Goal: Information Seeking & Learning: Learn about a topic

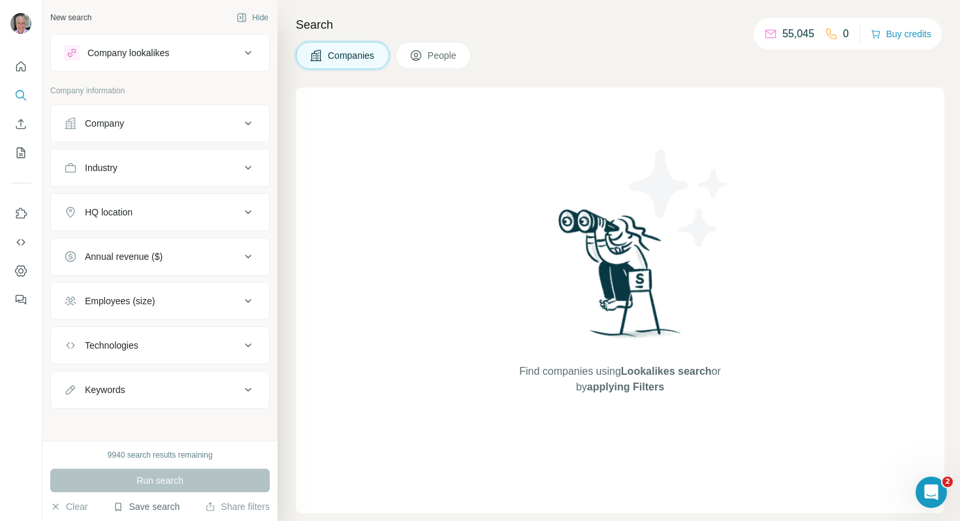
click at [166, 506] on button "Save search" at bounding box center [146, 506] width 67 height 13
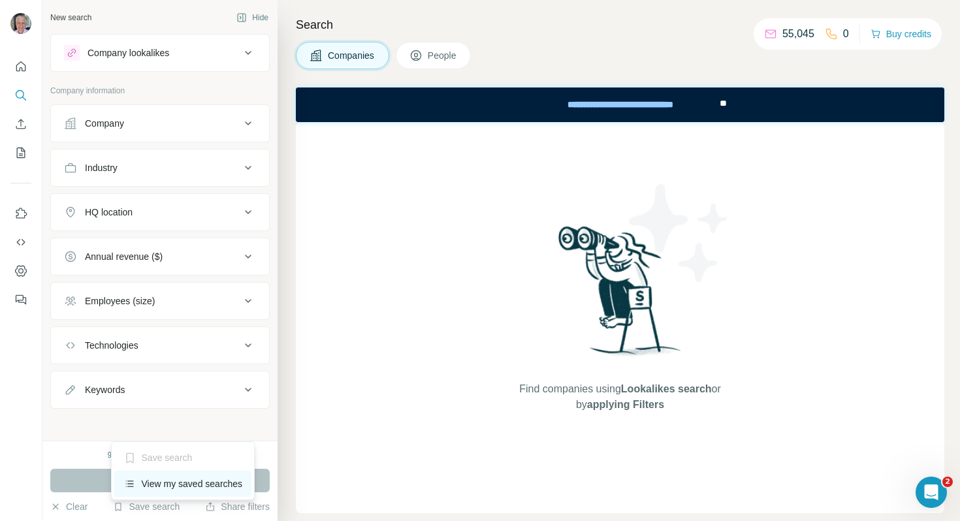
click at [165, 485] on div "View my saved searches" at bounding box center [183, 484] width 138 height 26
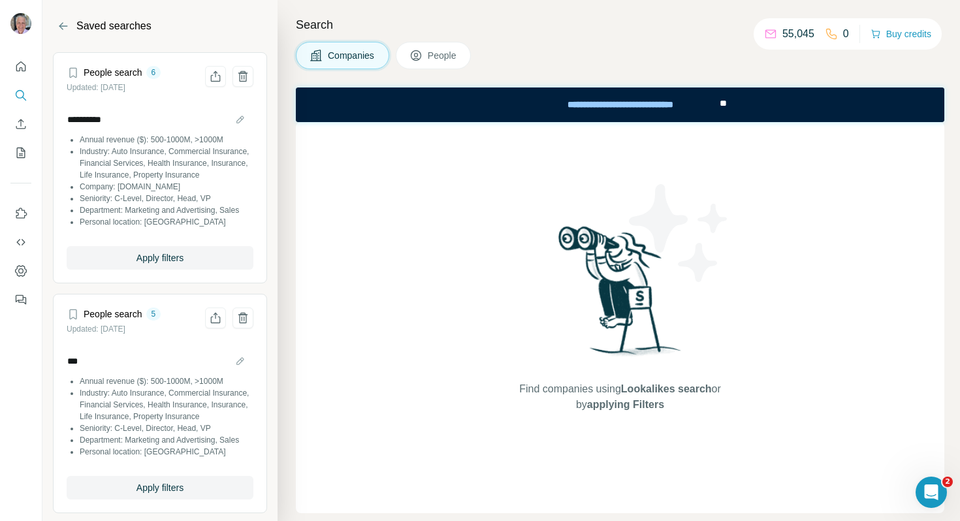
scroll to position [31, 0]
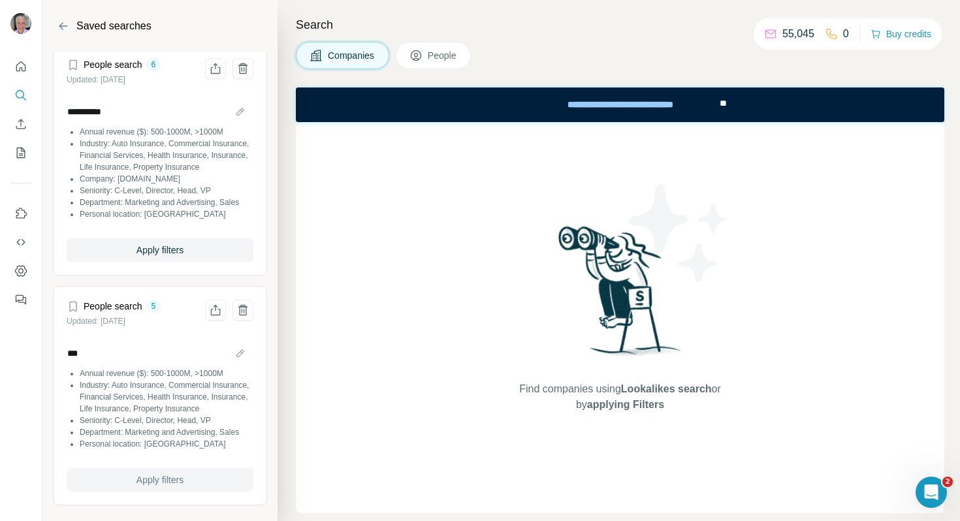
click at [139, 480] on span "Apply filters" at bounding box center [160, 480] width 47 height 13
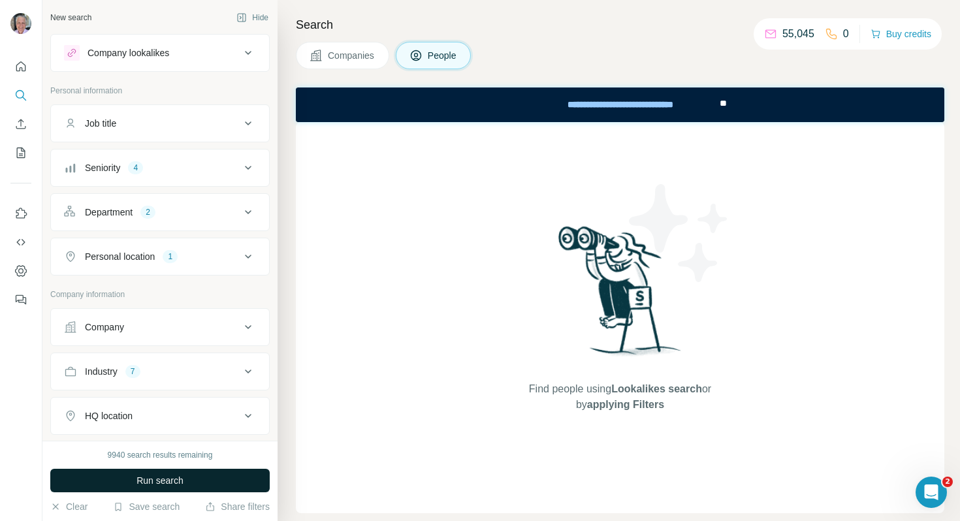
click at [166, 477] on span "Run search" at bounding box center [160, 480] width 47 height 13
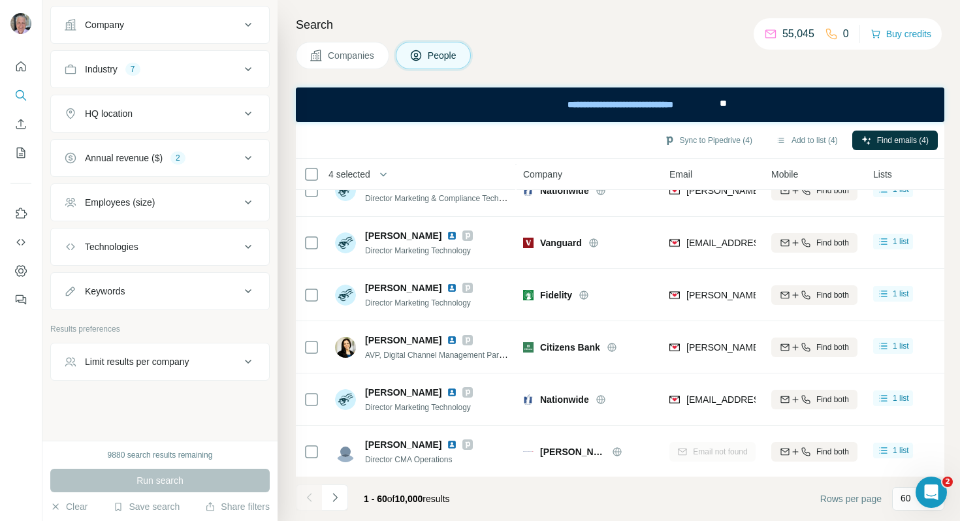
scroll to position [2849, 0]
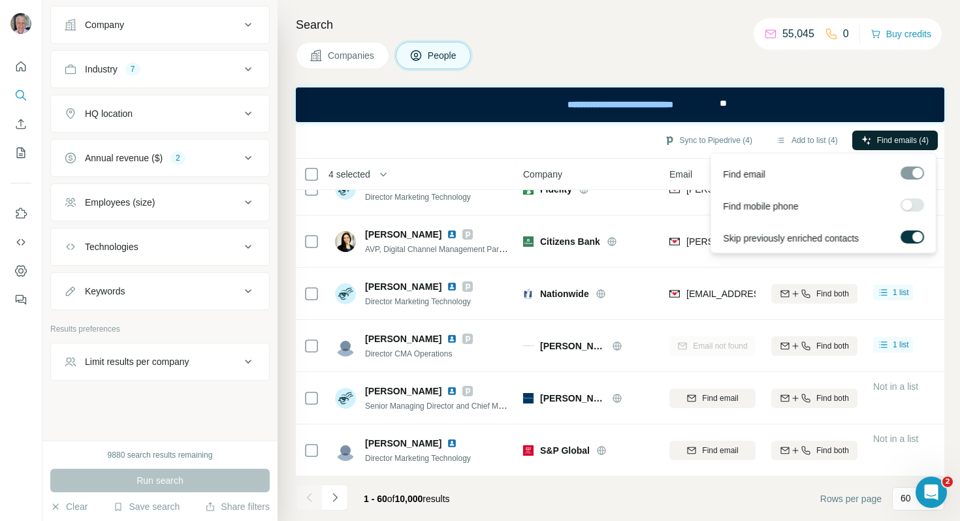
click at [879, 138] on span "Find emails (4)" at bounding box center [903, 141] width 52 height 12
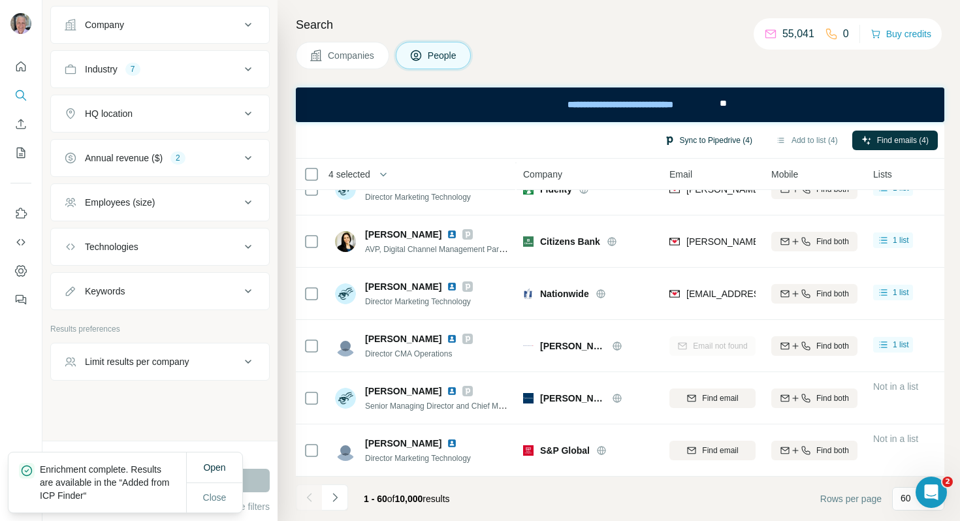
click at [687, 140] on button "Sync to Pipedrive (4)" at bounding box center [708, 141] width 106 height 20
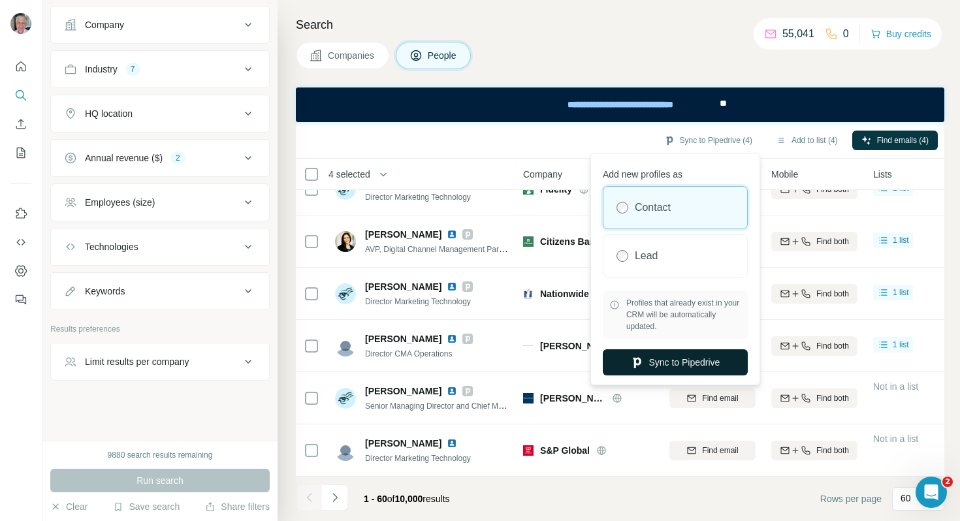
click at [639, 366] on icon "button" at bounding box center [637, 362] width 13 height 13
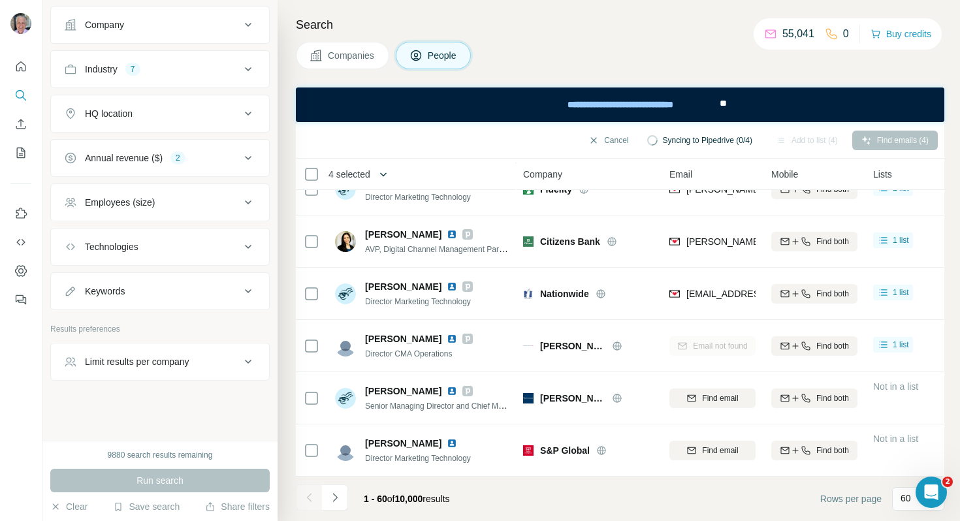
click at [382, 174] on icon "button" at bounding box center [383, 174] width 13 height 13
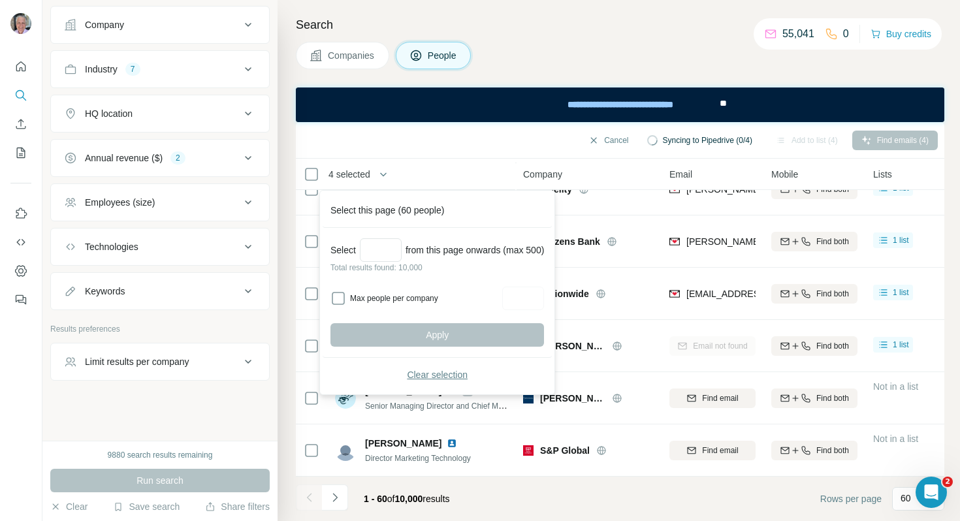
click at [423, 370] on span "Clear selection" at bounding box center [437, 375] width 61 height 13
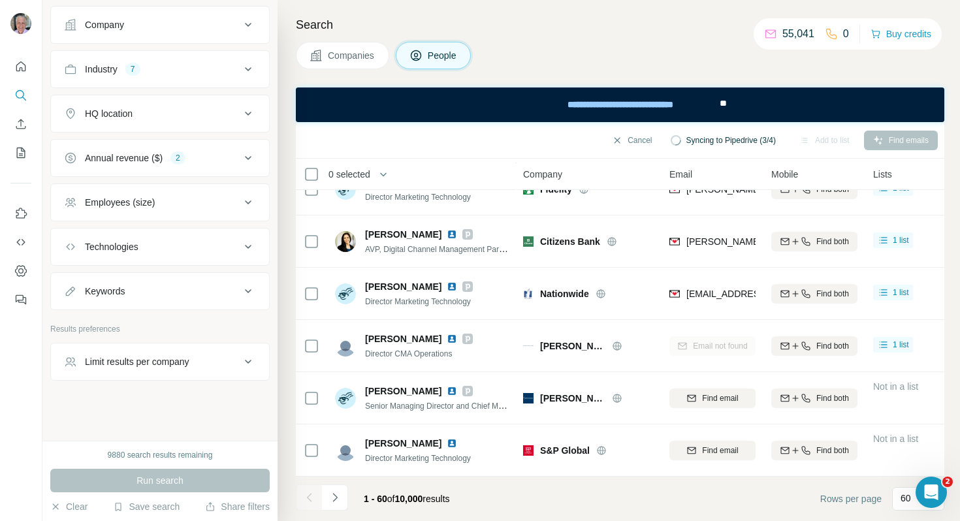
click at [182, 297] on div "Keywords" at bounding box center [152, 291] width 176 height 13
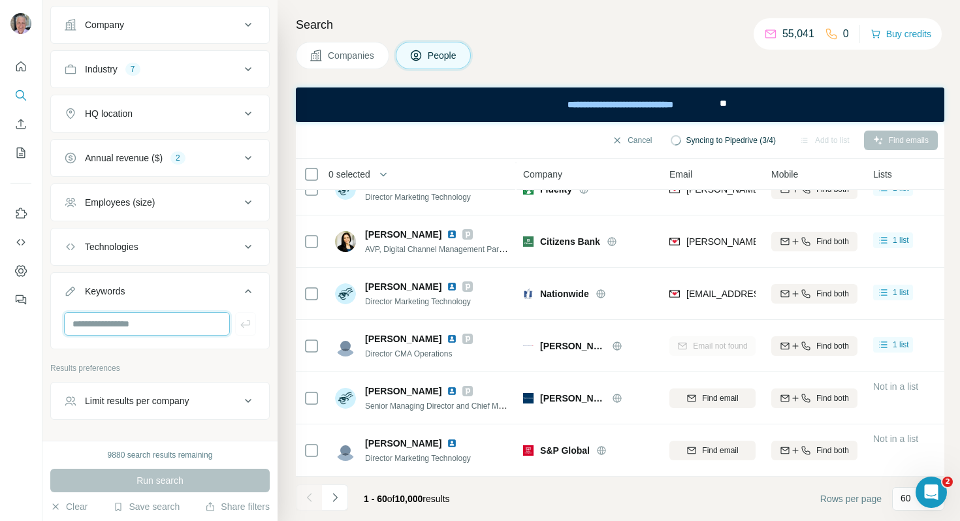
click at [177, 321] on input "text" at bounding box center [147, 324] width 166 height 24
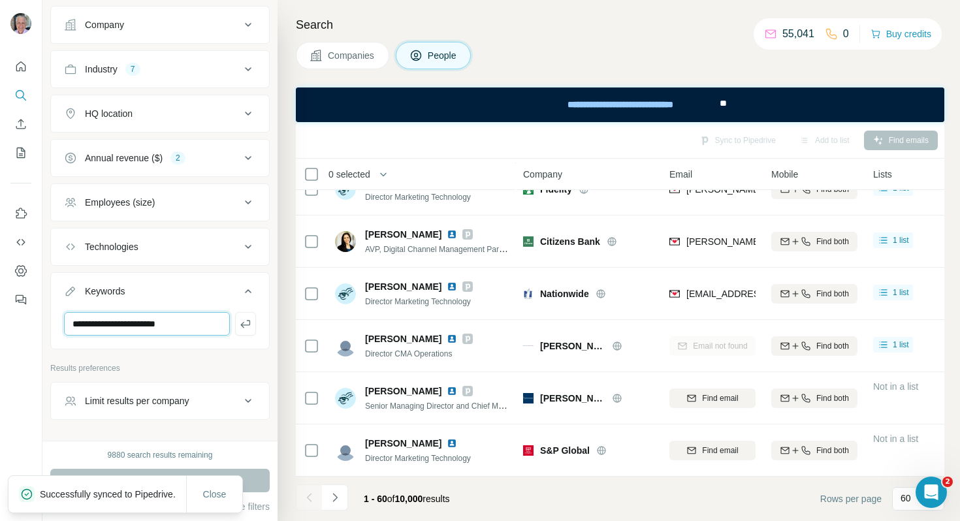
type input "**********"
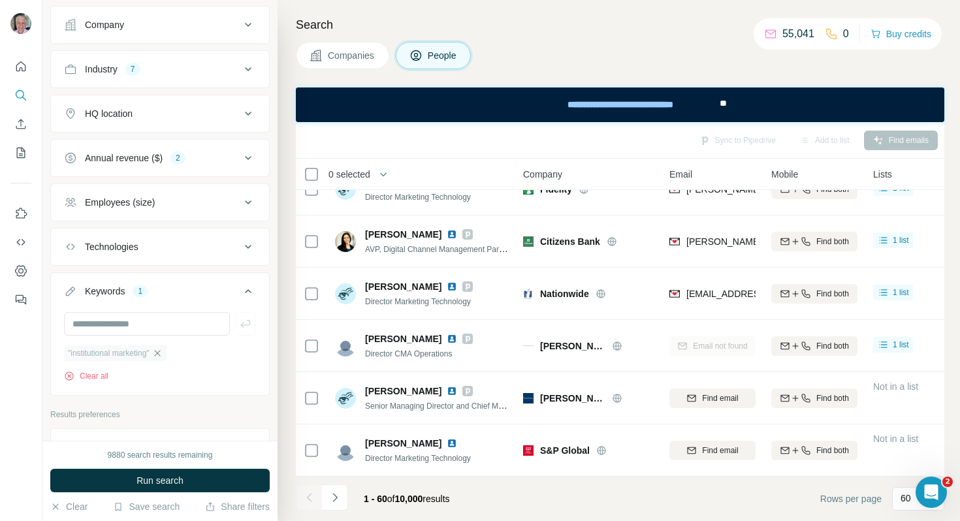
click at [160, 353] on icon "button" at bounding box center [157, 353] width 10 height 10
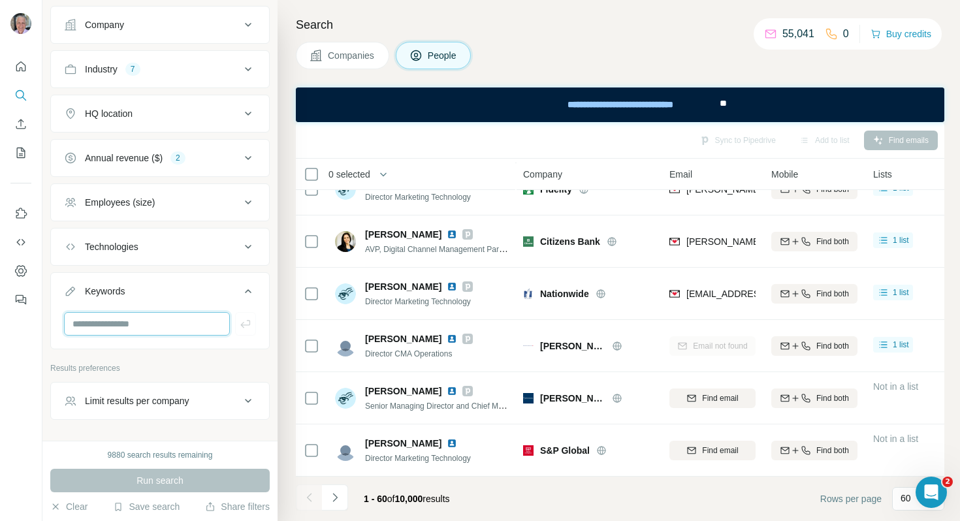
click at [159, 323] on input "text" at bounding box center [147, 324] width 166 height 24
type input "**********"
click at [247, 325] on icon "button" at bounding box center [245, 324] width 10 height 8
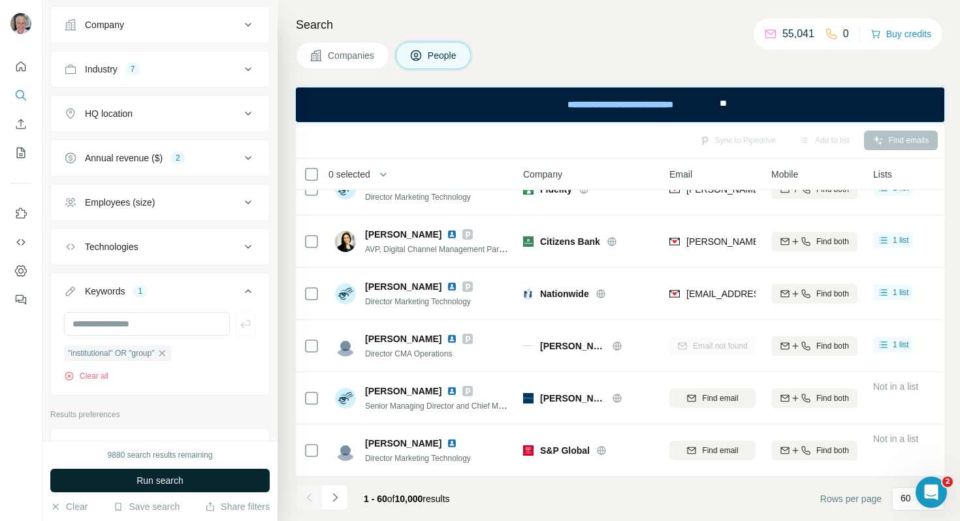
click at [178, 478] on span "Run search" at bounding box center [160, 480] width 47 height 13
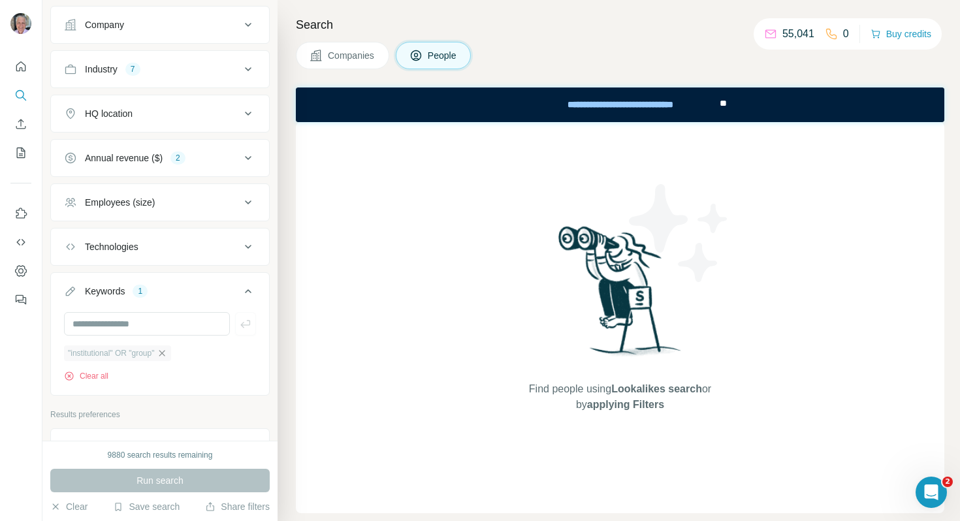
click at [167, 350] on icon "button" at bounding box center [162, 353] width 10 height 10
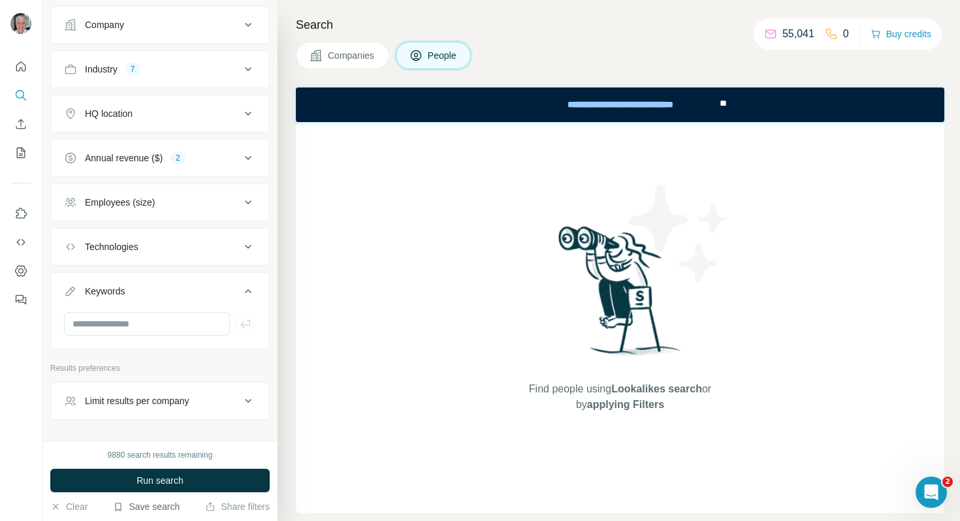
click at [163, 506] on button "Save search" at bounding box center [146, 506] width 67 height 13
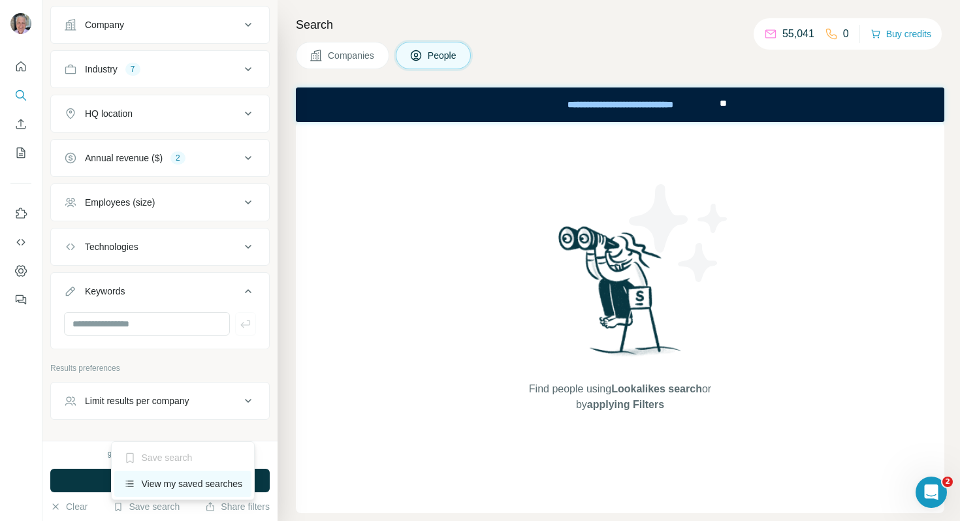
click at [165, 486] on div "View my saved searches" at bounding box center [183, 484] width 138 height 26
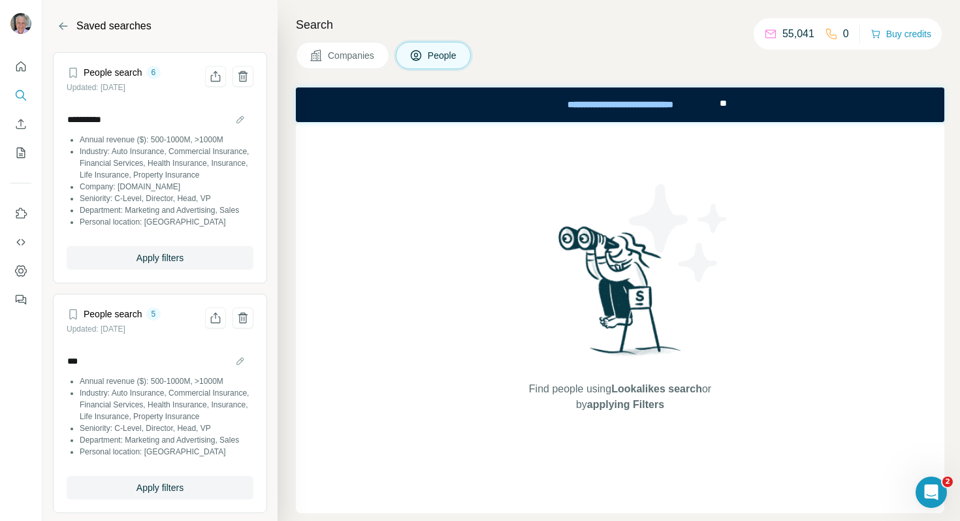
scroll to position [31, 0]
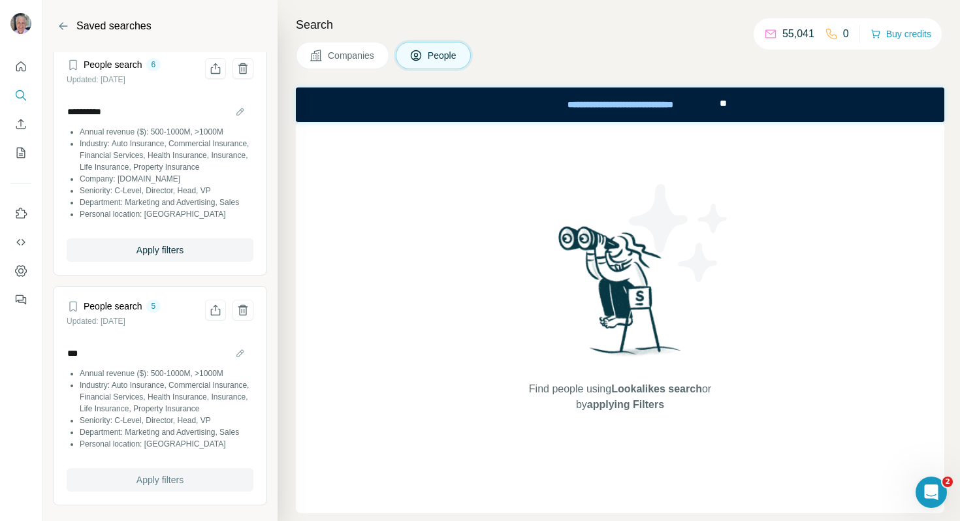
click at [151, 483] on span "Apply filters" at bounding box center [160, 480] width 47 height 13
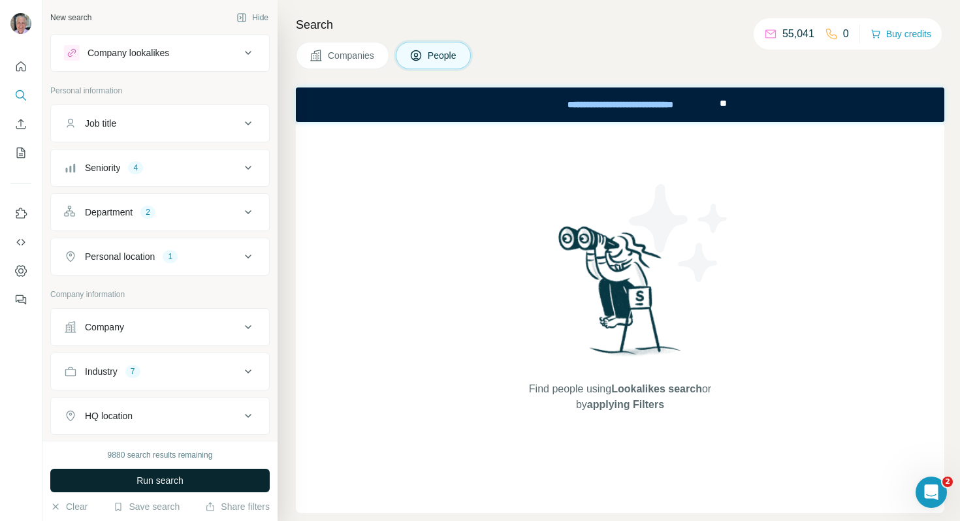
click at [193, 480] on button "Run search" at bounding box center [160, 481] width 220 height 24
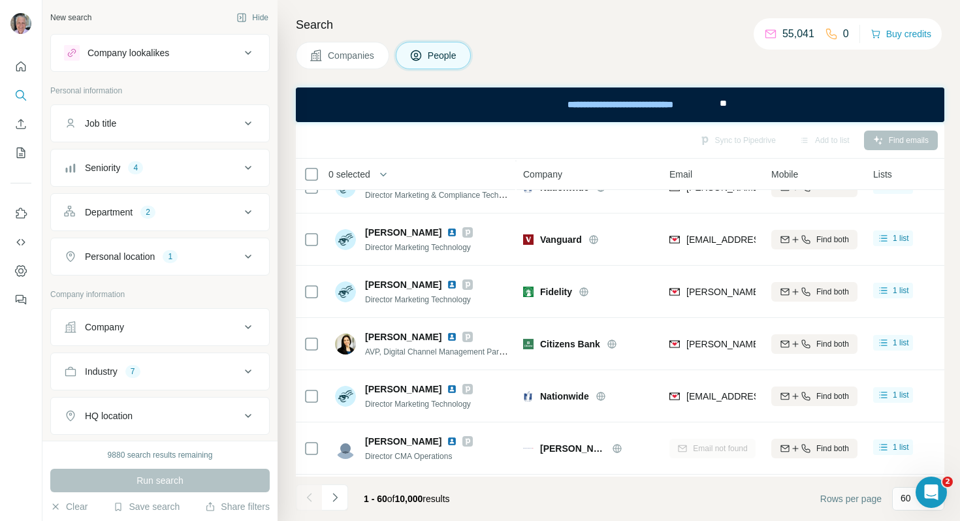
scroll to position [2849, 0]
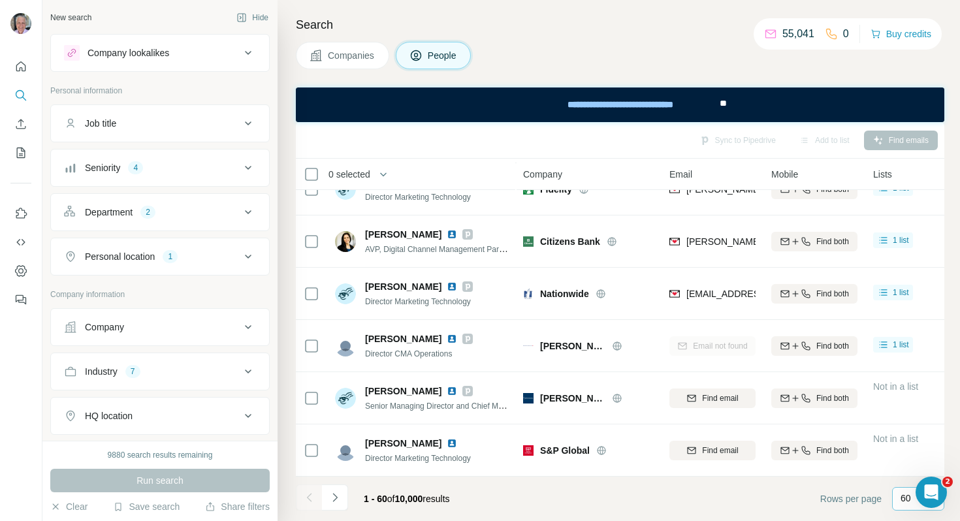
click at [898, 494] on div "60" at bounding box center [919, 499] width 52 height 24
click at [378, 176] on button "button" at bounding box center [383, 174] width 26 height 26
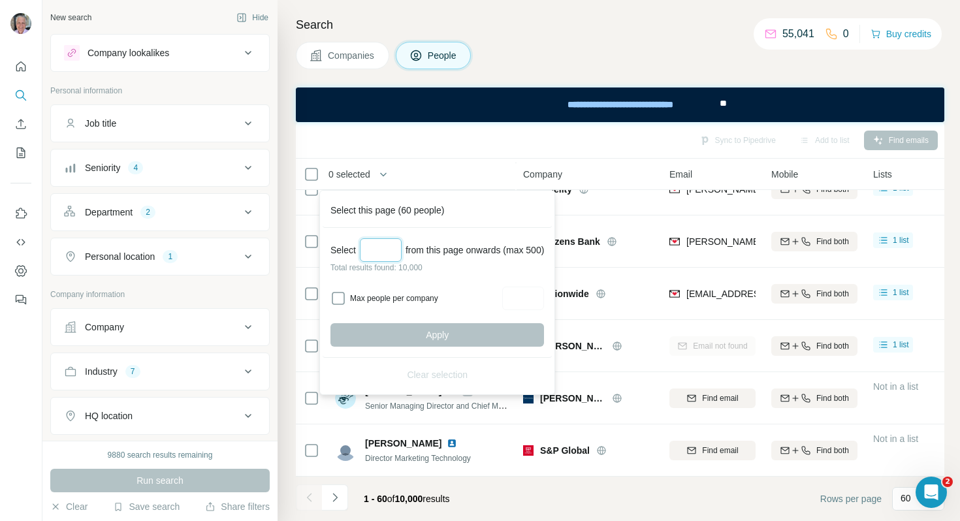
click at [393, 248] on input "Select a number (up to 500)" at bounding box center [381, 250] width 42 height 24
type input "*"
click at [467, 139] on div "Sync to Pipedrive Add to list Find emails" at bounding box center [621, 140] width 636 height 23
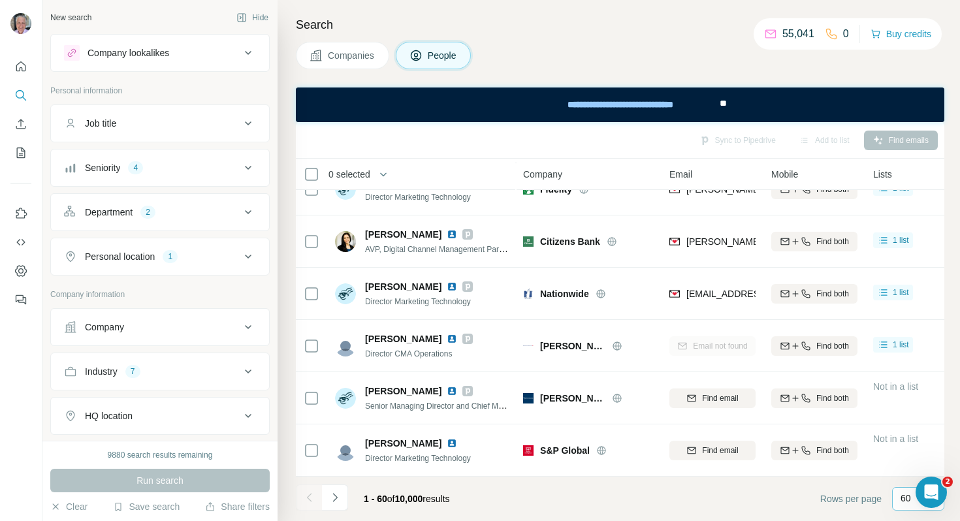
click at [900, 502] on div "60" at bounding box center [919, 499] width 52 height 24
click at [247, 416] on icon at bounding box center [248, 416] width 7 height 4
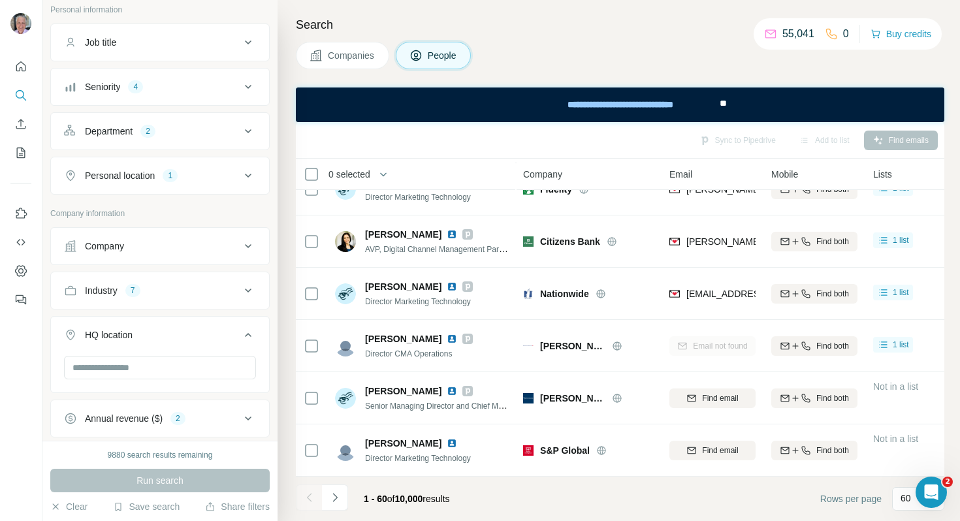
scroll to position [176, 0]
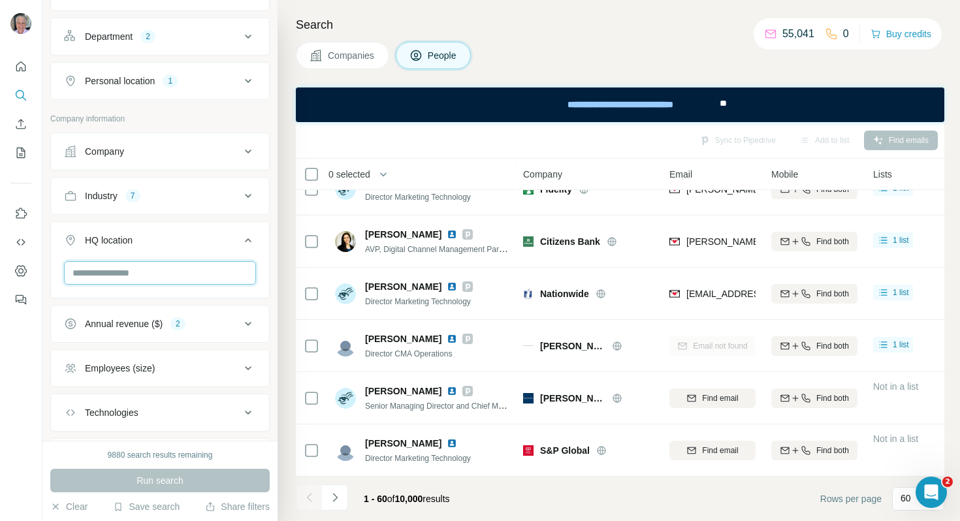
click at [197, 272] on input "text" at bounding box center [160, 273] width 192 height 24
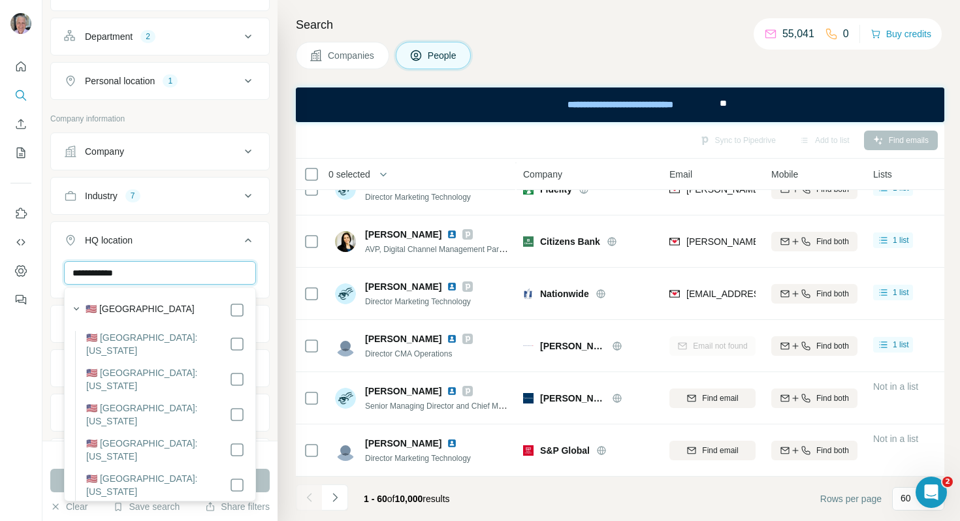
type input "**********"
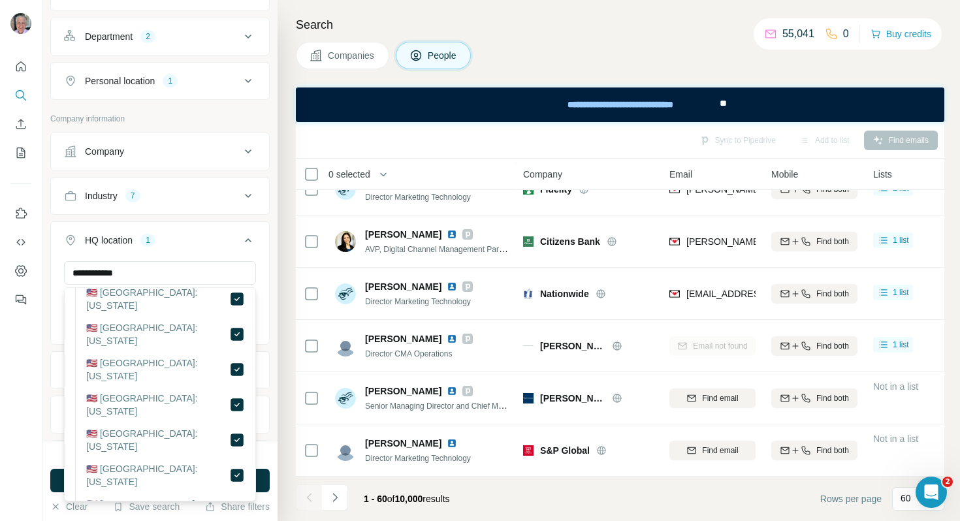
scroll to position [1273, 0]
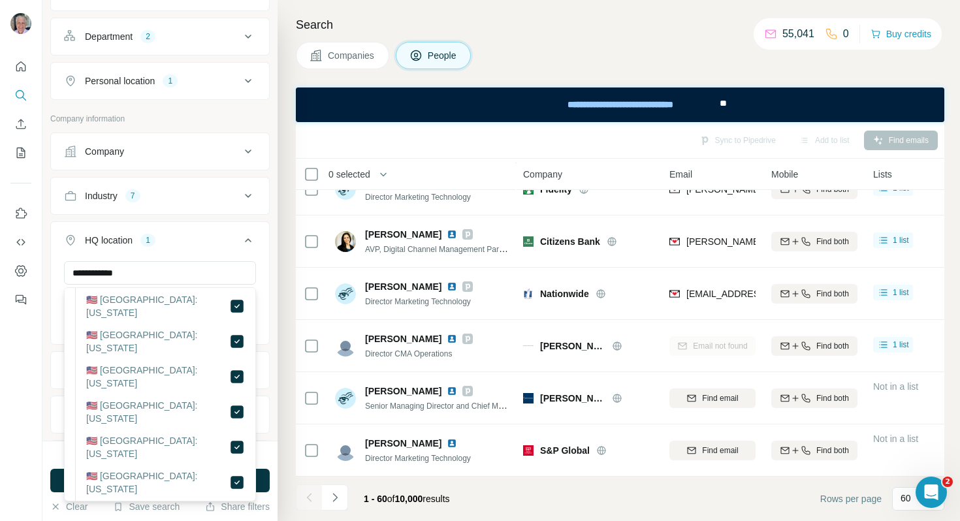
click at [264, 479] on button "Run search" at bounding box center [160, 481] width 220 height 24
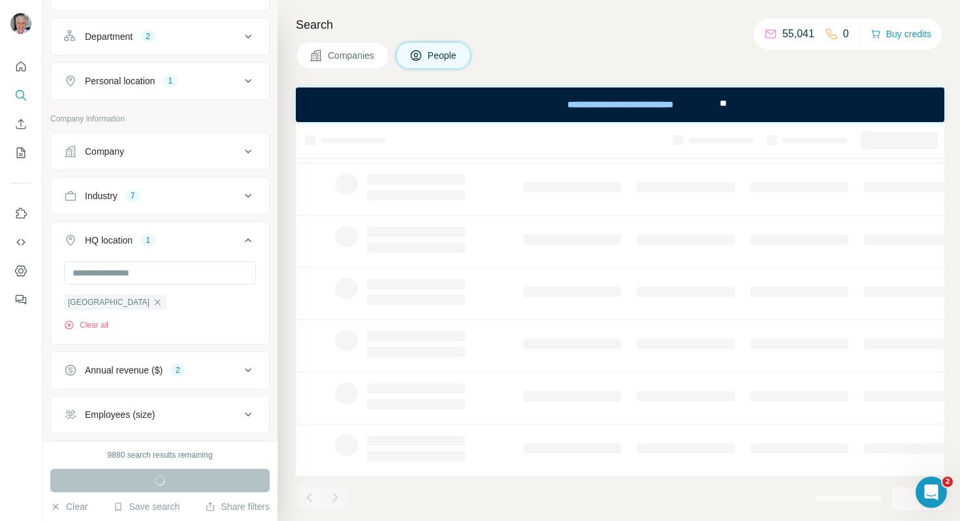
scroll to position [236, 0]
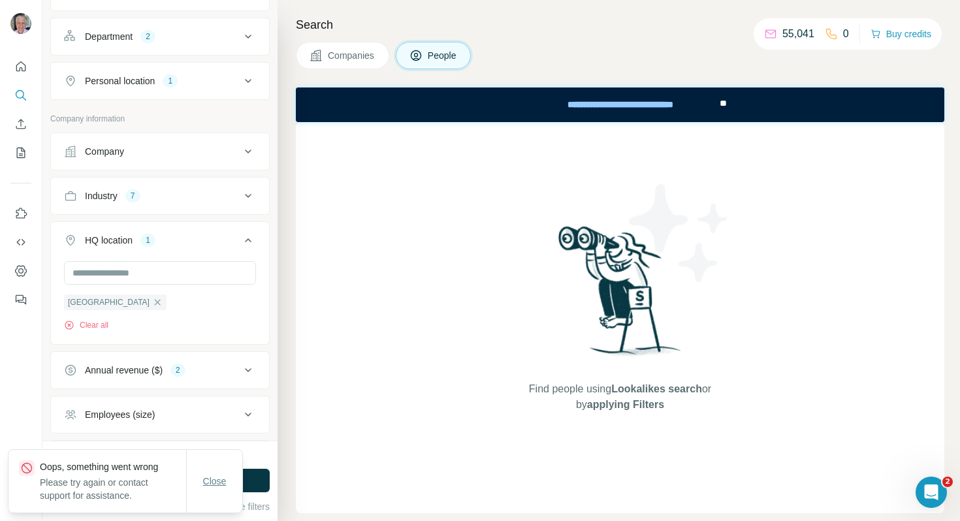
click at [220, 476] on span "Close" at bounding box center [215, 481] width 24 height 13
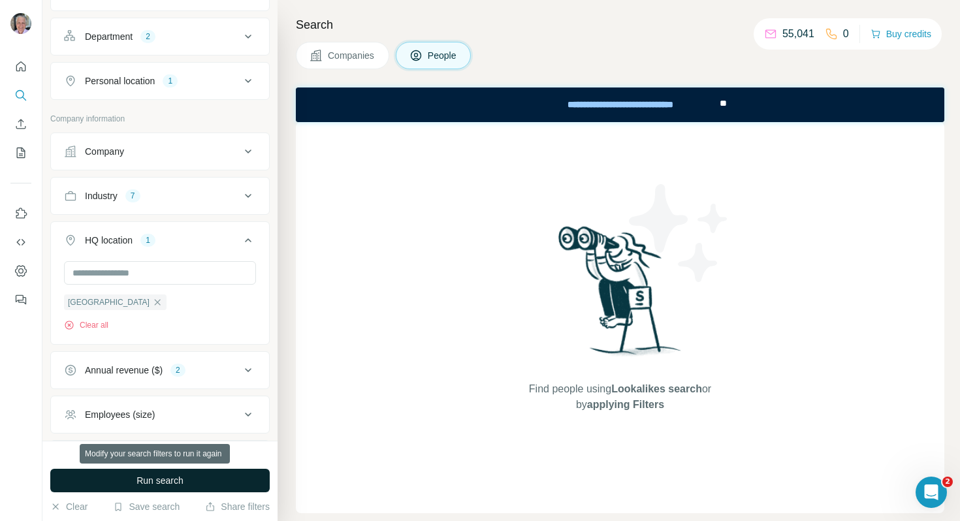
click at [244, 479] on button "Run search" at bounding box center [160, 481] width 220 height 24
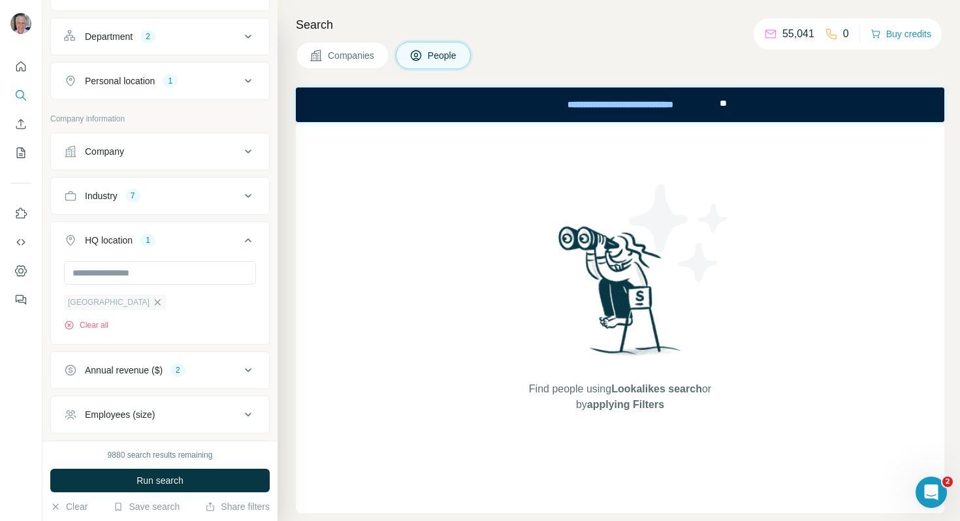
click at [155, 303] on icon "button" at bounding box center [158, 302] width 6 height 6
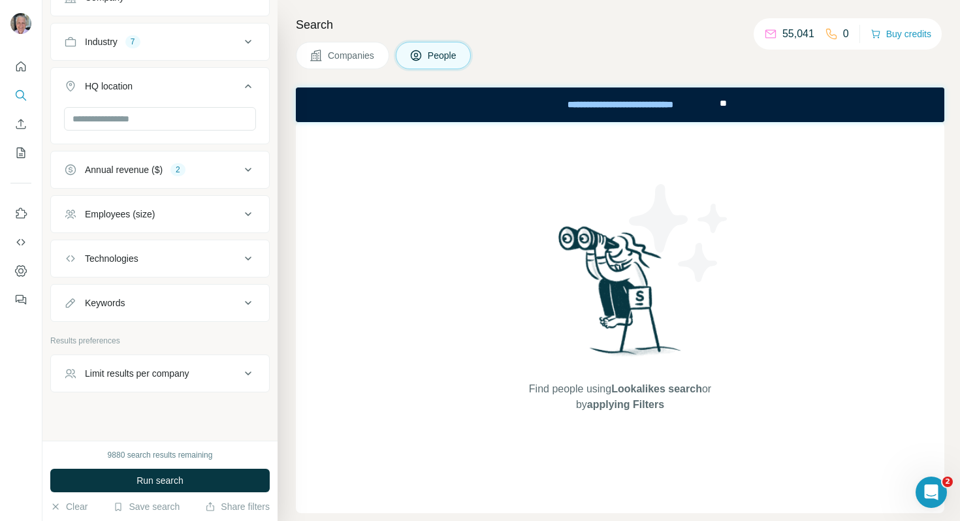
scroll to position [329, 0]
click at [172, 378] on div "Limit results per company" at bounding box center [137, 375] width 105 height 13
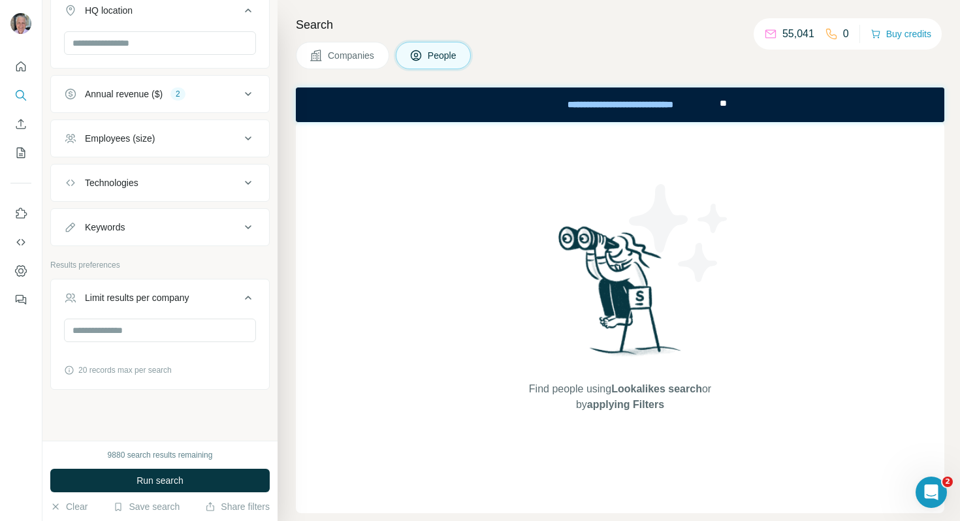
scroll to position [415, 0]
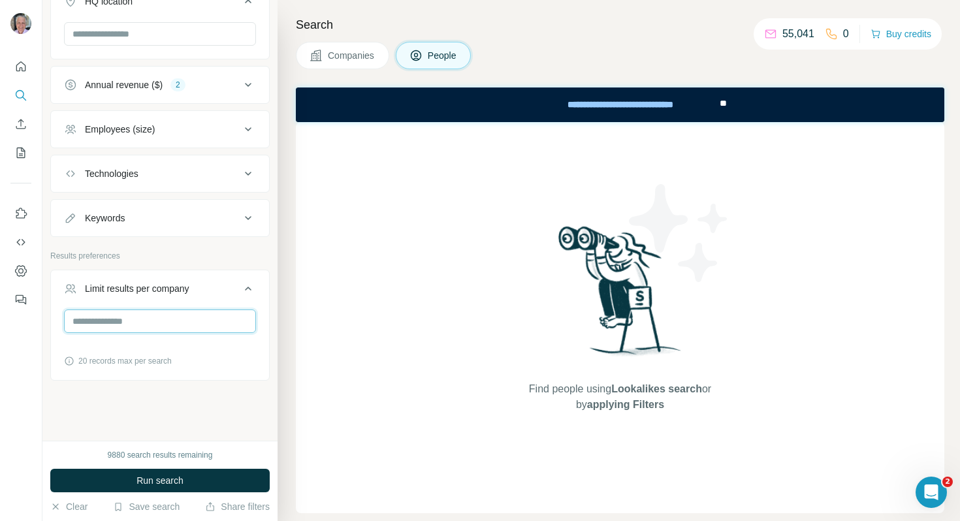
click at [168, 329] on input "number" at bounding box center [160, 322] width 192 height 24
type input "**"
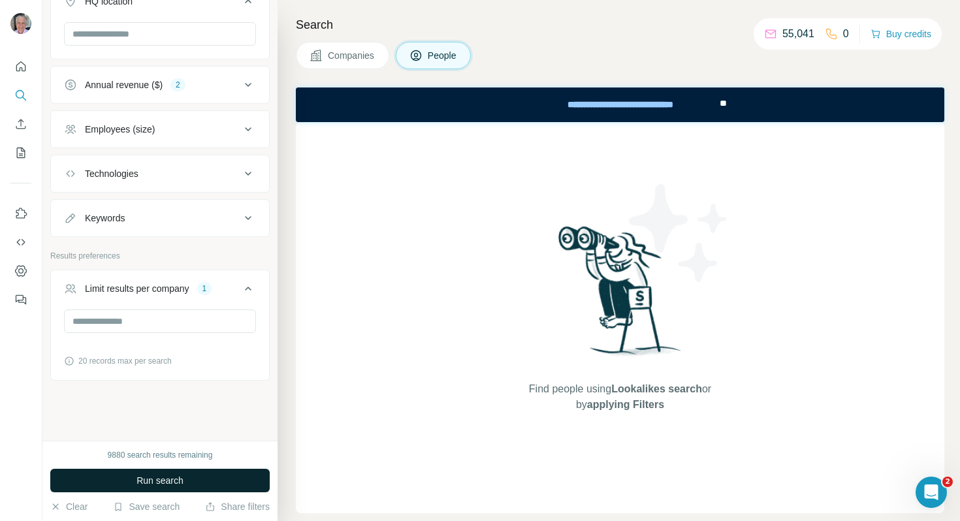
click at [165, 478] on span "Run search" at bounding box center [160, 480] width 47 height 13
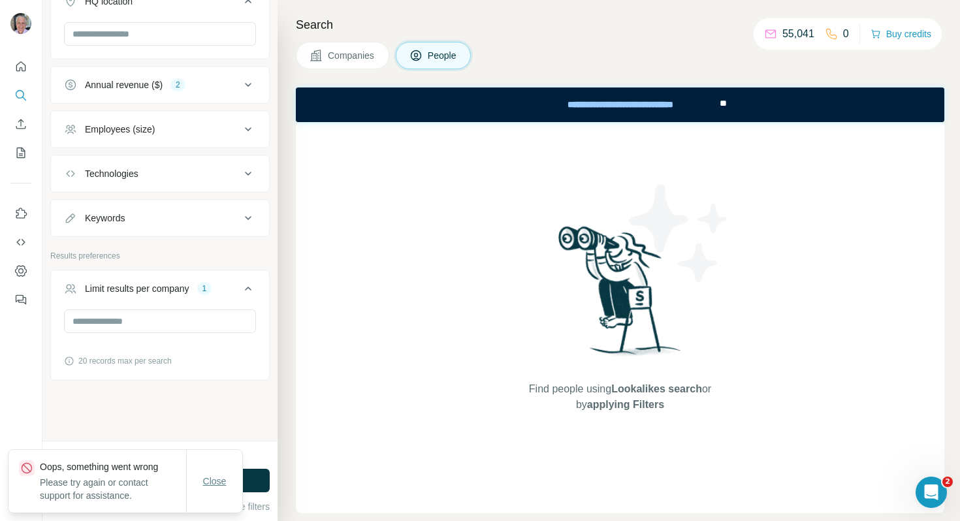
click at [214, 480] on span "Close" at bounding box center [215, 481] width 24 height 13
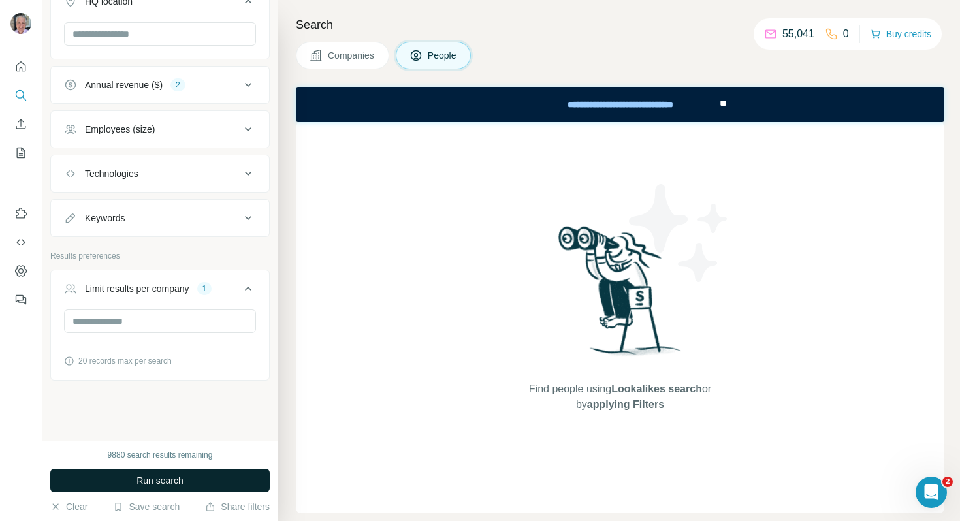
click at [235, 474] on button "Run search" at bounding box center [160, 481] width 220 height 24
click at [244, 293] on icon at bounding box center [248, 289] width 16 height 16
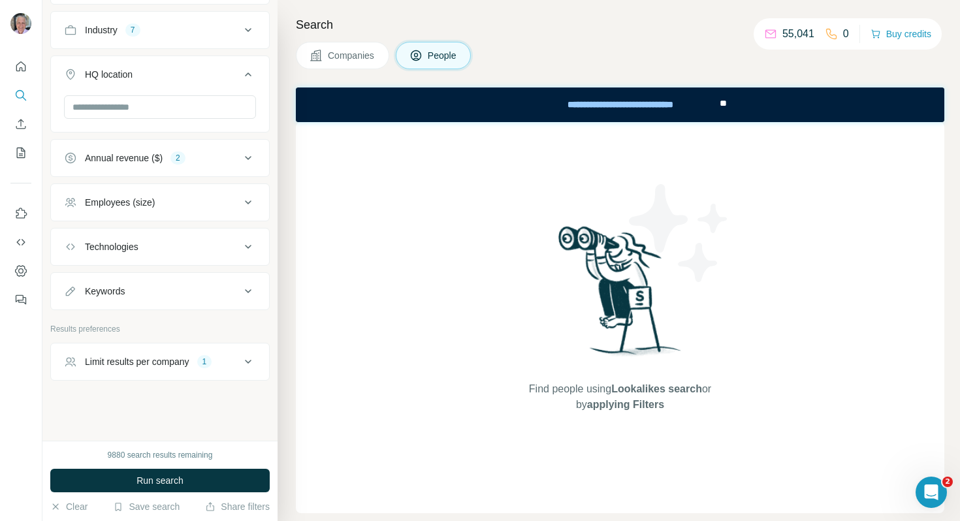
click at [248, 359] on icon at bounding box center [248, 362] width 16 height 16
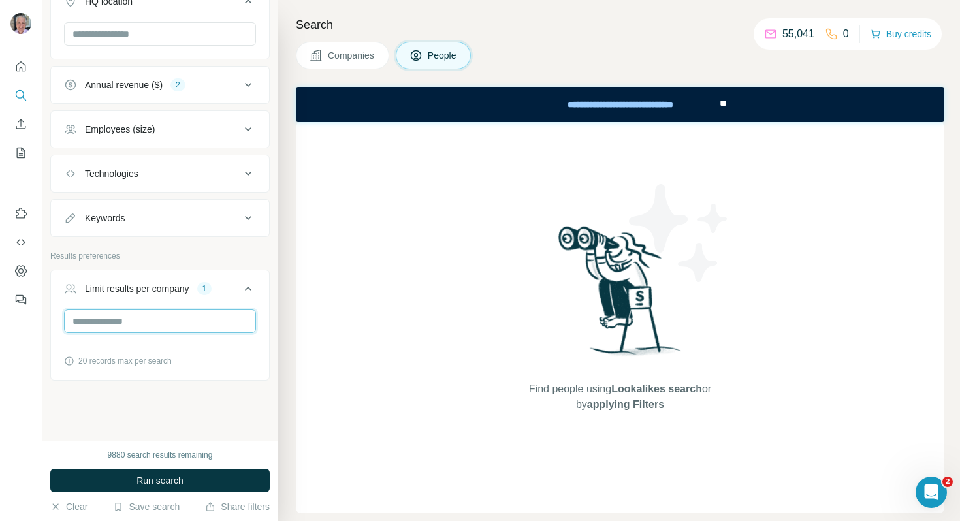
click at [199, 329] on input "**" at bounding box center [160, 322] width 192 height 24
click at [213, 418] on div "New search Hide Company lookalikes Personal information Job title Seniority 4 D…" at bounding box center [159, 220] width 235 height 441
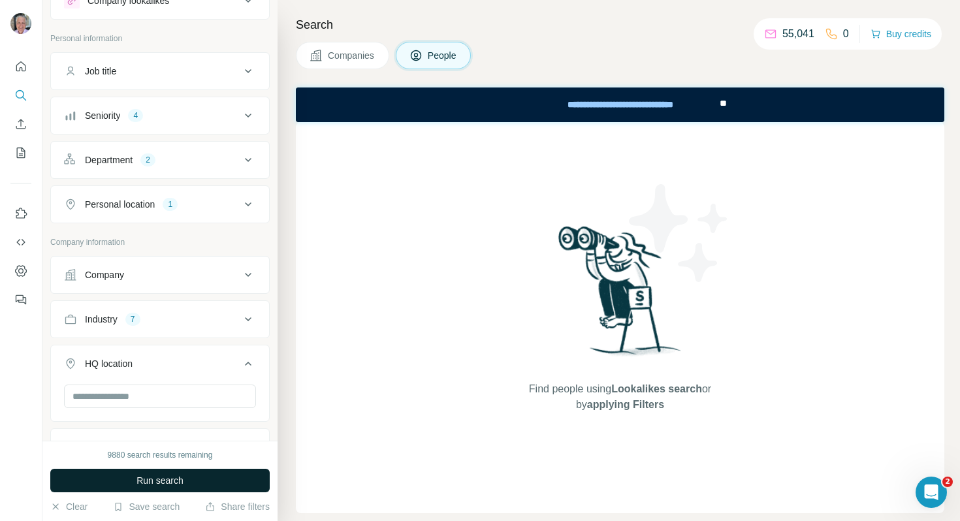
scroll to position [49, 0]
click at [186, 483] on button "Run search" at bounding box center [160, 481] width 220 height 24
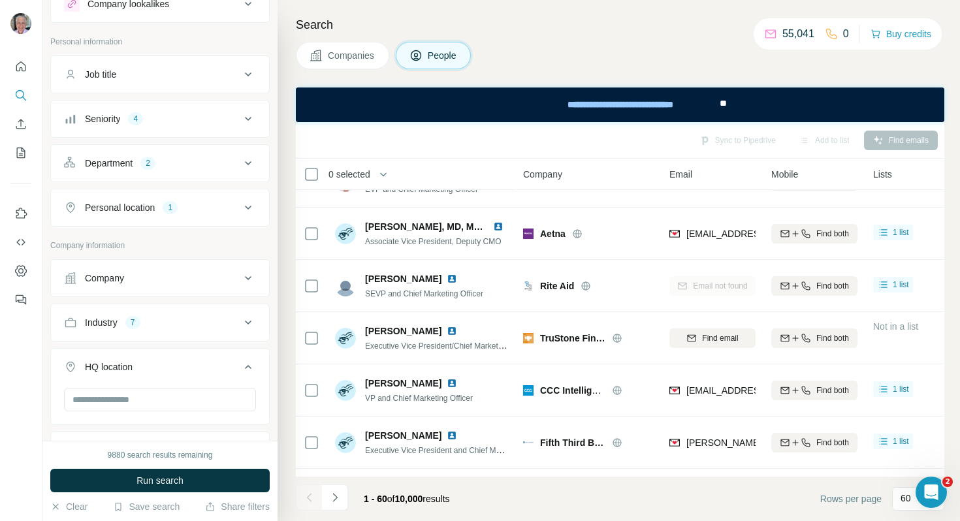
scroll to position [1398, 0]
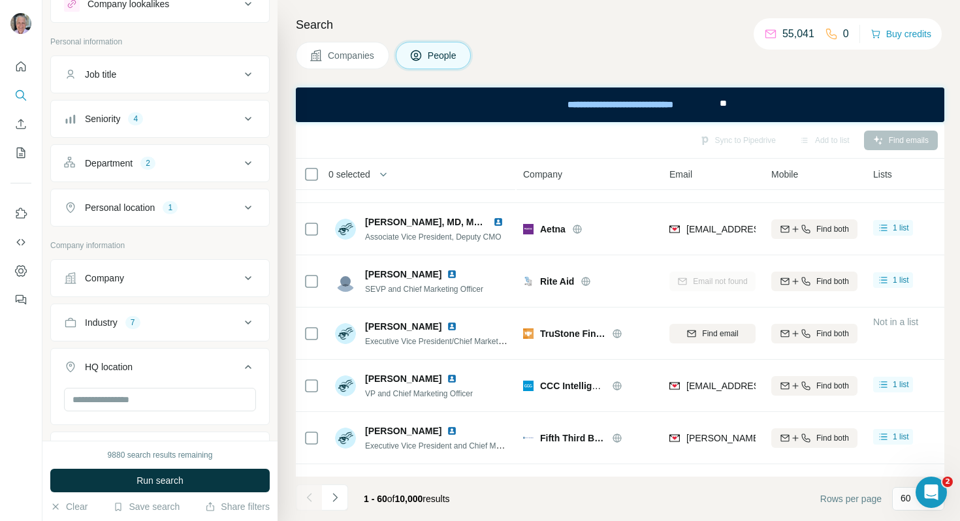
click at [542, 170] on span "Company" at bounding box center [542, 174] width 39 height 13
click at [549, 177] on span "Company" at bounding box center [542, 174] width 39 height 13
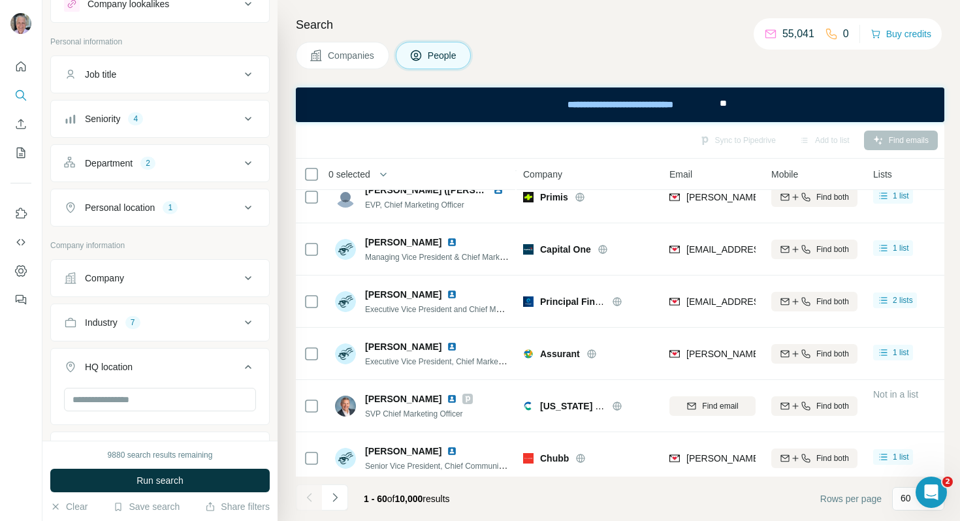
scroll to position [0, 0]
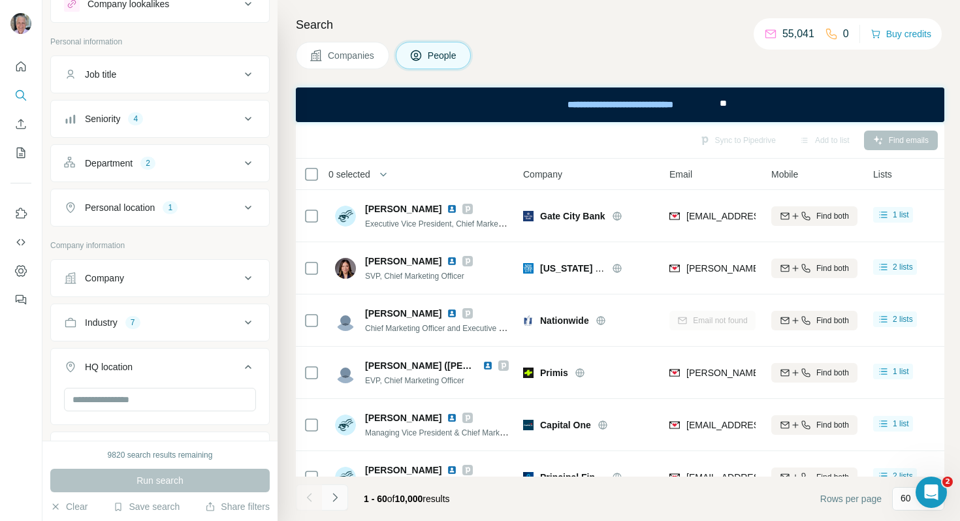
click at [333, 497] on icon "Navigate to next page" at bounding box center [335, 497] width 13 height 13
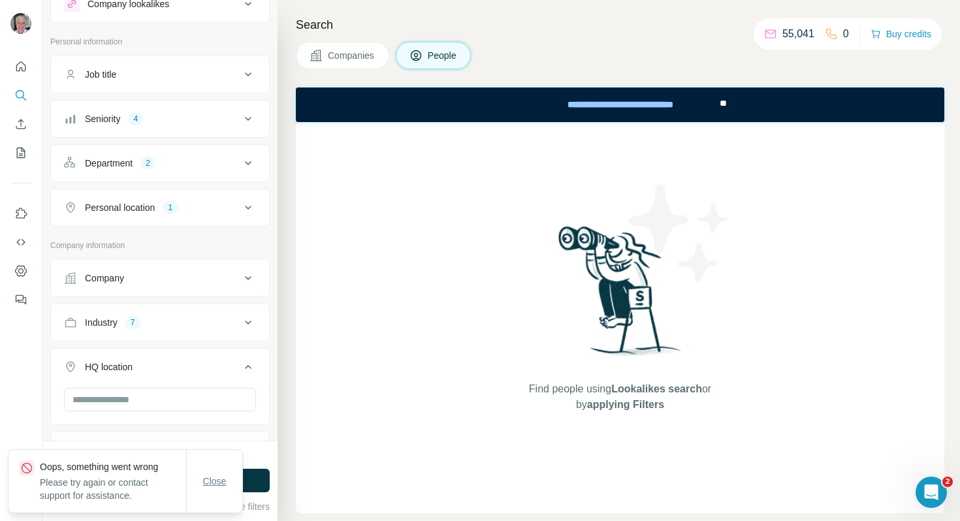
click at [214, 484] on span "Close" at bounding box center [215, 481] width 24 height 13
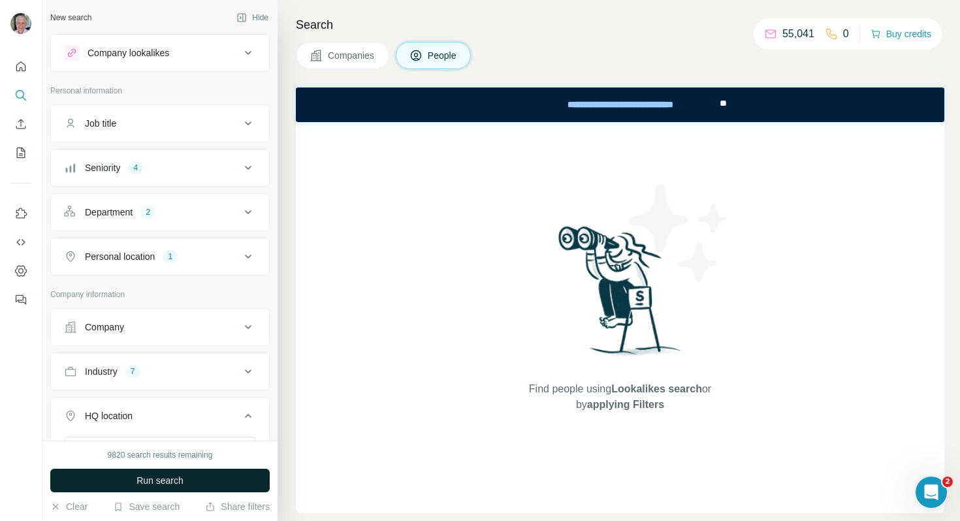
click at [227, 480] on button "Run search" at bounding box center [160, 481] width 220 height 24
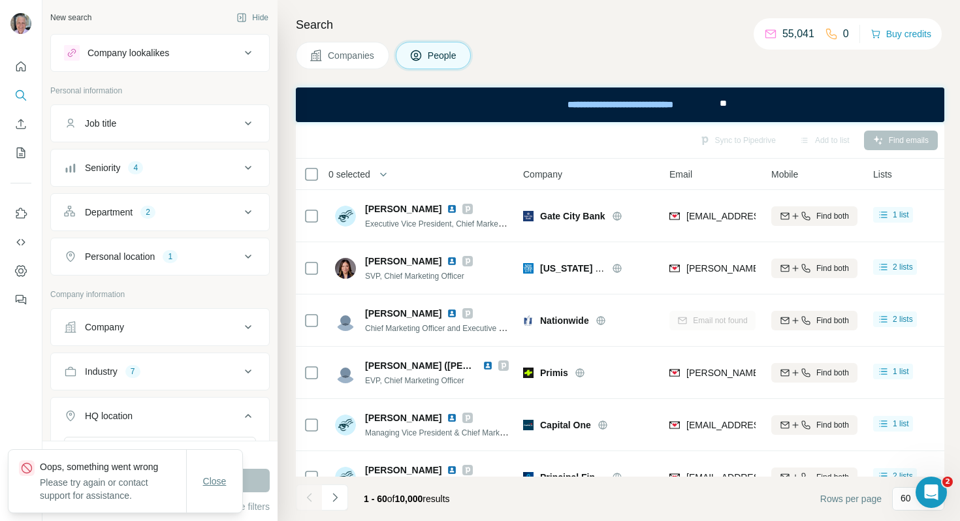
click at [227, 483] on button "Close" at bounding box center [215, 482] width 42 height 24
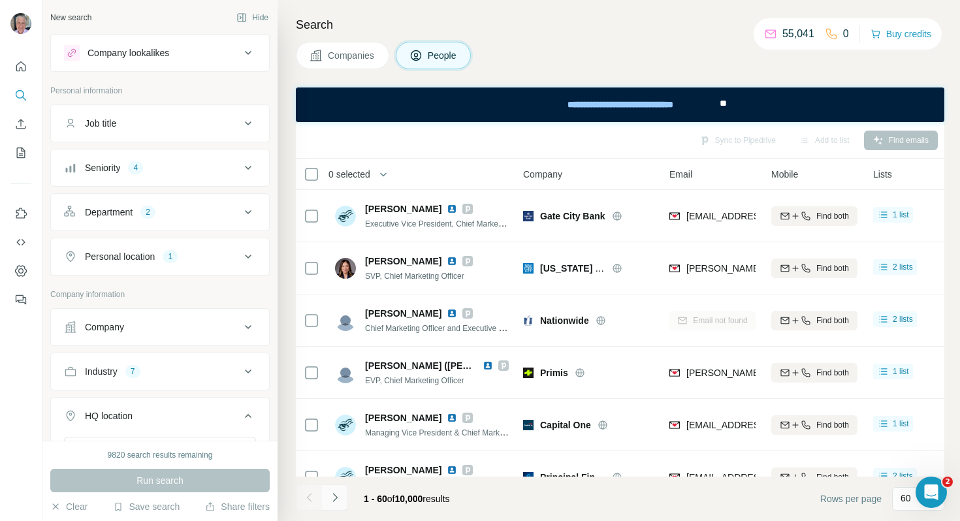
click at [342, 493] on button "Navigate to next page" at bounding box center [335, 498] width 26 height 26
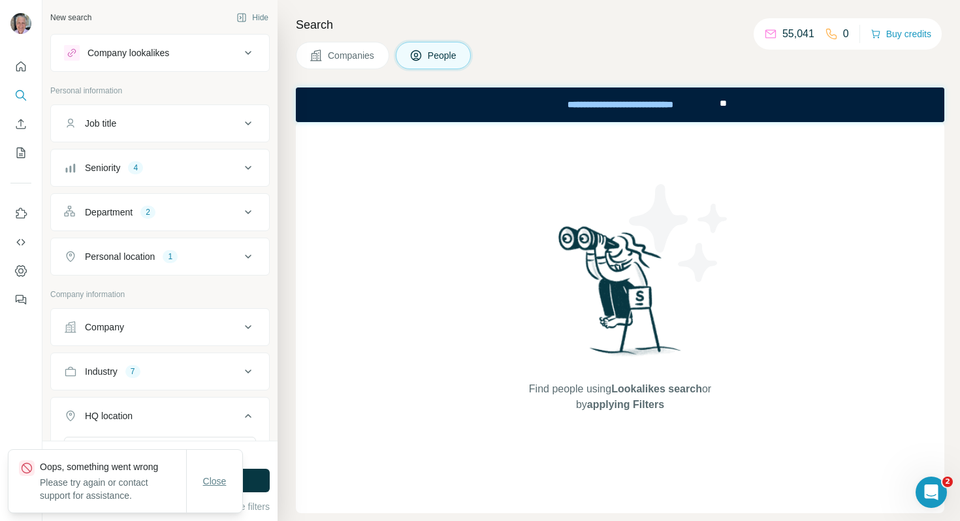
click at [212, 493] on button "Close" at bounding box center [215, 482] width 42 height 24
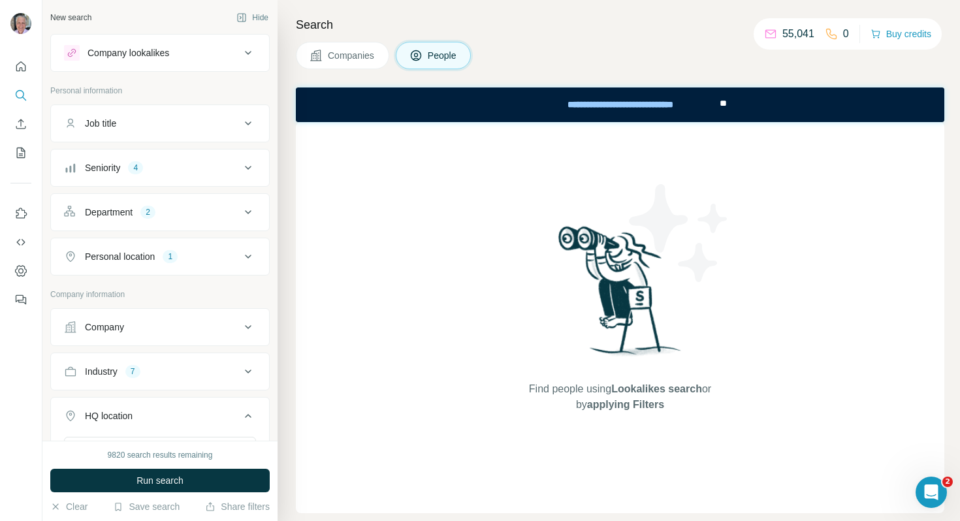
click at [362, 53] on span "Companies" at bounding box center [352, 55] width 48 height 13
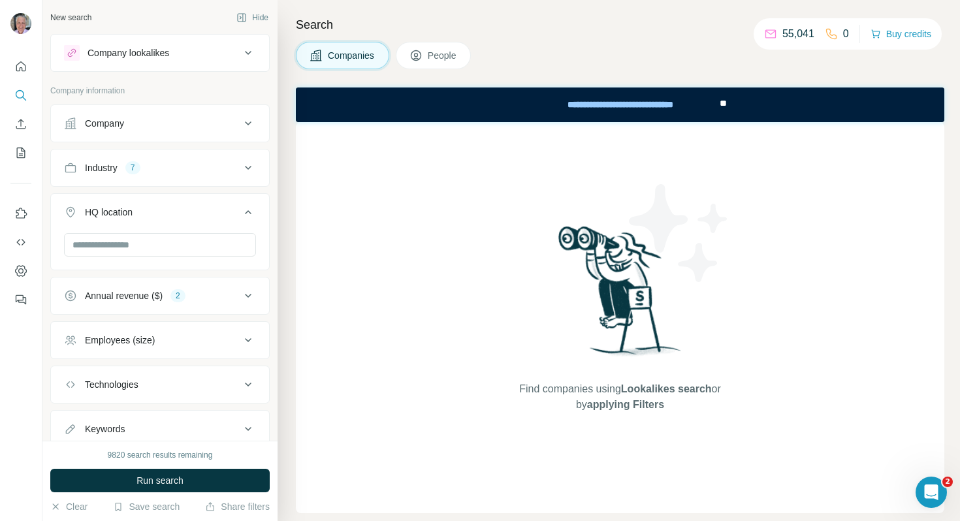
click at [425, 62] on button "People" at bounding box center [434, 55] width 76 height 27
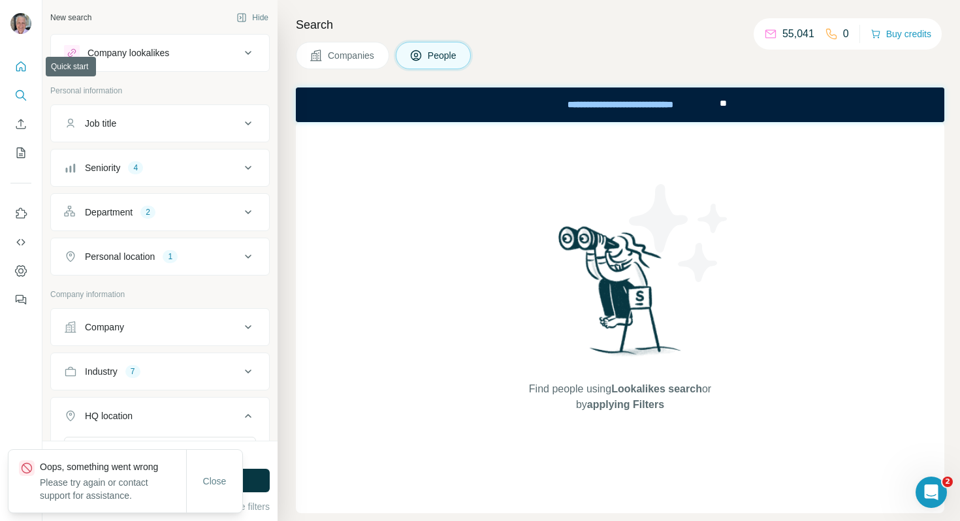
click at [16, 69] on icon "Quick start" at bounding box center [21, 66] width 10 height 10
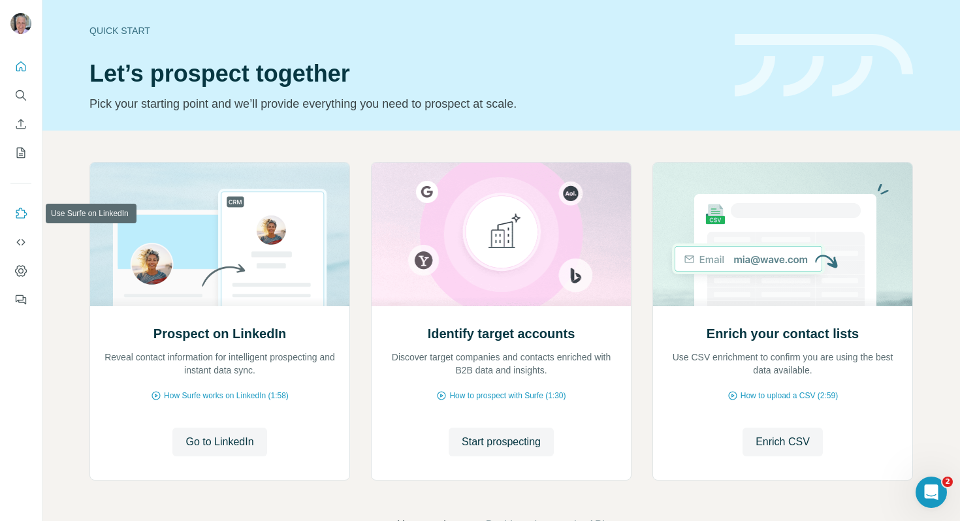
click at [22, 217] on icon "Use Surfe on LinkedIn" at bounding box center [20, 213] width 13 height 13
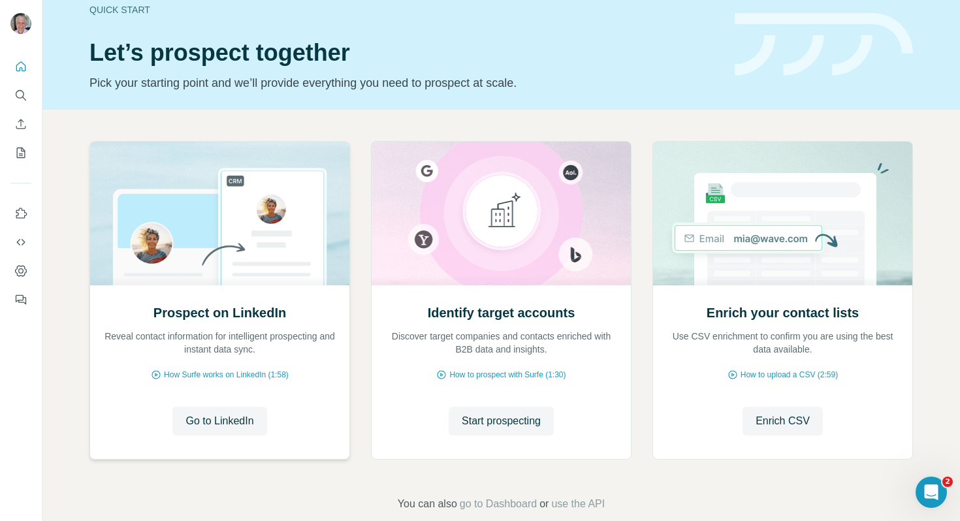
scroll to position [27, 0]
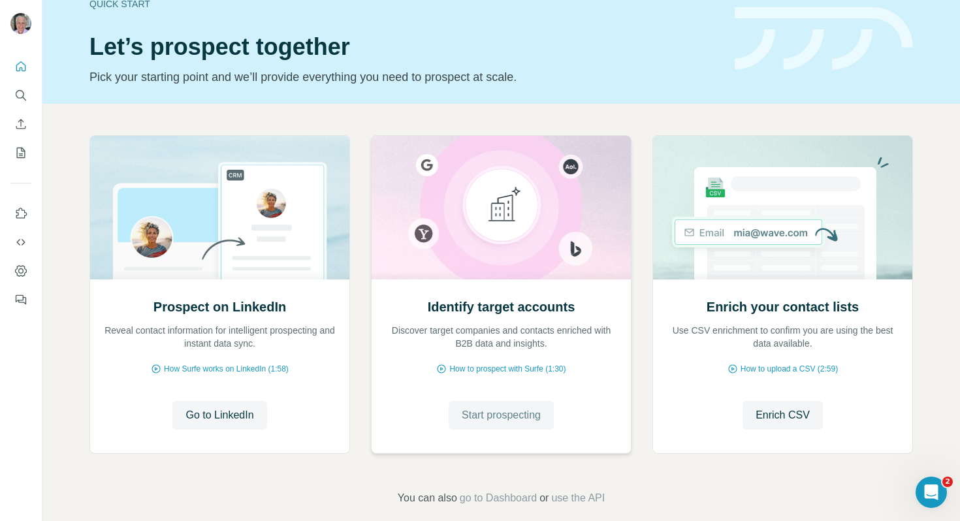
click at [483, 418] on span "Start prospecting" at bounding box center [501, 416] width 79 height 16
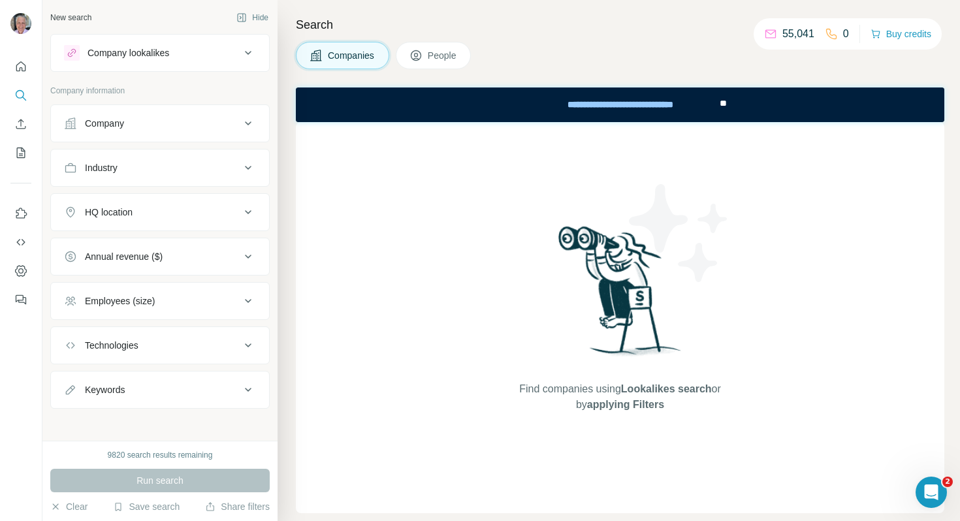
click at [201, 261] on div "Annual revenue ($)" at bounding box center [152, 256] width 176 height 13
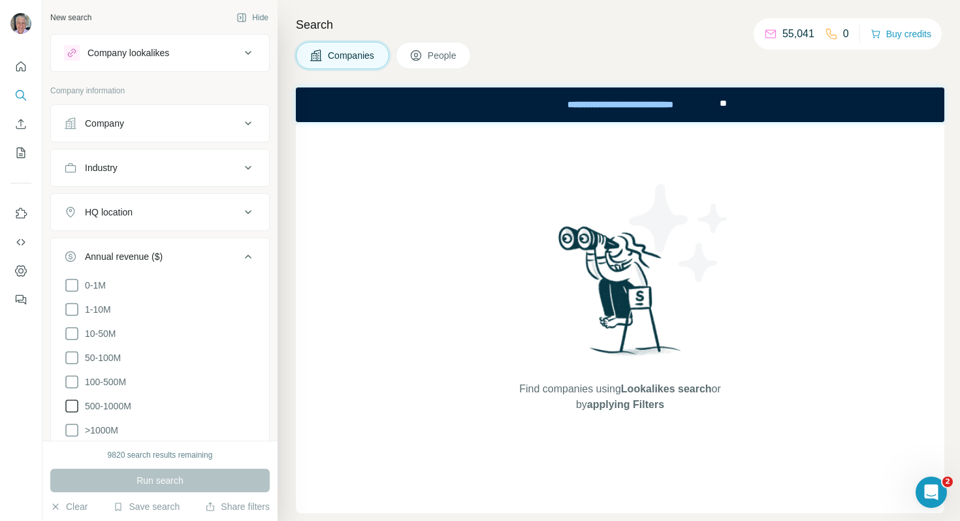
click at [74, 404] on icon at bounding box center [72, 407] width 16 height 16
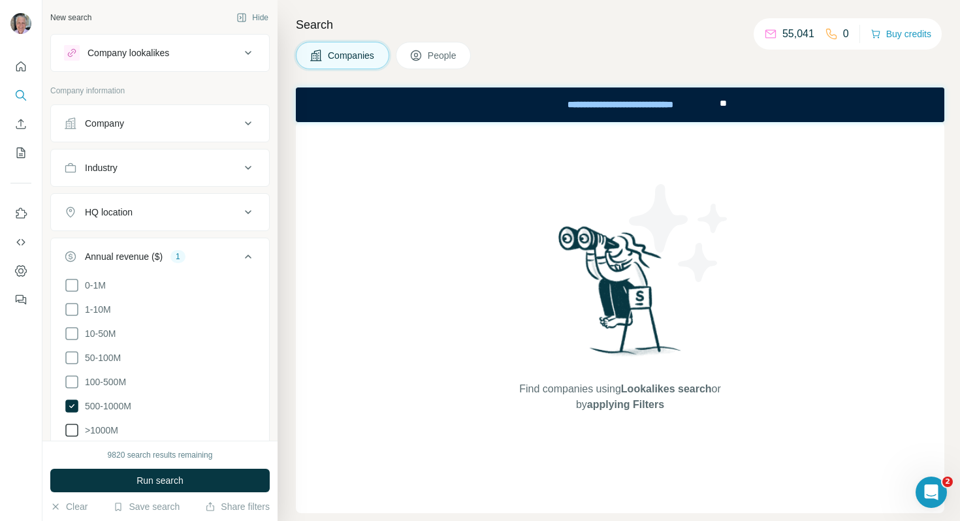
click at [74, 431] on icon at bounding box center [72, 431] width 16 height 16
click at [161, 159] on button "Industry" at bounding box center [160, 167] width 218 height 31
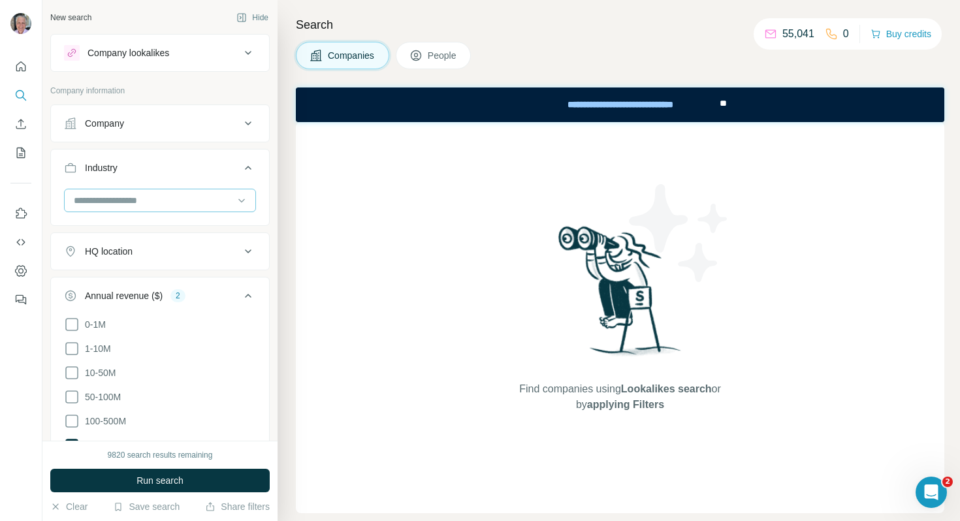
click at [160, 199] on input at bounding box center [153, 200] width 161 height 14
click at [132, 201] on input at bounding box center [153, 200] width 161 height 14
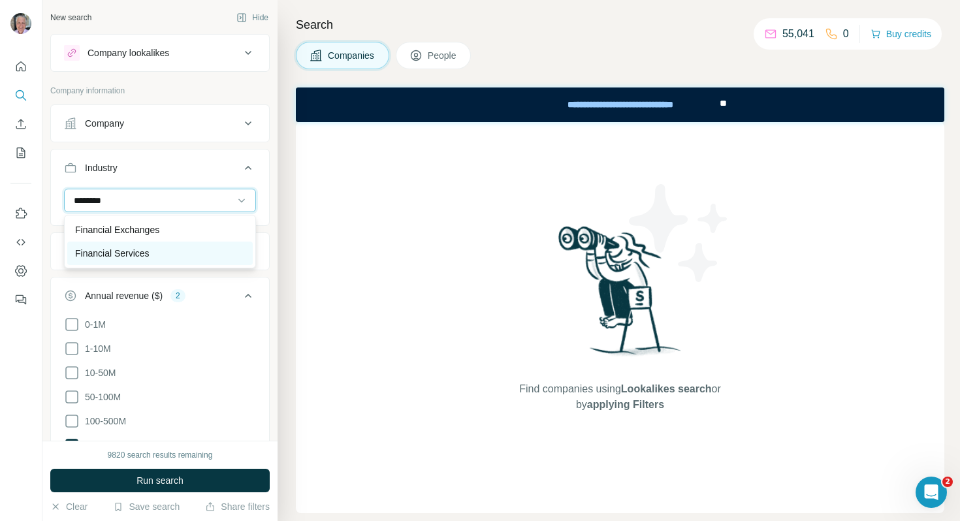
type input "********"
click at [121, 250] on p "Financial Services" at bounding box center [112, 253] width 74 height 13
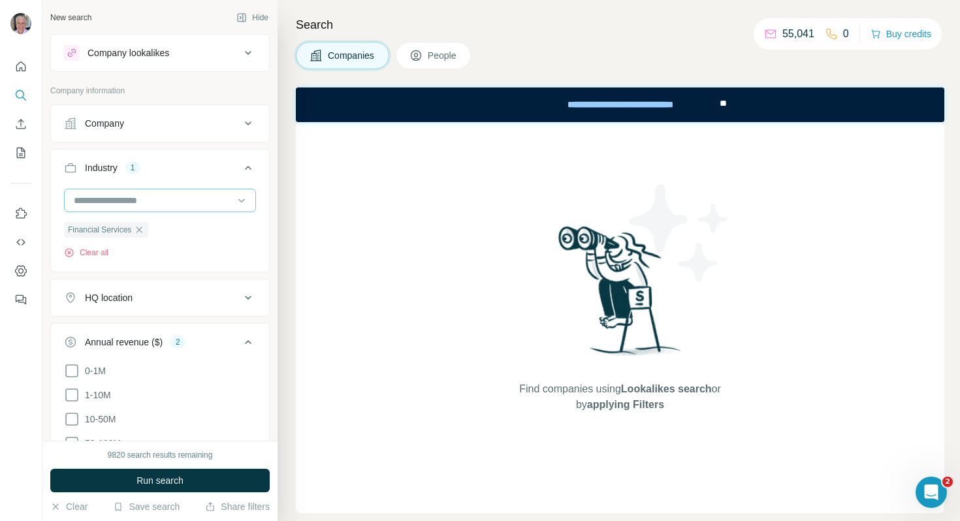
click at [151, 203] on input at bounding box center [153, 200] width 161 height 14
click at [159, 202] on input at bounding box center [153, 200] width 161 height 14
click at [163, 203] on input at bounding box center [153, 200] width 161 height 14
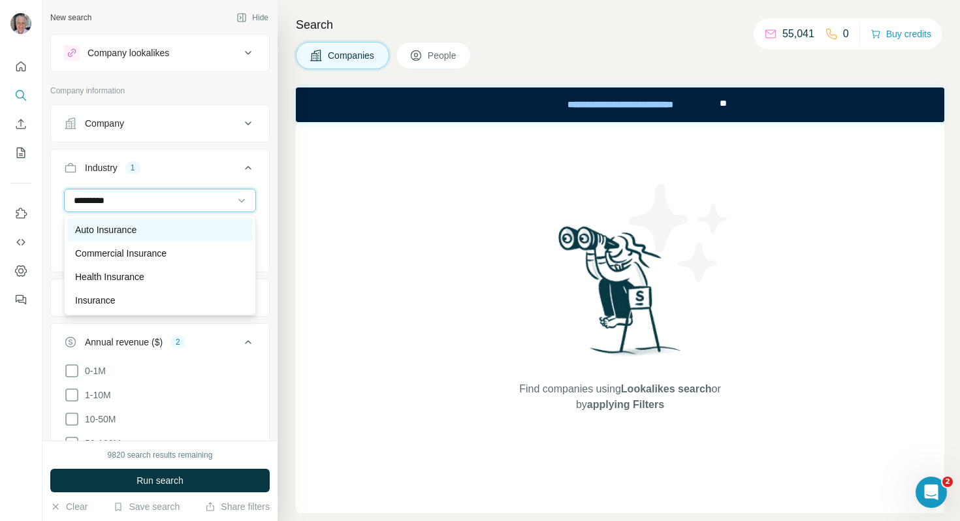
type input "*********"
click at [155, 225] on div "Auto Insurance" at bounding box center [160, 229] width 170 height 13
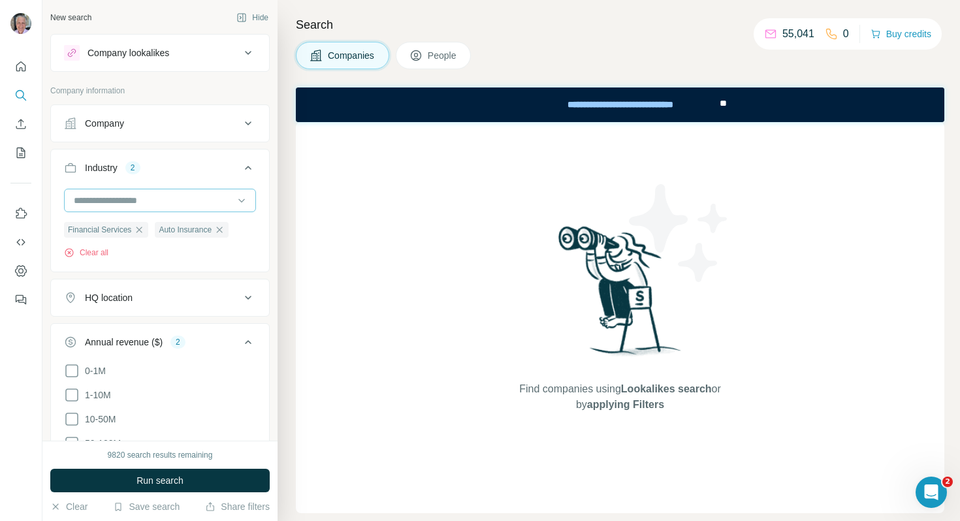
click at [171, 201] on input at bounding box center [153, 200] width 161 height 14
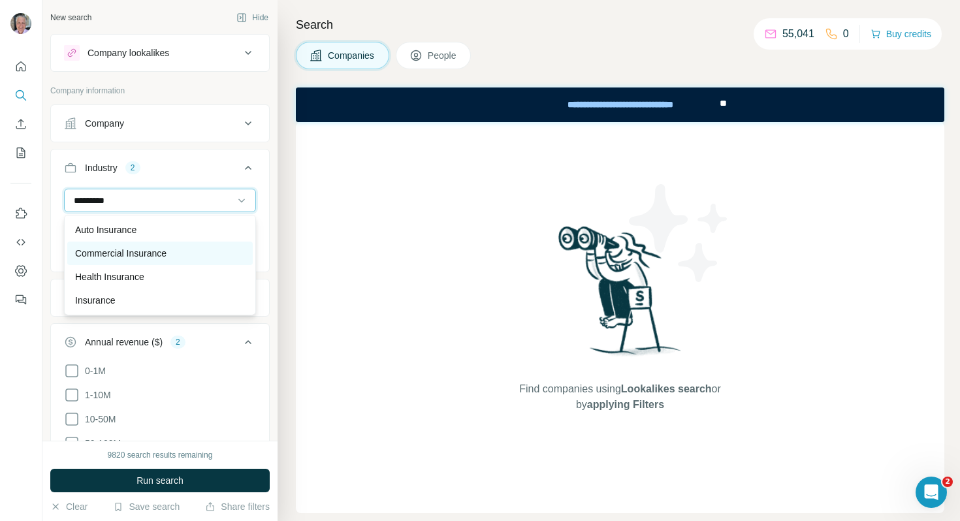
type input "*********"
click at [167, 250] on p "Commercial Insurance" at bounding box center [120, 253] width 91 height 13
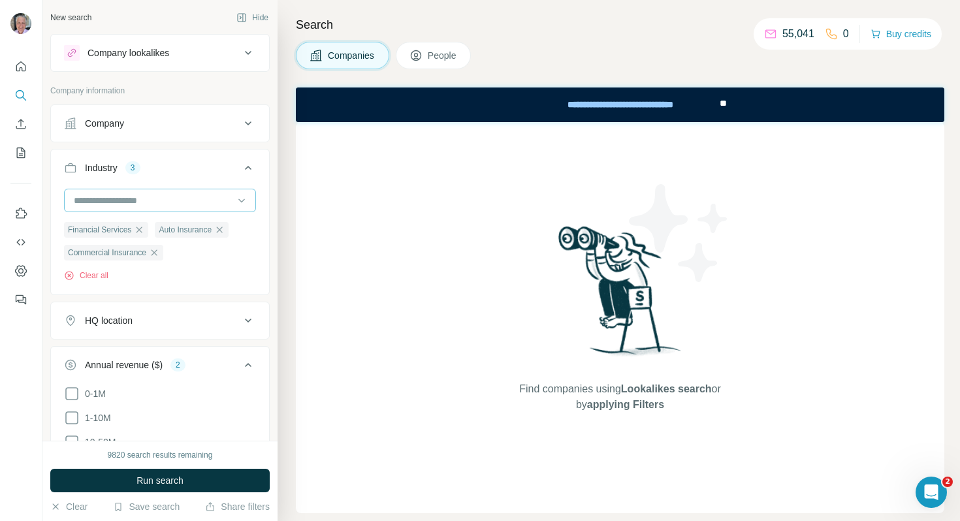
click at [167, 203] on input at bounding box center [153, 200] width 161 height 14
click at [189, 200] on input at bounding box center [153, 200] width 161 height 14
click at [233, 200] on div at bounding box center [160, 201] width 192 height 24
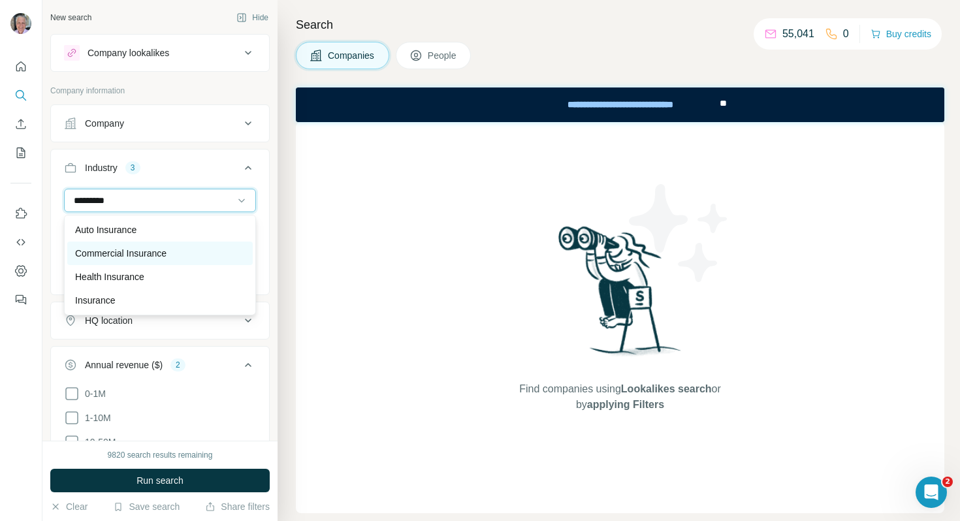
type input "*********"
click at [220, 256] on div "Commercial Insurance" at bounding box center [160, 253] width 170 height 13
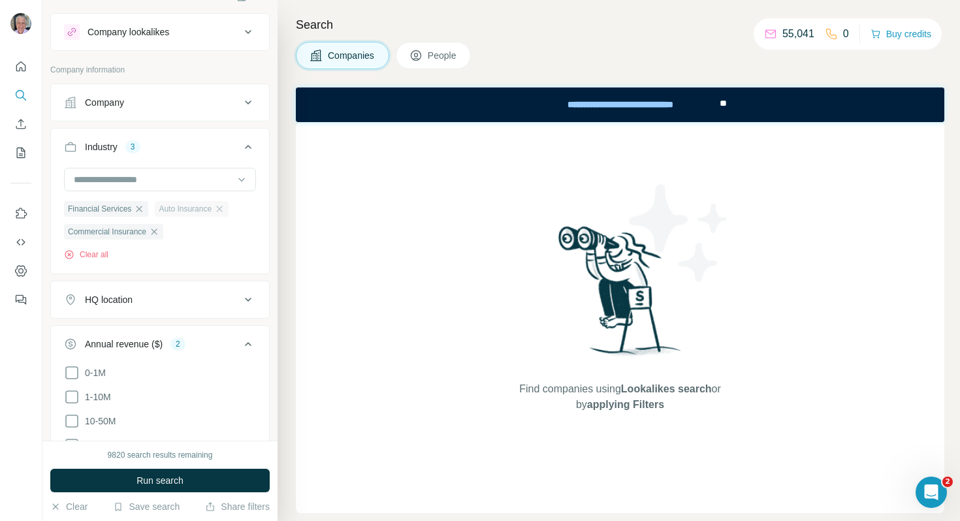
scroll to position [33, 0]
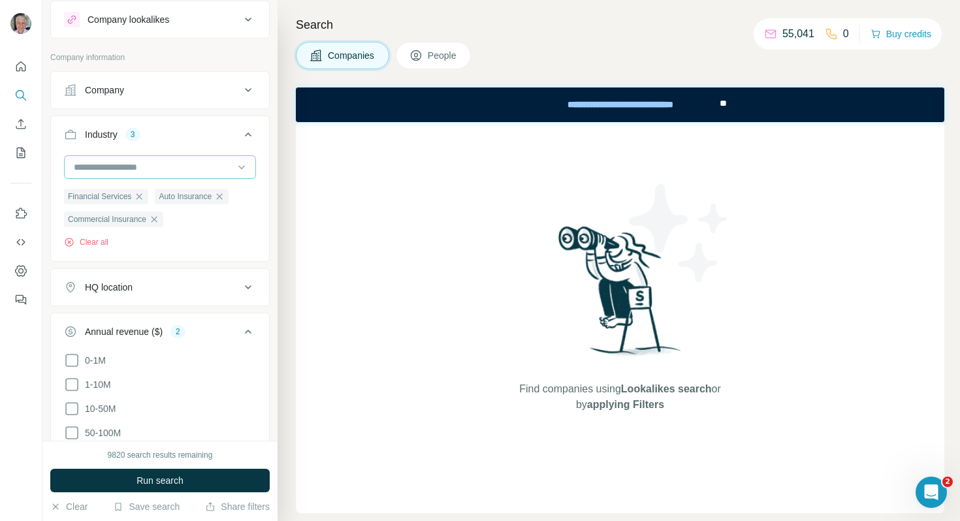
click at [205, 164] on input at bounding box center [153, 167] width 161 height 14
click at [236, 171] on icon at bounding box center [241, 167] width 13 height 13
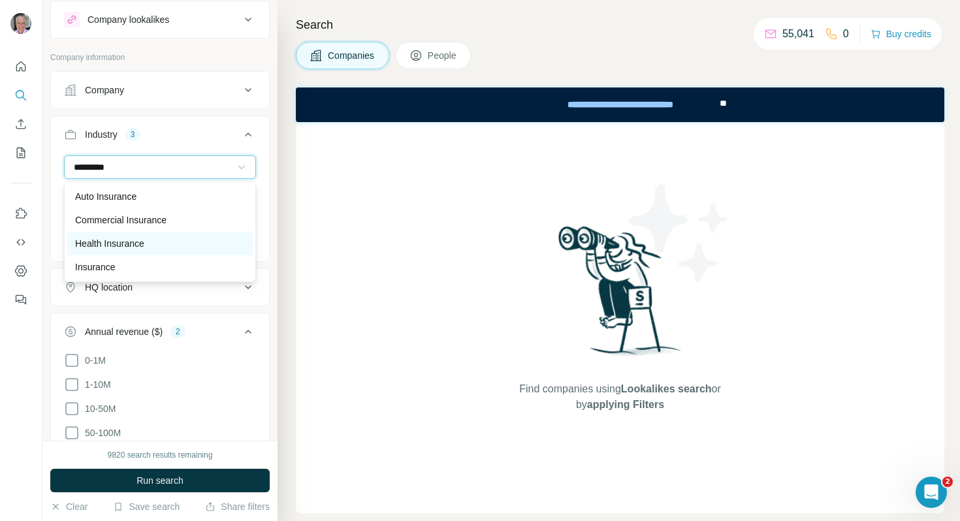
type input "*********"
click at [214, 248] on div "Health Insurance" at bounding box center [160, 243] width 170 height 13
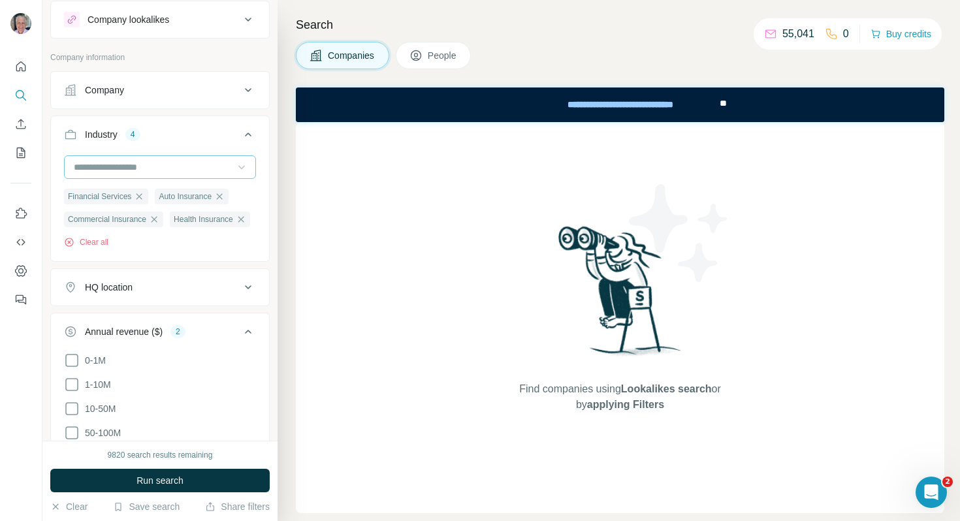
click at [193, 171] on input at bounding box center [153, 167] width 161 height 14
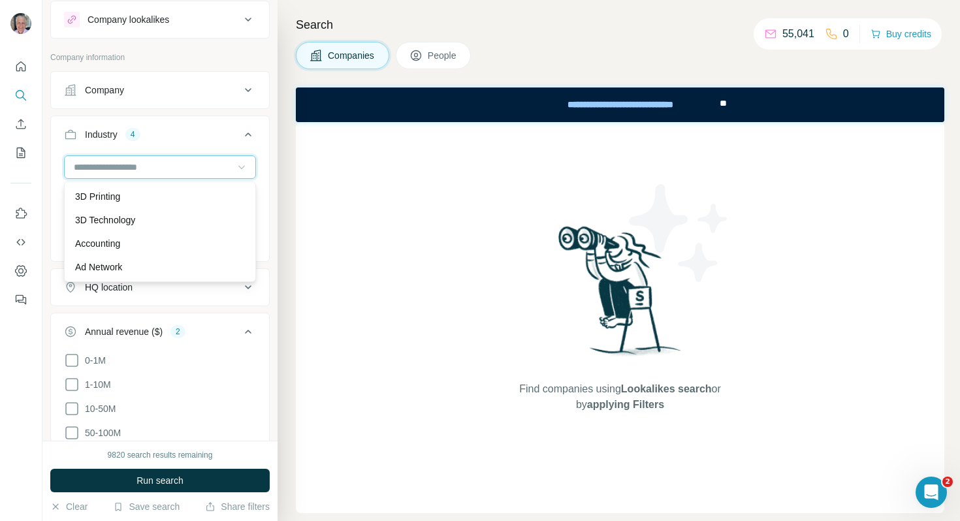
click at [193, 171] on input at bounding box center [153, 167] width 161 height 14
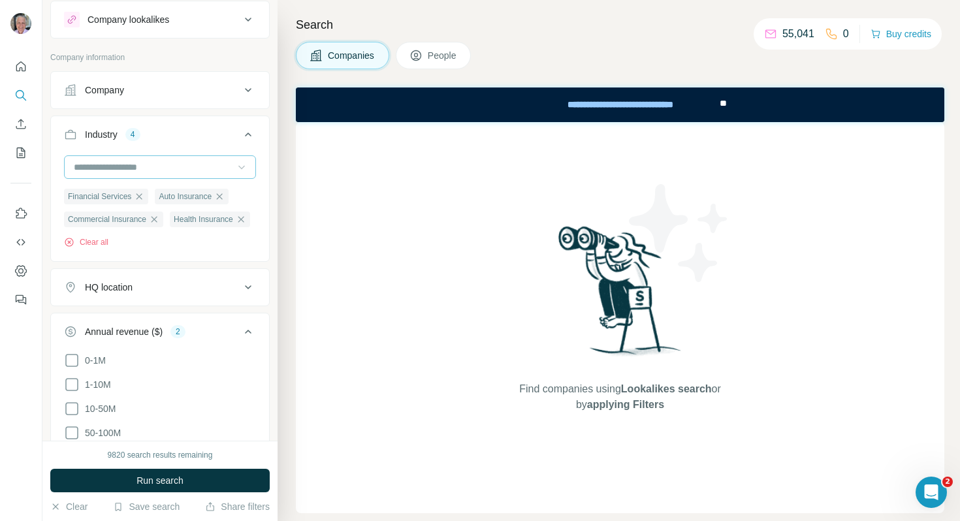
click at [193, 171] on input at bounding box center [153, 167] width 161 height 14
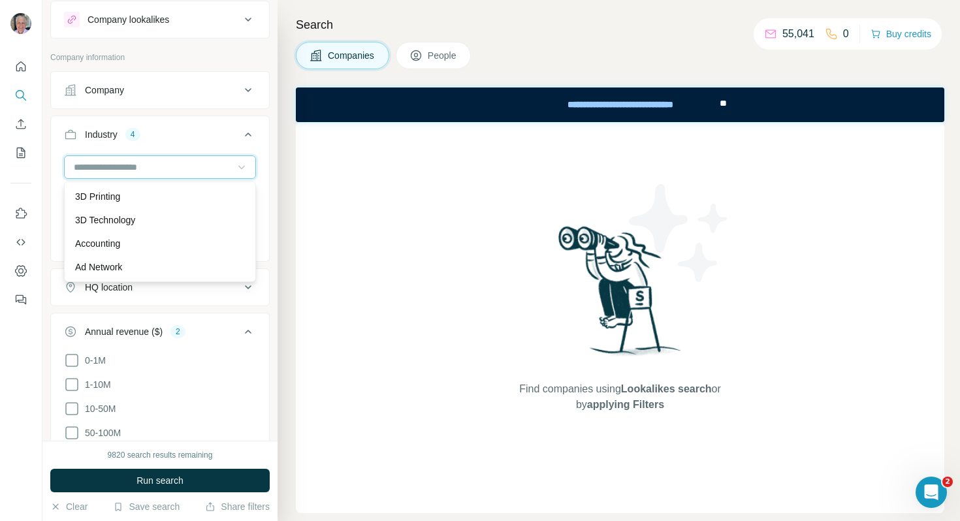
click at [197, 169] on input at bounding box center [153, 167] width 161 height 14
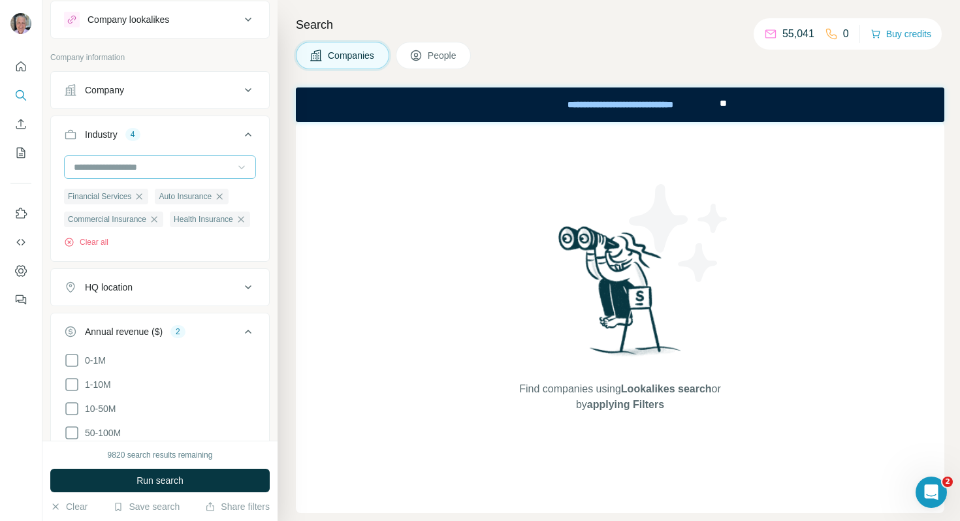
click at [197, 169] on input at bounding box center [153, 167] width 161 height 14
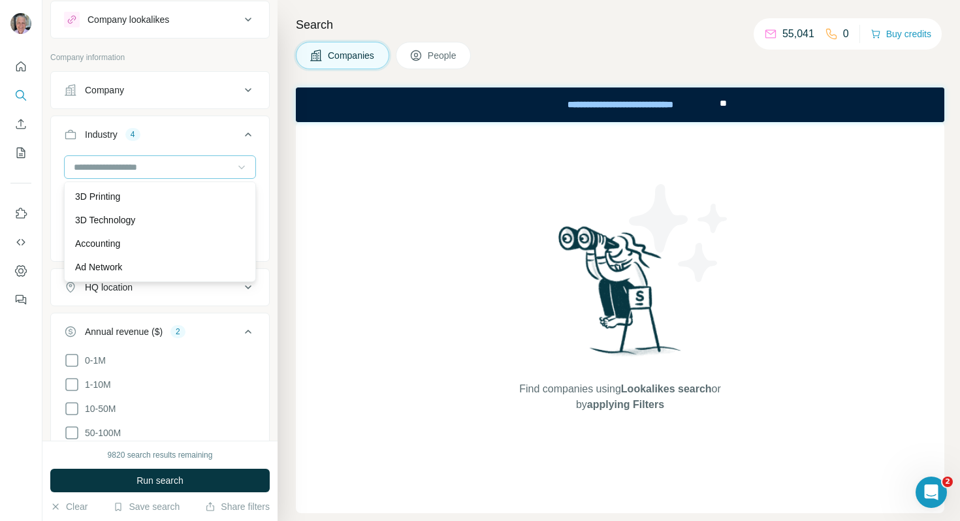
click at [246, 163] on icon at bounding box center [241, 167] width 13 height 13
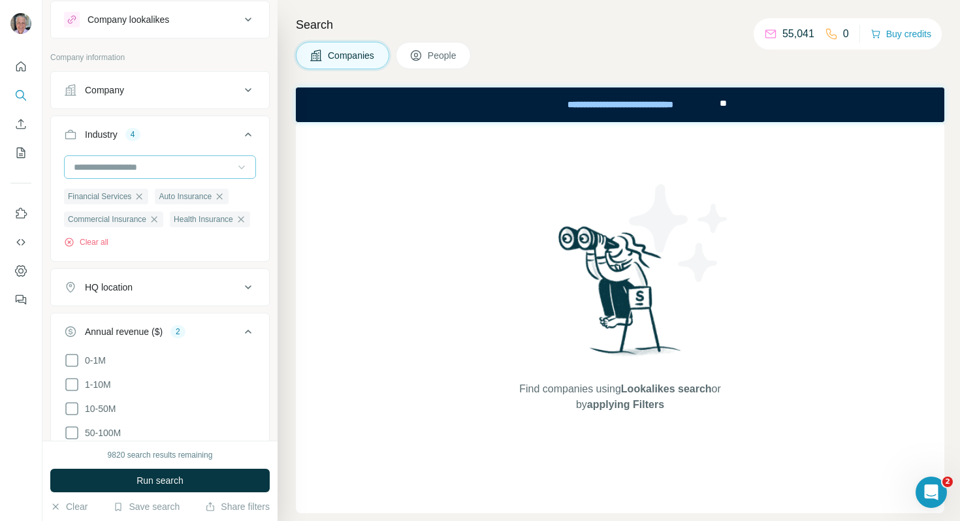
click at [210, 169] on input at bounding box center [153, 167] width 161 height 14
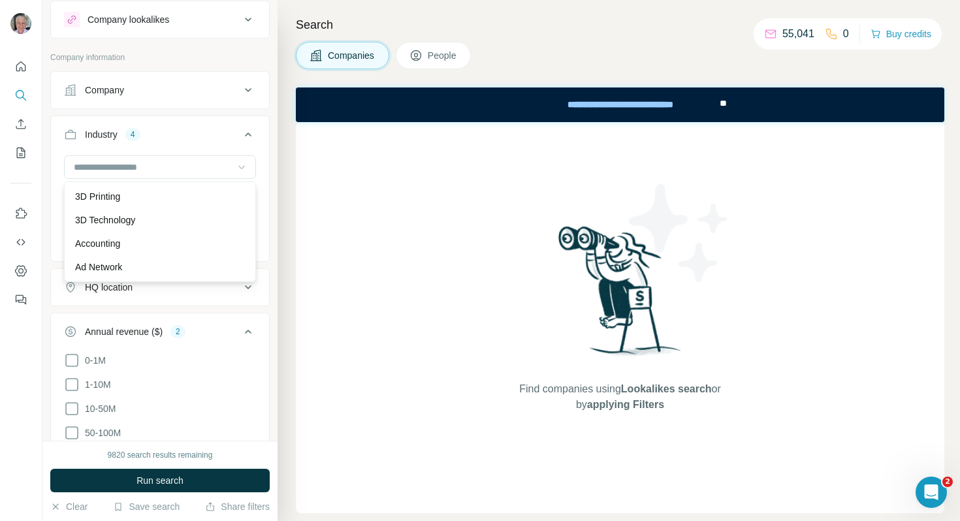
click at [306, 188] on div "Find companies using Lookalikes search or by applying Filters" at bounding box center [620, 317] width 649 height 391
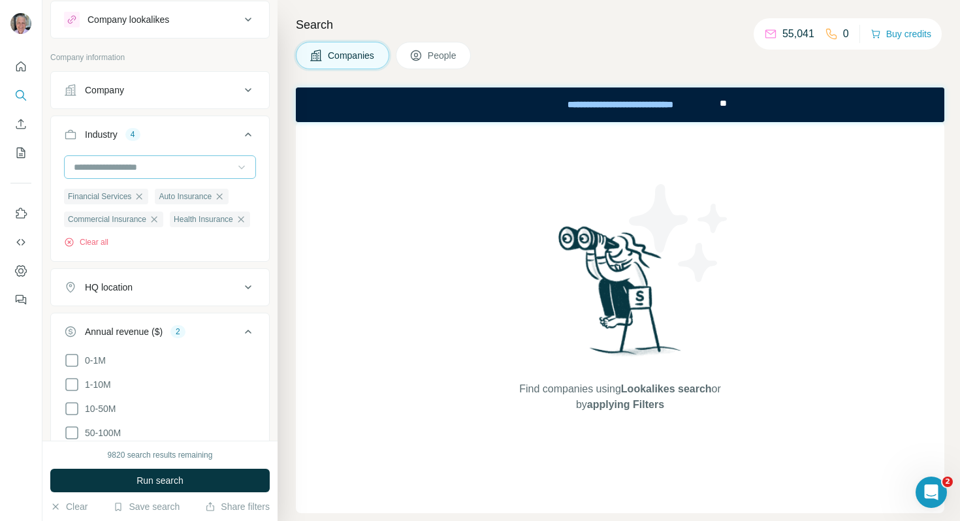
click at [179, 172] on input at bounding box center [153, 167] width 161 height 14
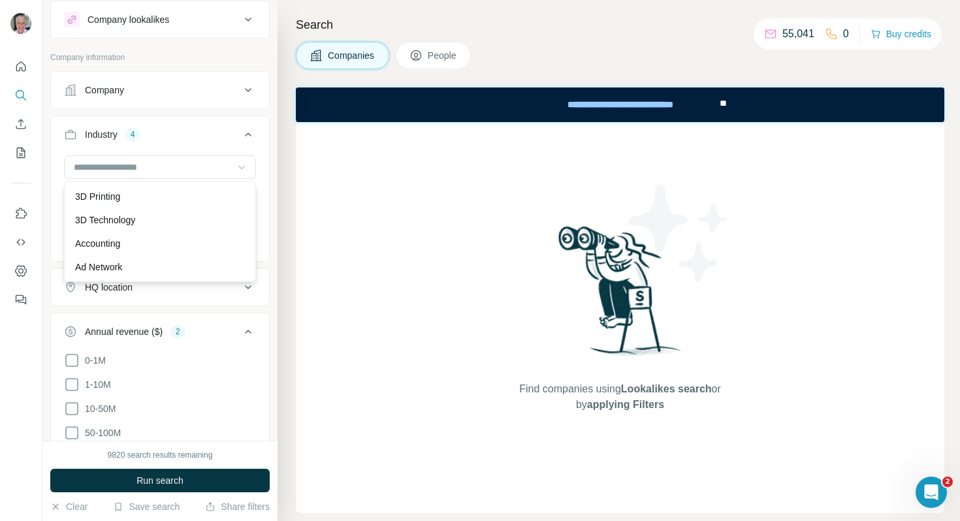
click at [305, 182] on div "Find companies using Lookalikes search or by applying Filters" at bounding box center [620, 317] width 649 height 391
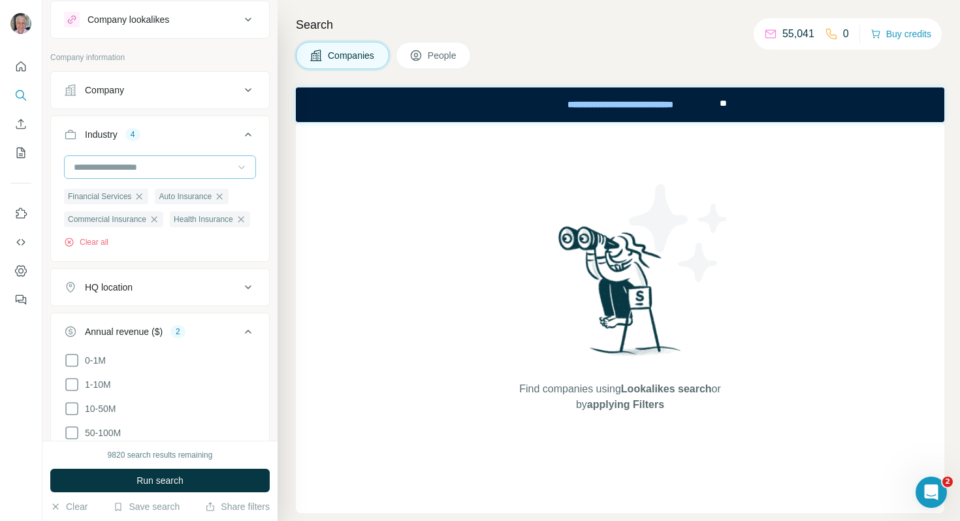
click at [197, 171] on input at bounding box center [153, 167] width 161 height 14
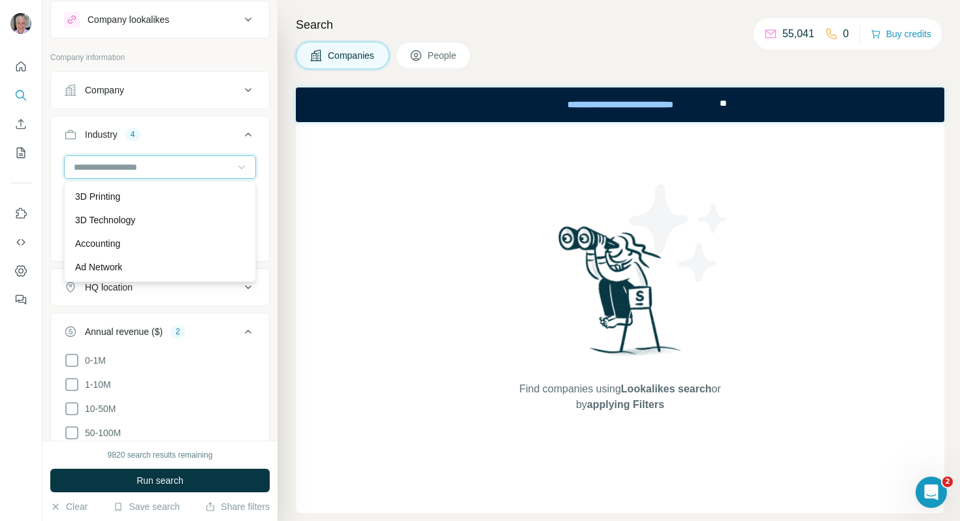
click at [131, 171] on input at bounding box center [153, 167] width 161 height 14
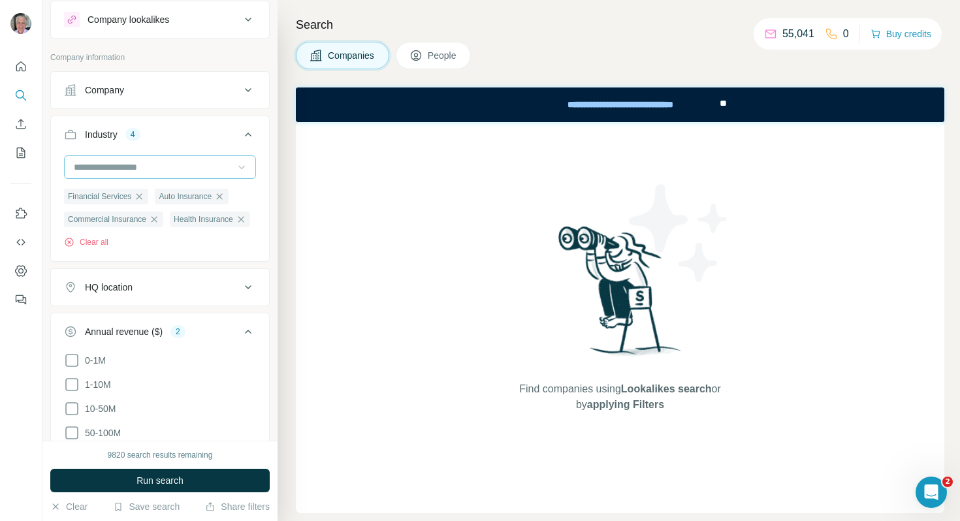
click at [131, 171] on input at bounding box center [153, 167] width 161 height 14
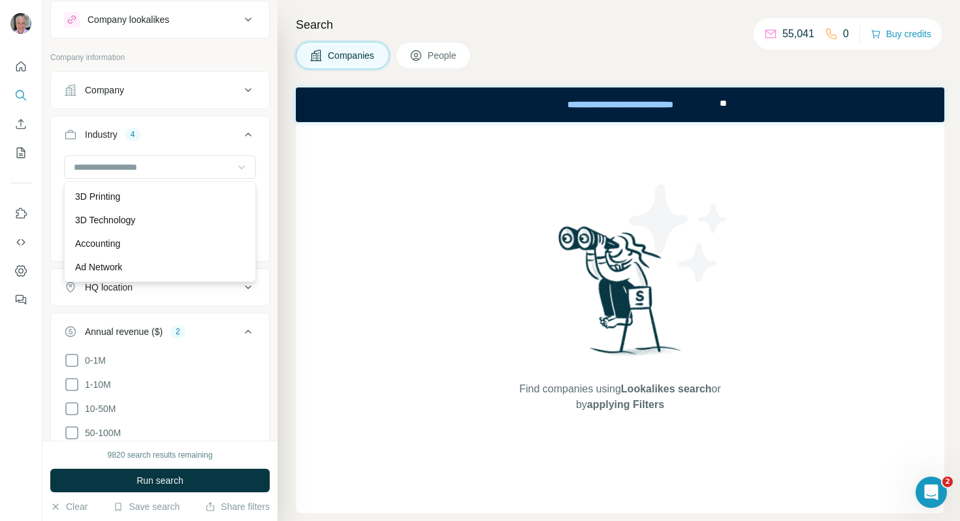
click at [301, 199] on div "Find companies using Lookalikes search or by applying Filters" at bounding box center [620, 317] width 649 height 391
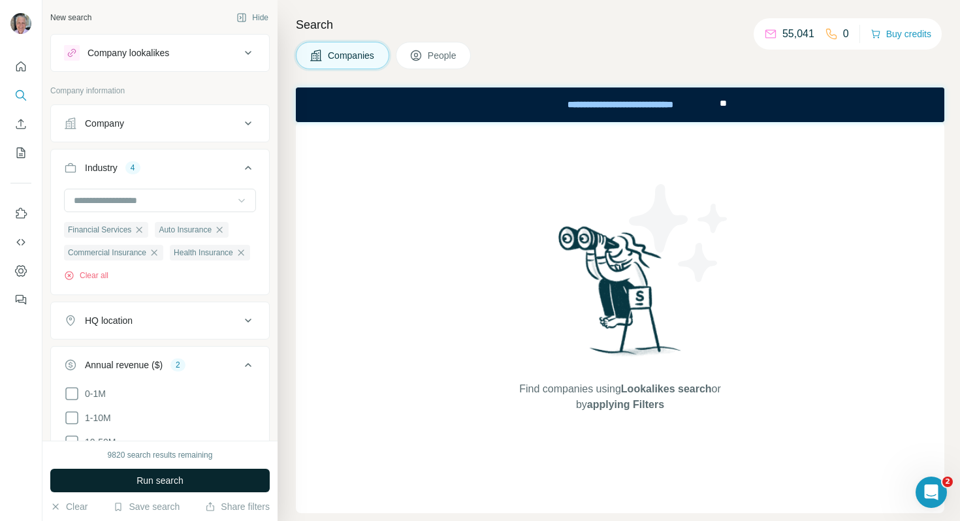
click at [148, 475] on span "Run search" at bounding box center [160, 480] width 47 height 13
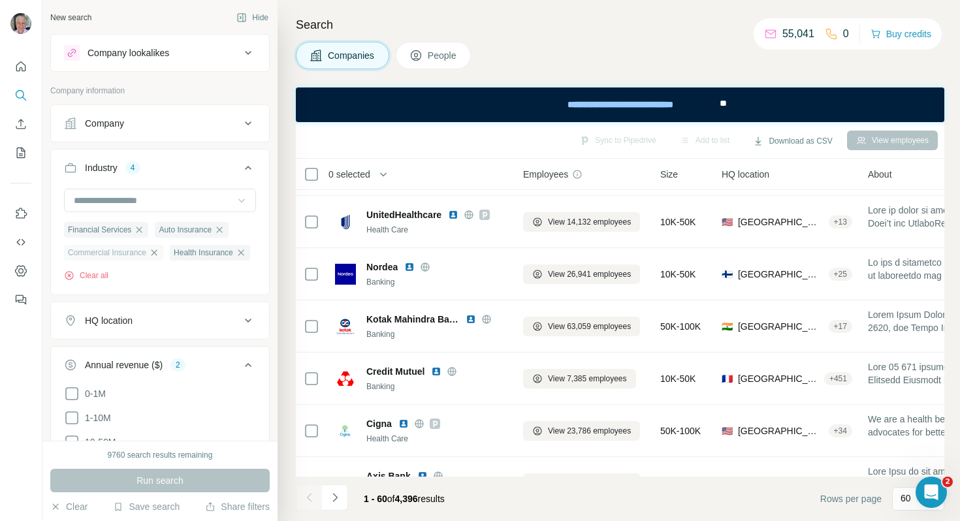
click at [154, 254] on icon "button" at bounding box center [154, 253] width 10 height 10
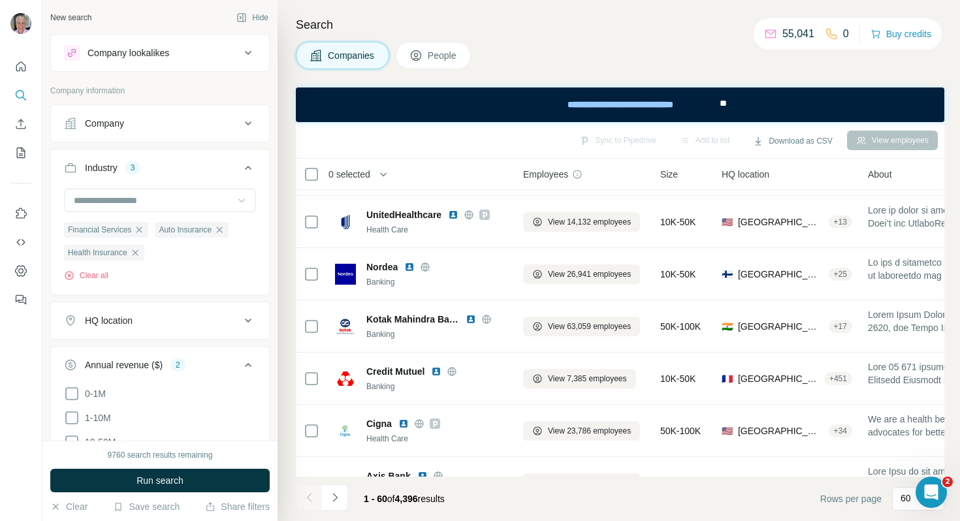
click at [223, 226] on icon "button" at bounding box center [219, 230] width 10 height 10
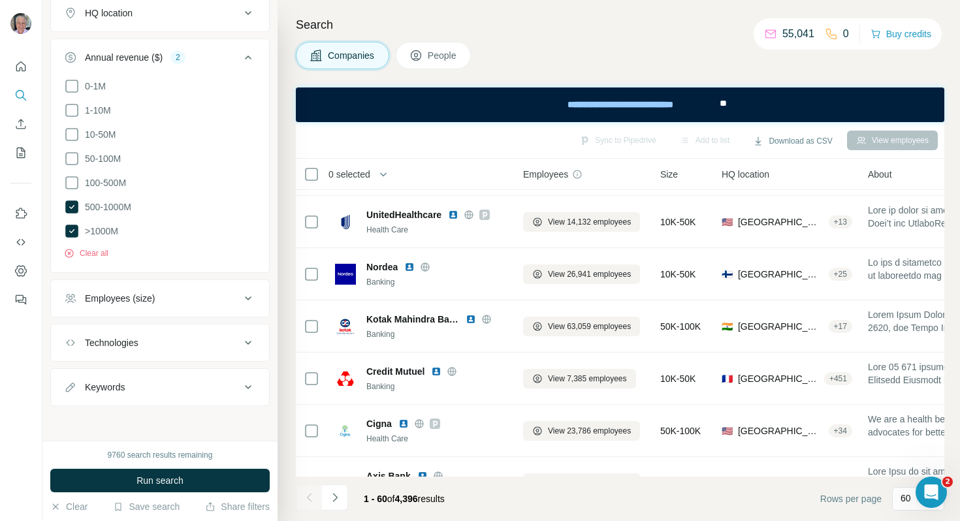
click at [172, 387] on div "Keywords" at bounding box center [152, 387] width 176 height 13
click at [446, 59] on span "People" at bounding box center [443, 55] width 30 height 13
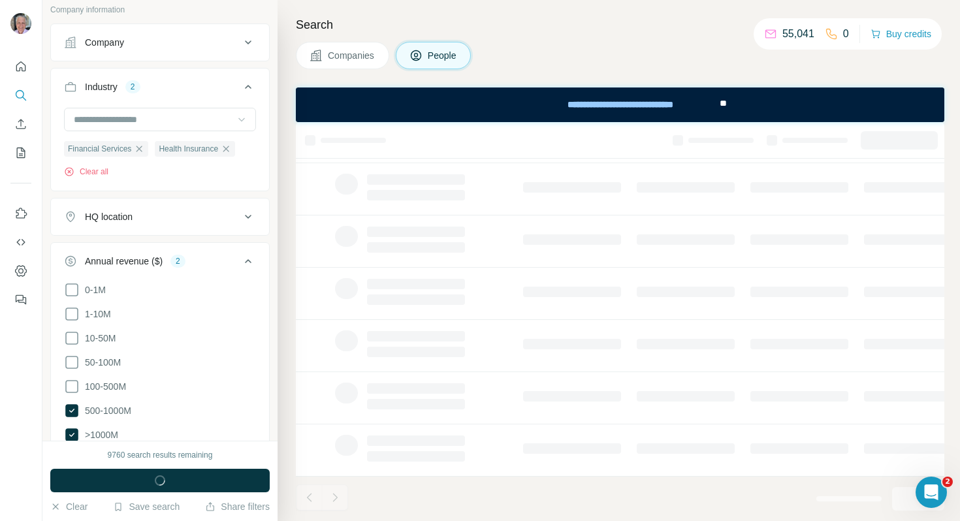
scroll to position [236, 0]
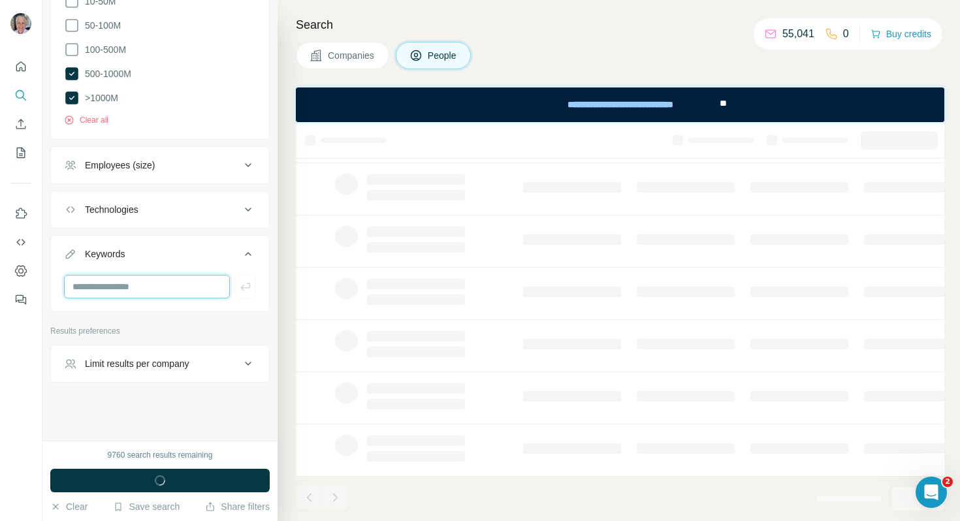
click at [180, 282] on input "text" at bounding box center [147, 287] width 166 height 24
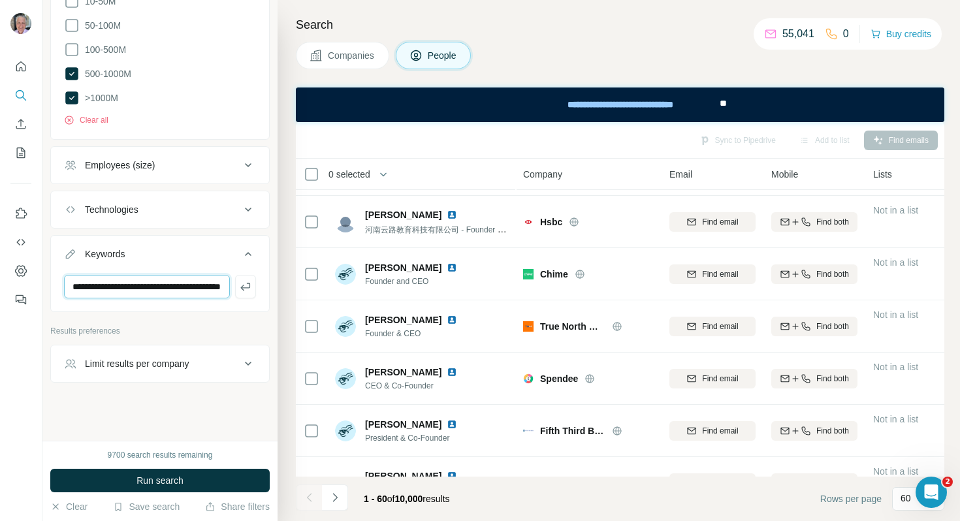
scroll to position [0, 42]
type input "**********"
click at [203, 475] on button "Run search" at bounding box center [160, 481] width 220 height 24
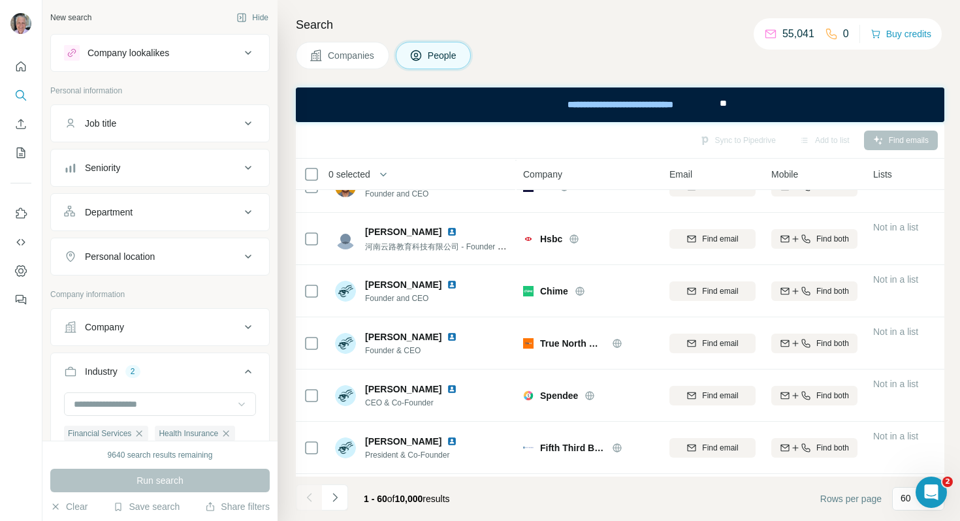
scroll to position [20, 0]
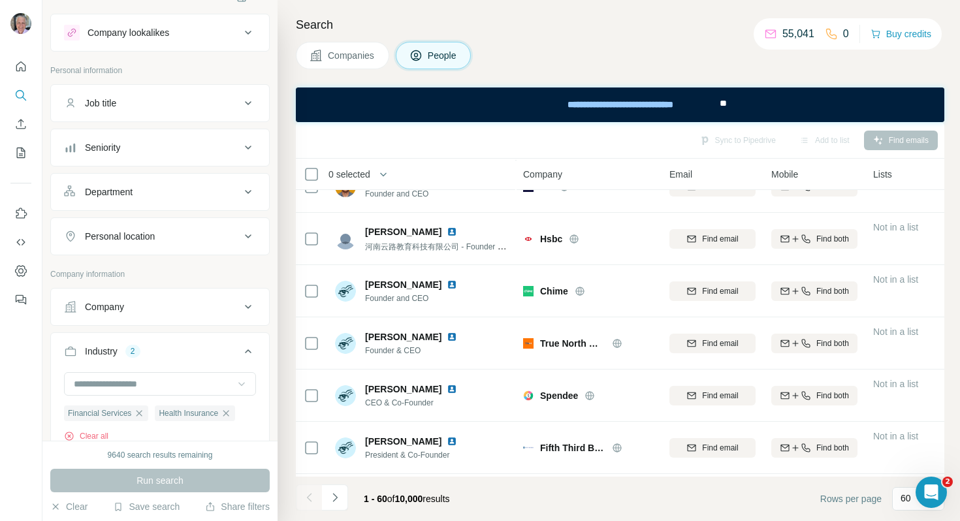
click at [189, 242] on div "Personal location" at bounding box center [152, 236] width 176 height 13
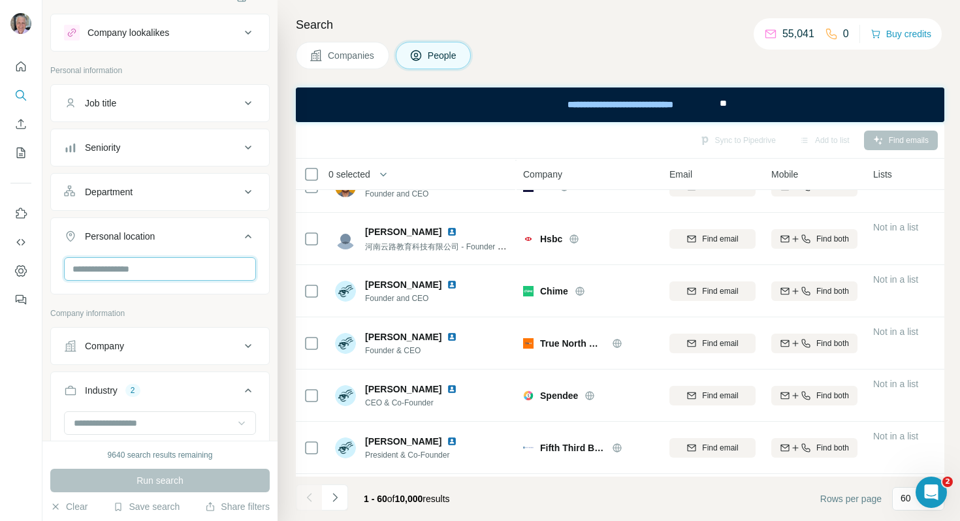
click at [185, 269] on input "text" at bounding box center [160, 269] width 192 height 24
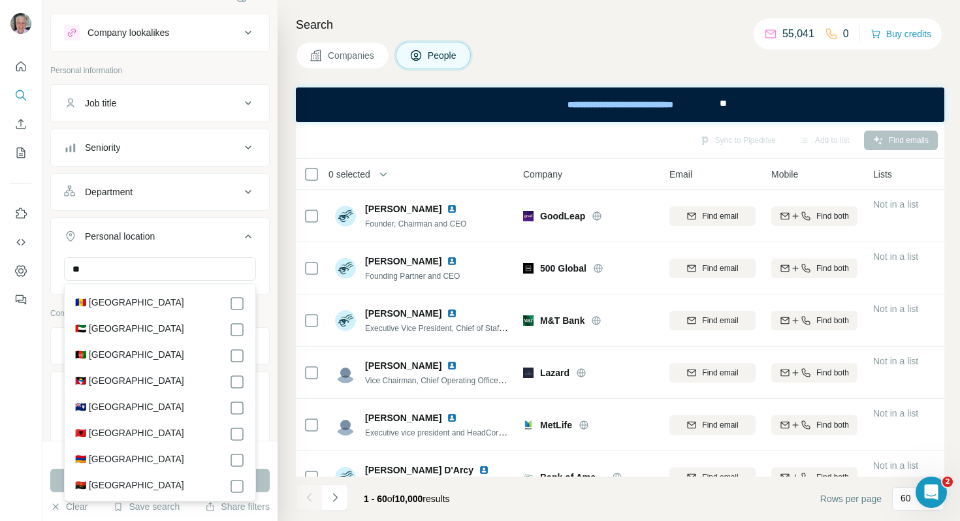
scroll to position [2172, 0]
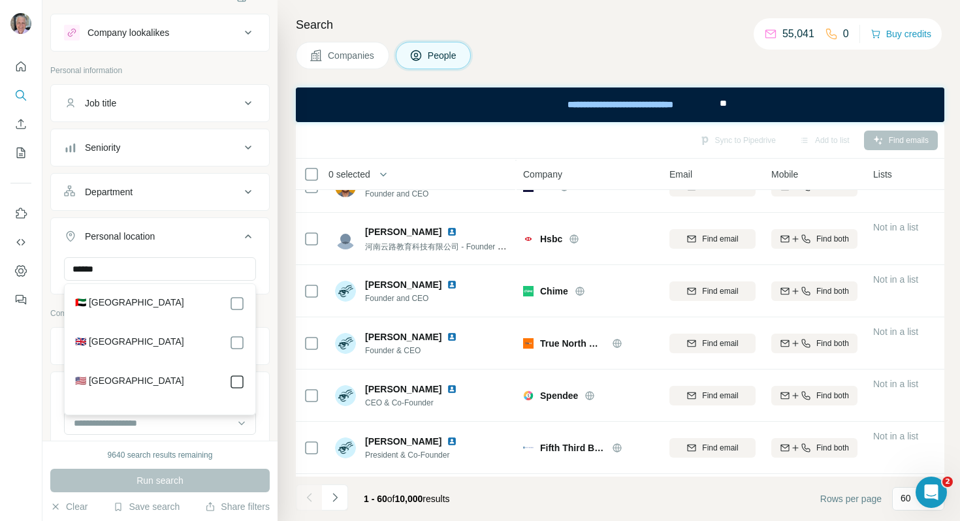
type input "******"
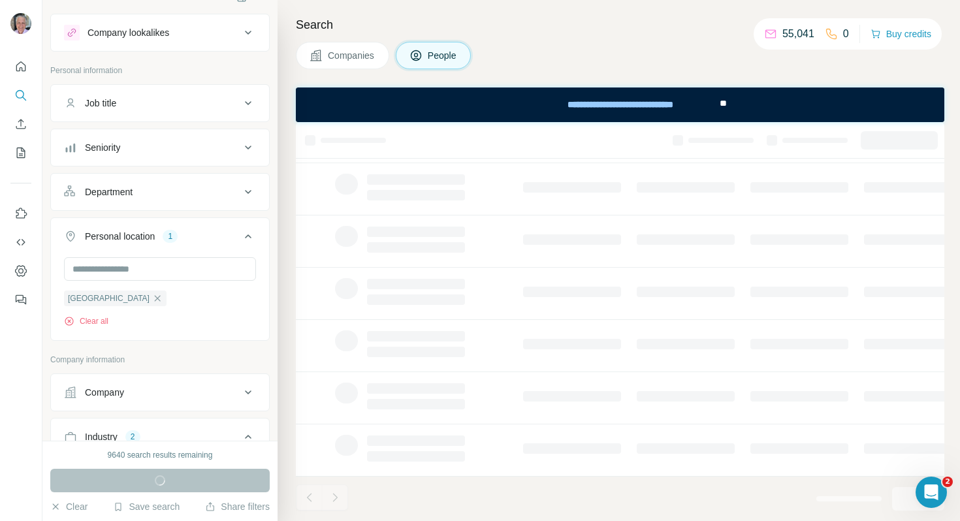
scroll to position [236, 0]
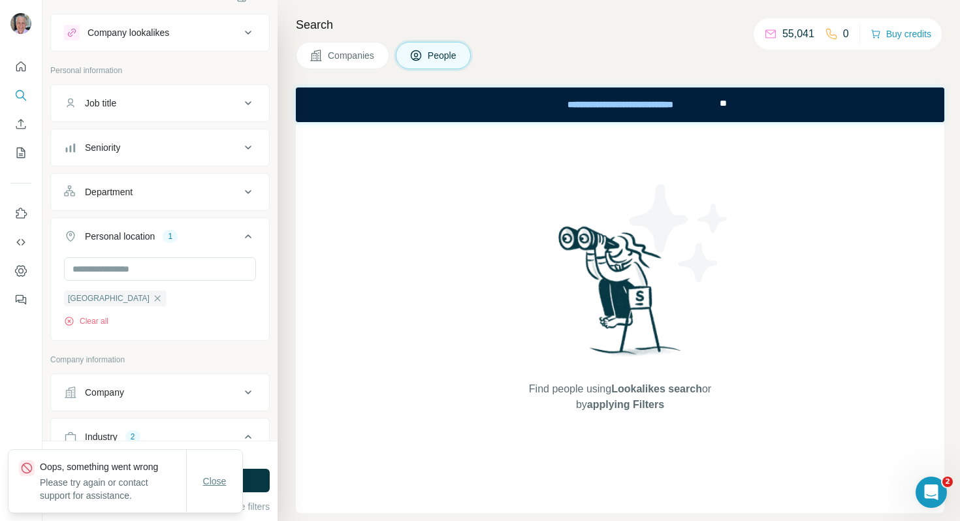
click at [218, 475] on span "Close" at bounding box center [215, 481] width 24 height 13
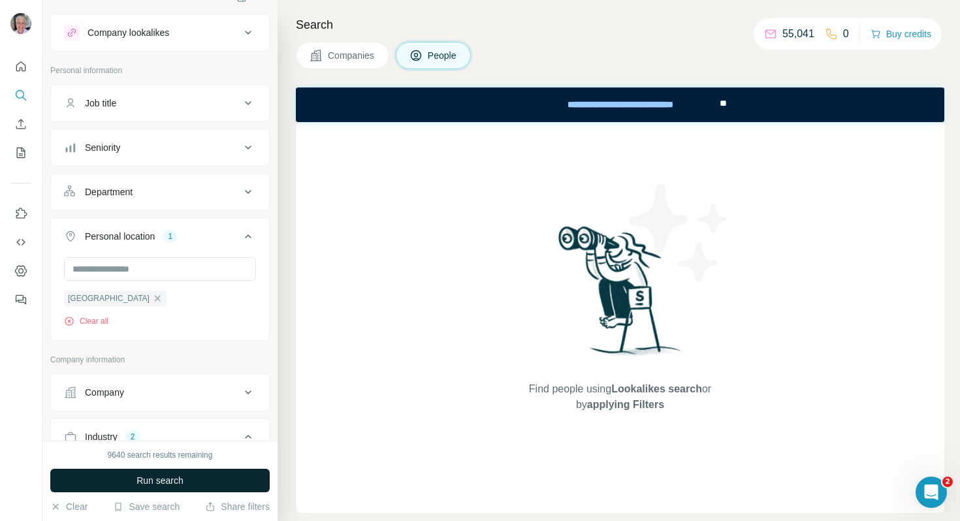
click at [231, 481] on button "Run search" at bounding box center [160, 481] width 220 height 24
click at [174, 478] on span "Run search" at bounding box center [160, 480] width 47 height 13
click at [131, 480] on button "Run search" at bounding box center [160, 481] width 220 height 24
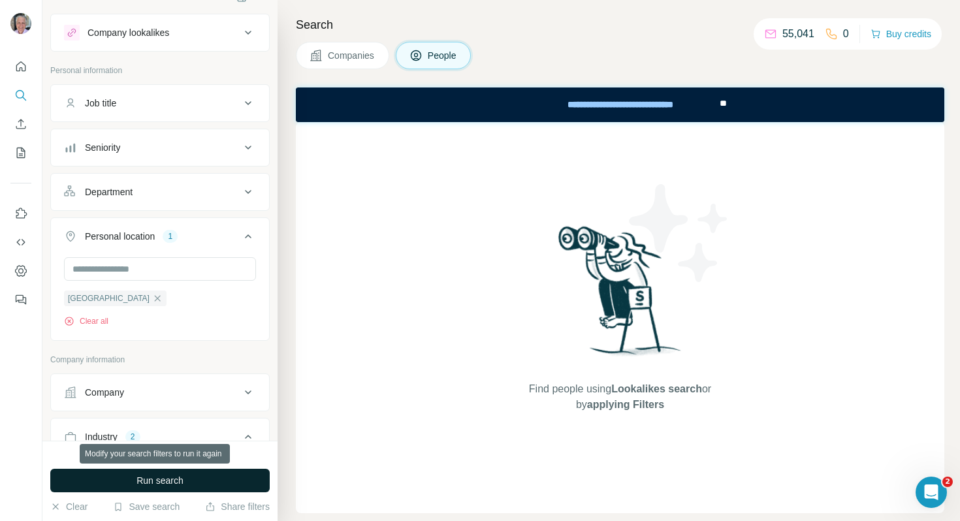
click at [131, 480] on button "Run search" at bounding box center [160, 481] width 220 height 24
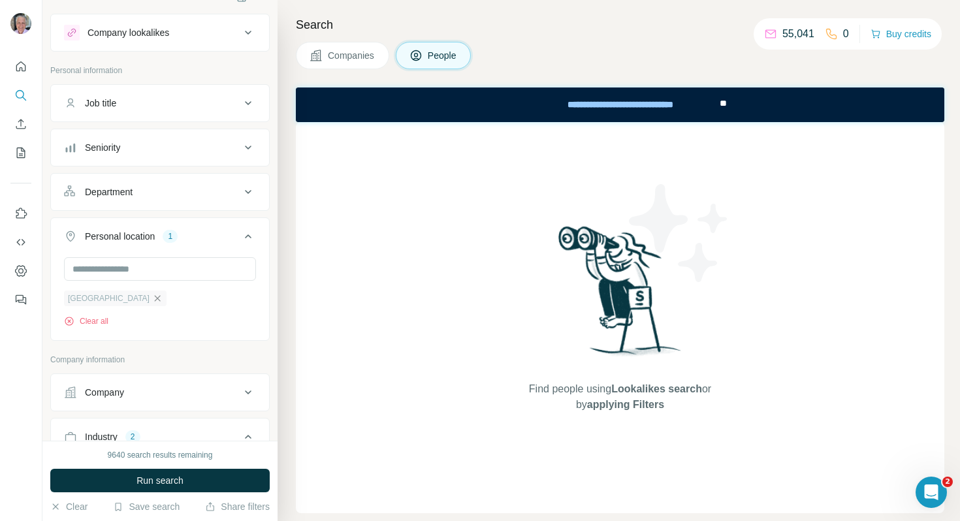
click at [152, 301] on icon "button" at bounding box center [157, 298] width 10 height 10
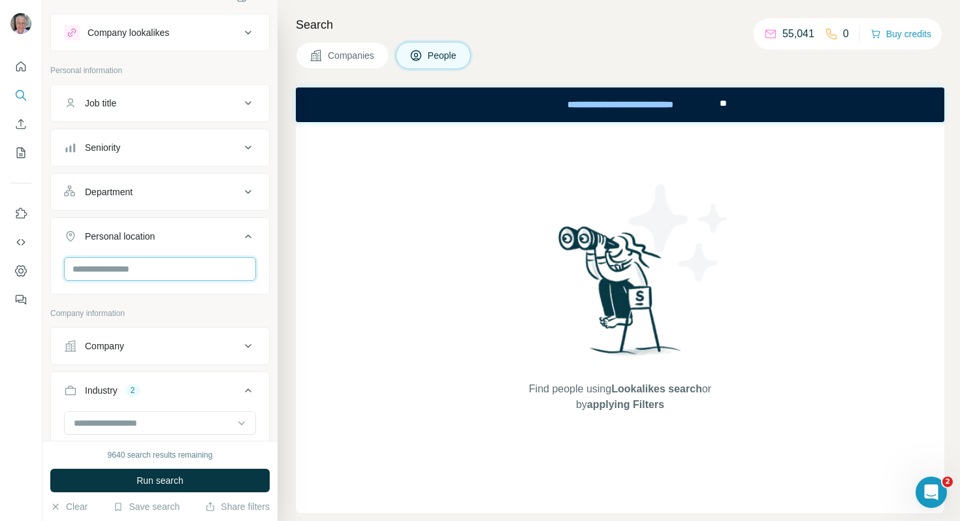
click at [142, 274] on input "text" at bounding box center [160, 269] width 192 height 24
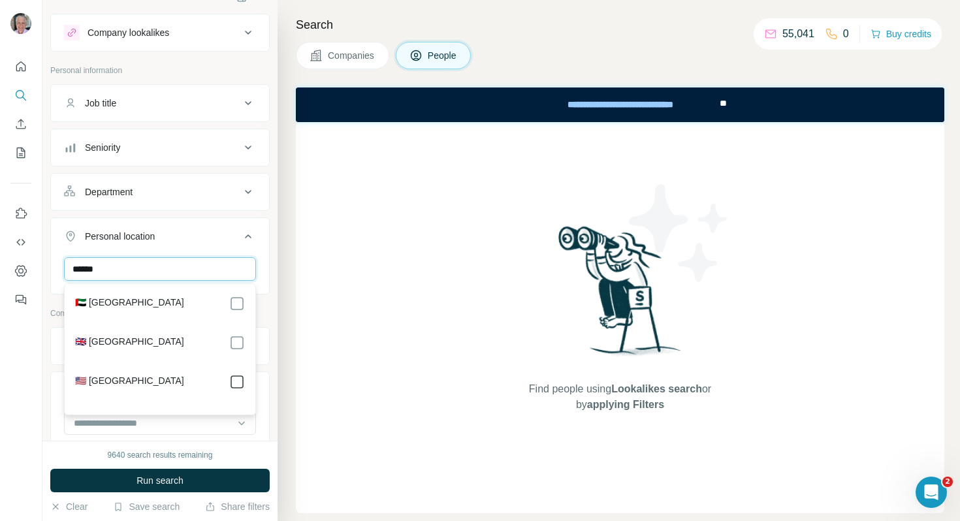
type input "******"
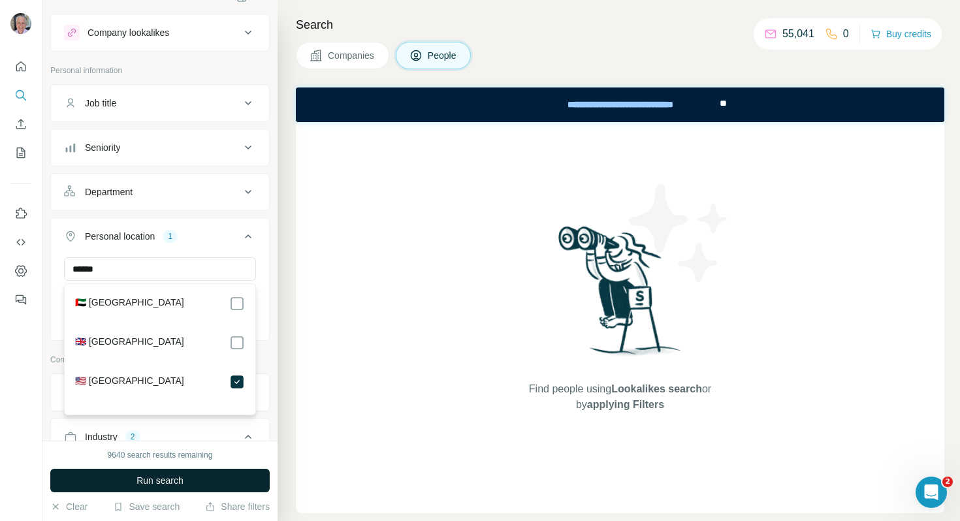
click at [215, 483] on button "Run search" at bounding box center [160, 481] width 220 height 24
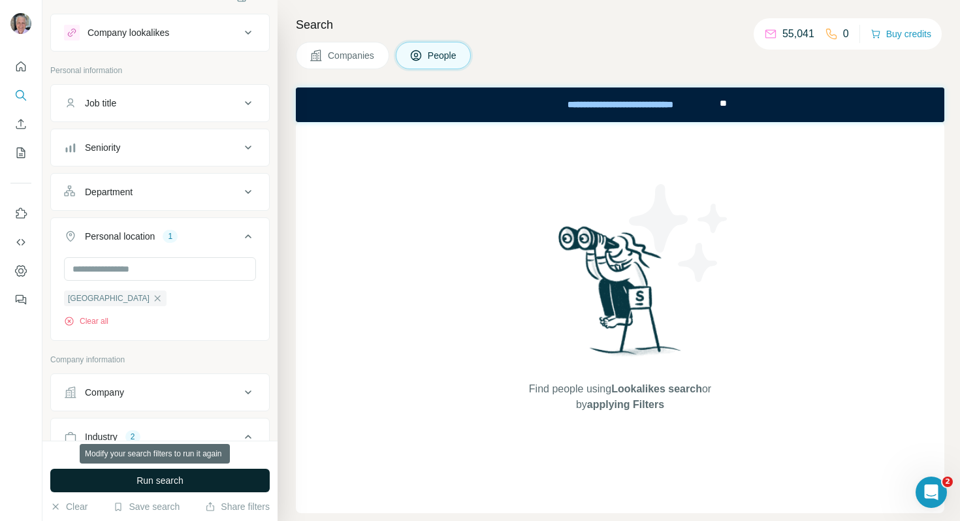
click at [194, 483] on button "Run search" at bounding box center [160, 481] width 220 height 24
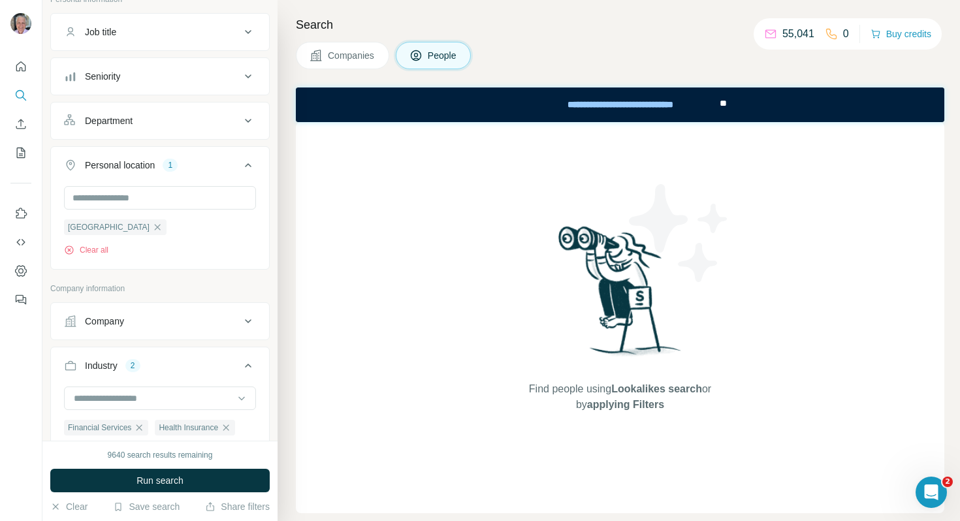
scroll to position [86, 0]
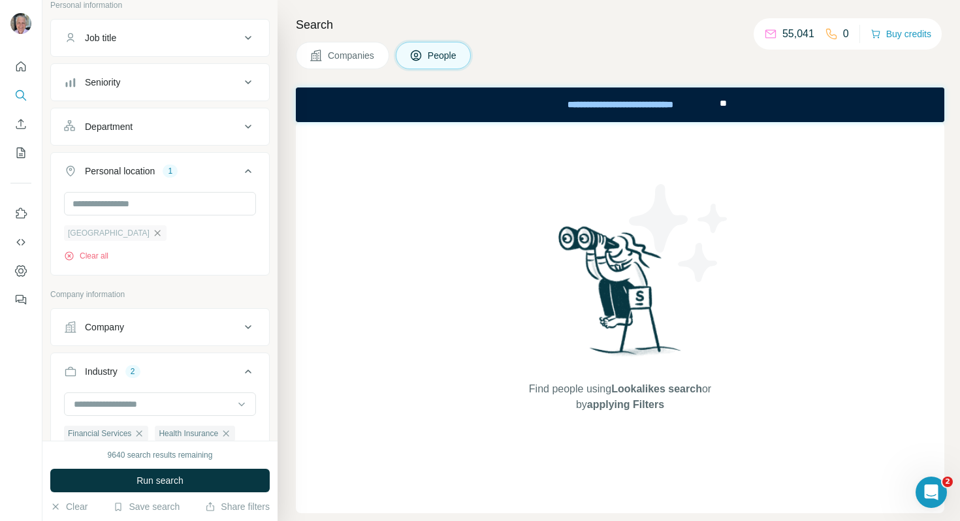
click at [155, 233] on icon "button" at bounding box center [158, 233] width 6 height 6
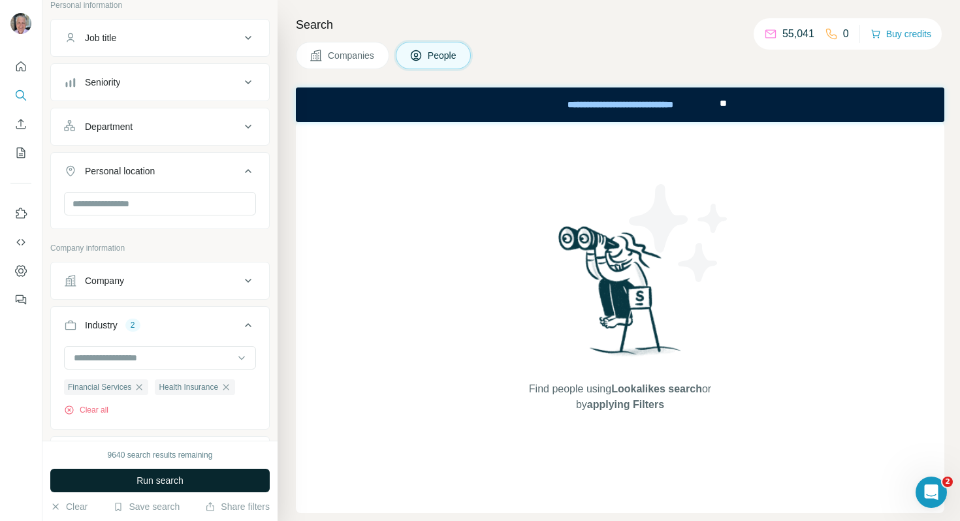
click at [181, 478] on span "Run search" at bounding box center [160, 480] width 47 height 13
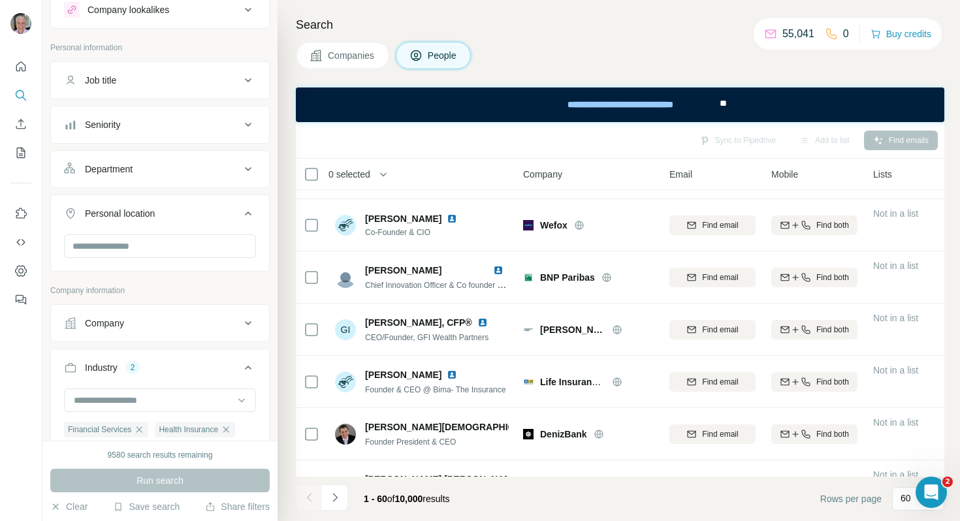
scroll to position [17, 0]
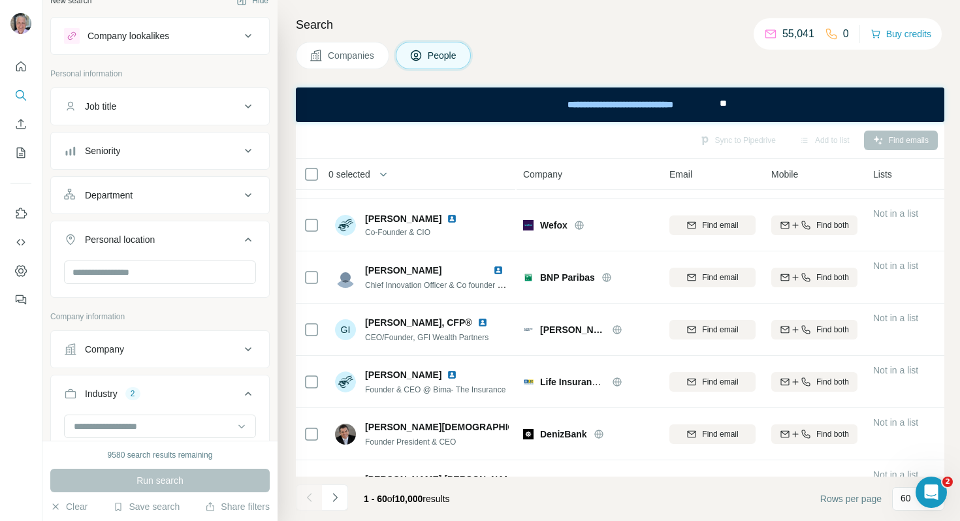
click at [133, 198] on div "Department" at bounding box center [109, 195] width 48 height 13
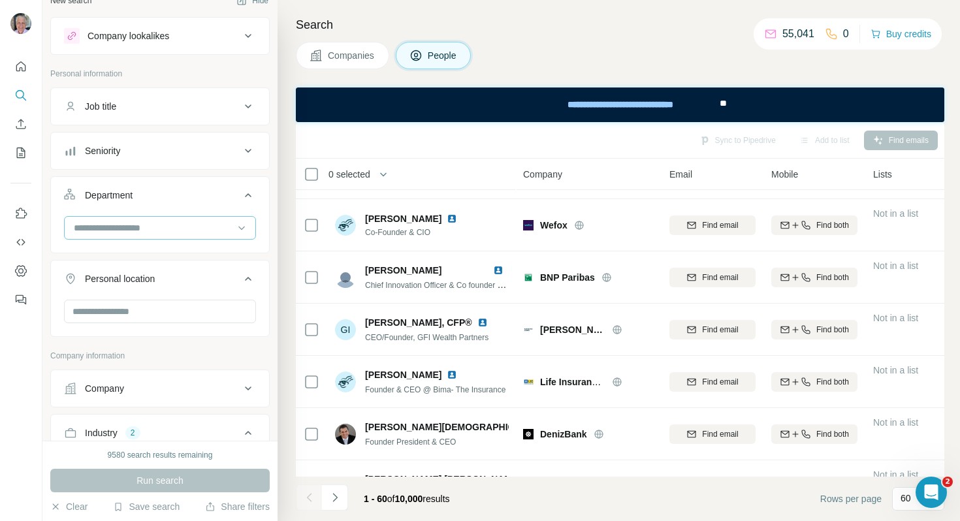
click at [162, 233] on input at bounding box center [153, 228] width 161 height 14
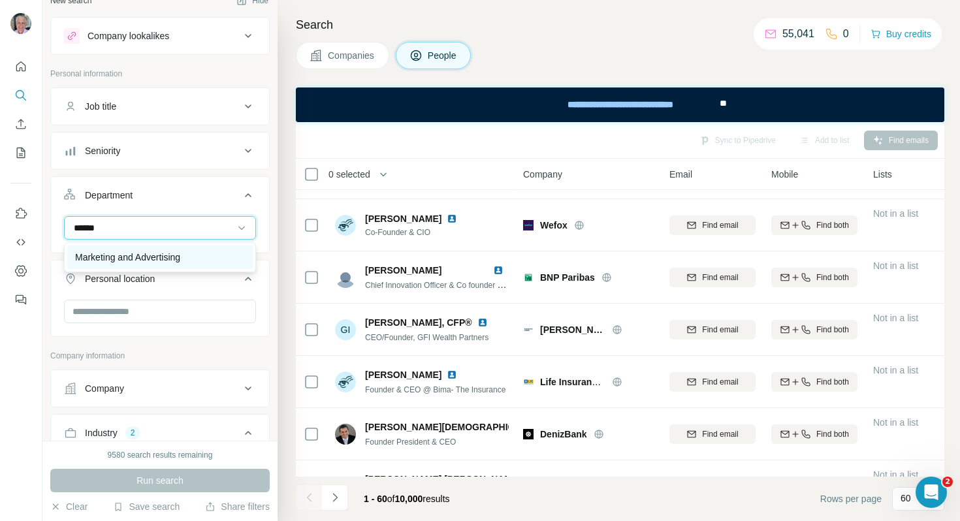
type input "******"
drag, startPoint x: 156, startPoint y: 259, endPoint x: 179, endPoint y: 232, distance: 35.2
click at [156, 259] on p "Marketing and Advertising" at bounding box center [127, 257] width 105 height 13
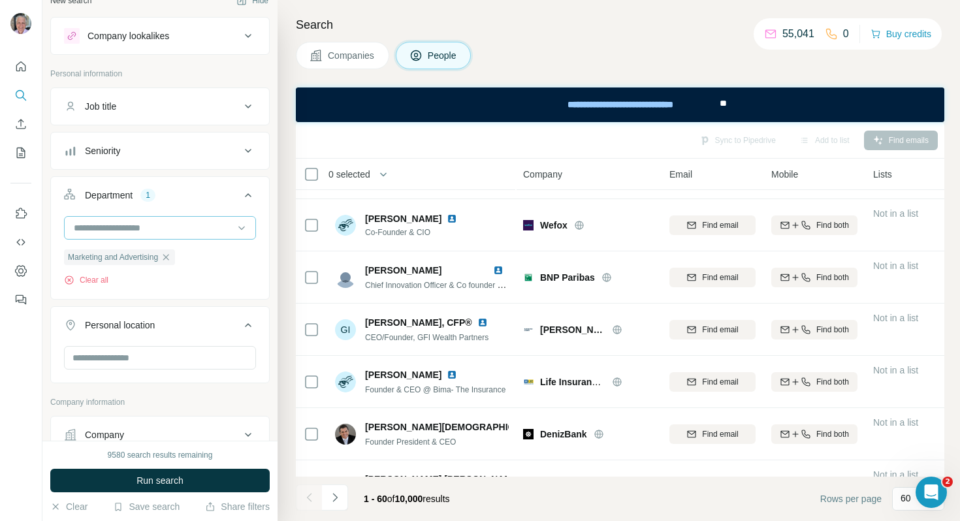
click at [183, 229] on input at bounding box center [153, 228] width 161 height 14
type input "*****"
click at [163, 260] on div "Sales" at bounding box center [160, 257] width 170 height 13
click at [184, 481] on span "Run search" at bounding box center [160, 480] width 47 height 13
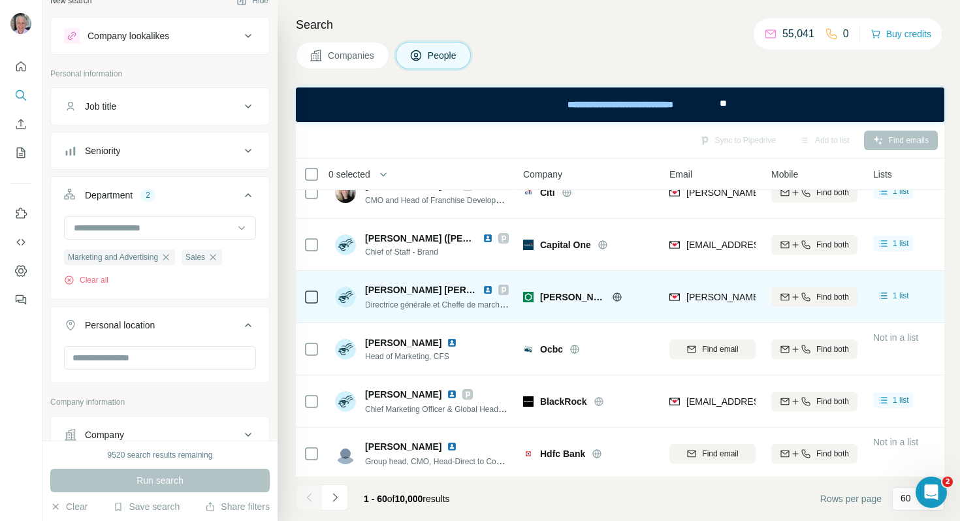
scroll to position [2849, 0]
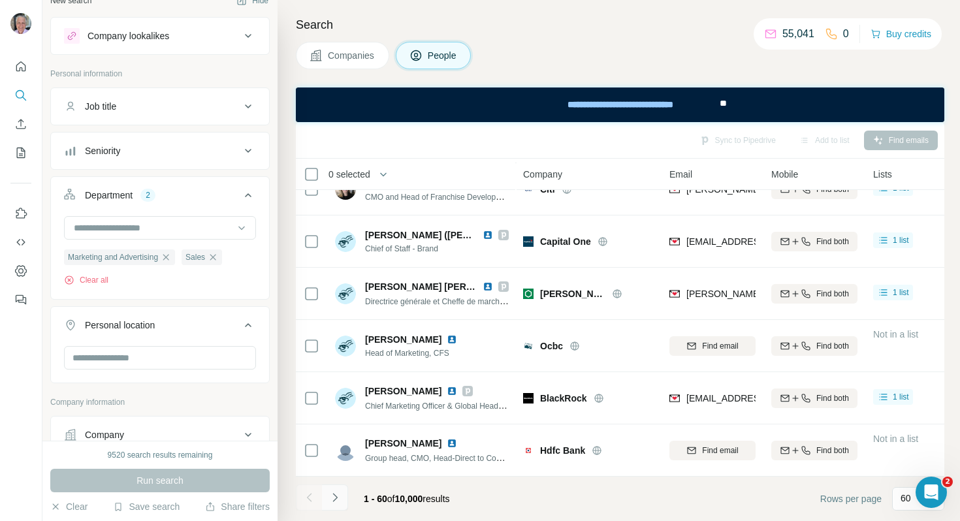
click at [336, 497] on icon "Navigate to next page" at bounding box center [335, 497] width 5 height 8
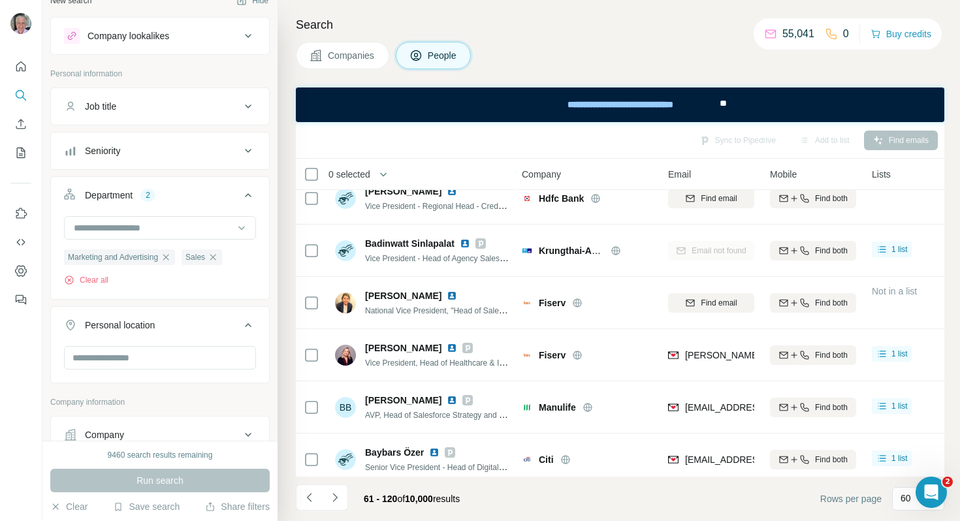
scroll to position [2849, 1]
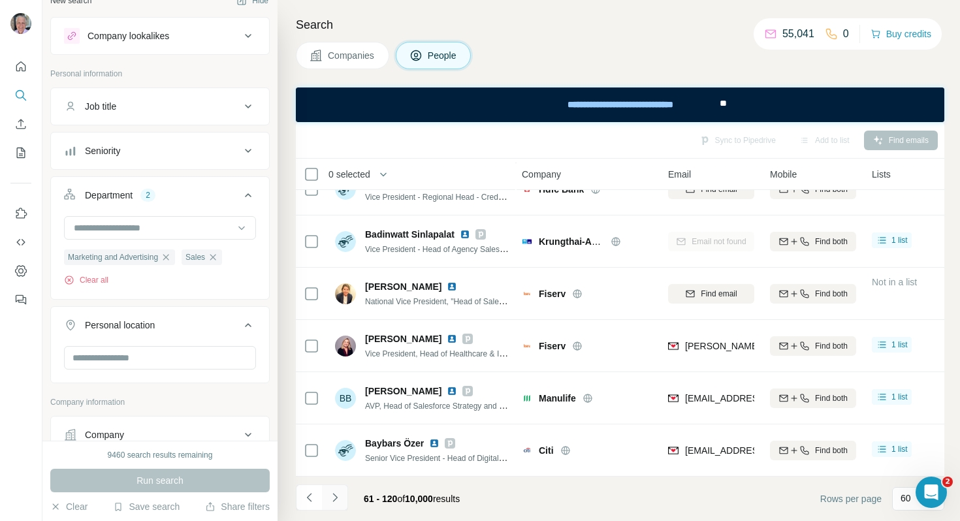
click at [338, 499] on icon "Navigate to next page" at bounding box center [335, 497] width 13 height 13
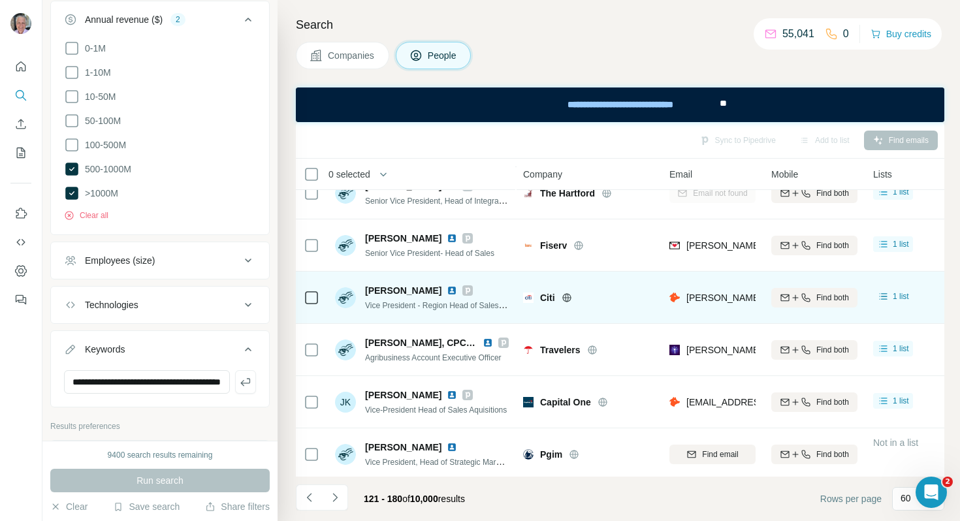
scroll to position [2849, 0]
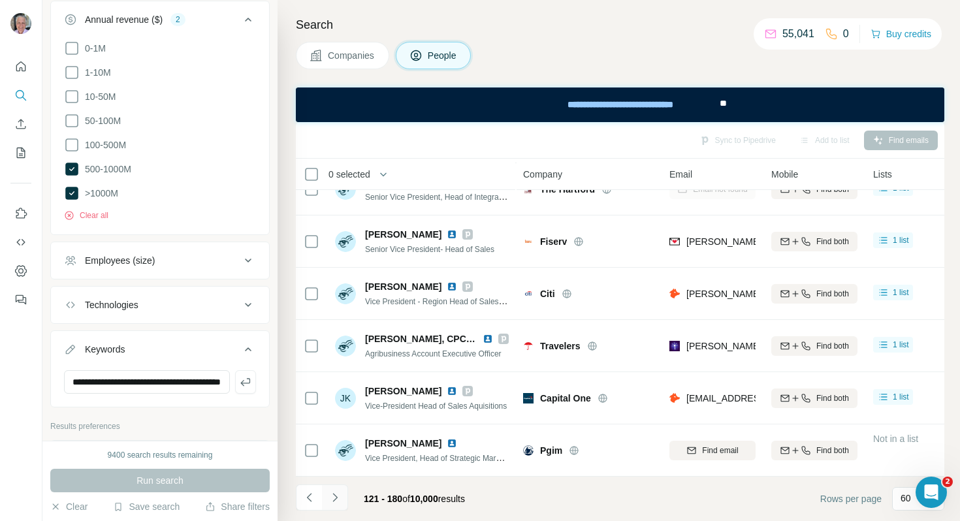
click at [337, 496] on icon "Navigate to next page" at bounding box center [335, 497] width 13 height 13
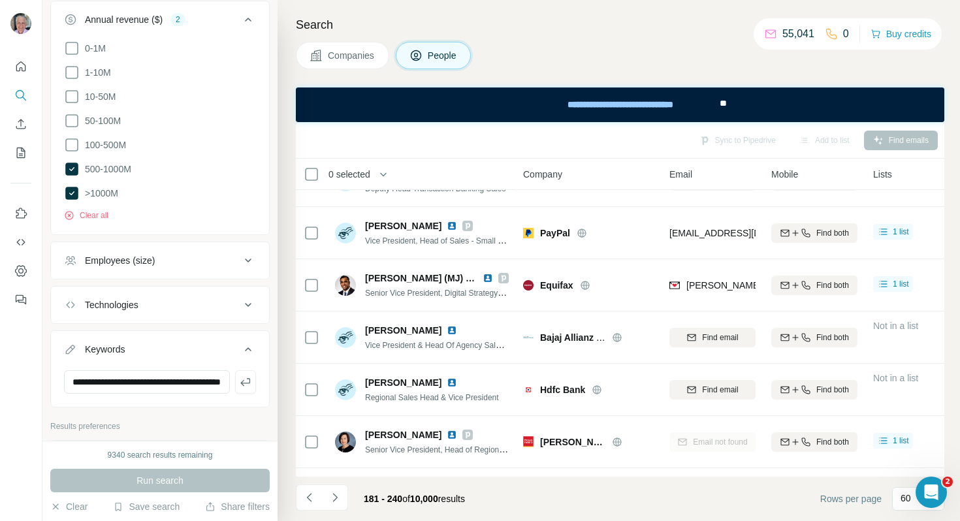
scroll to position [1761, 0]
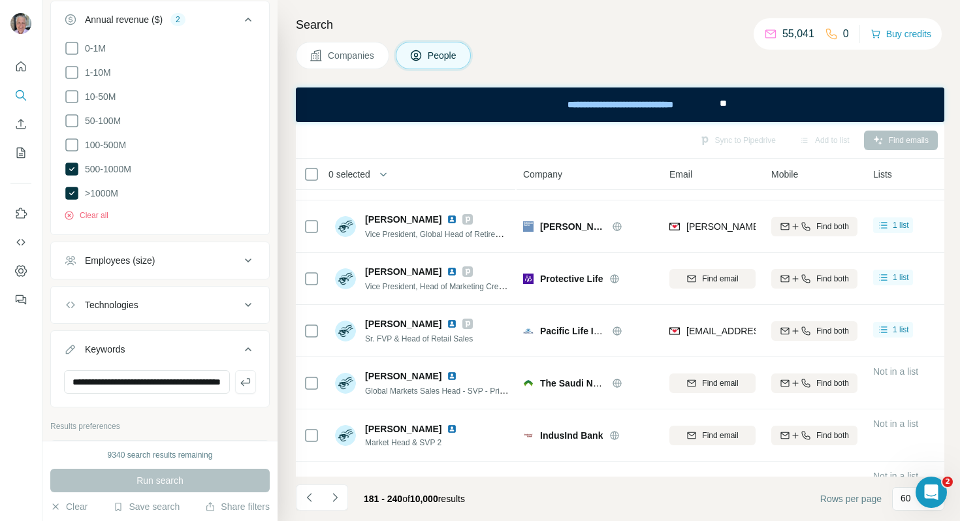
scroll to position [2849, 0]
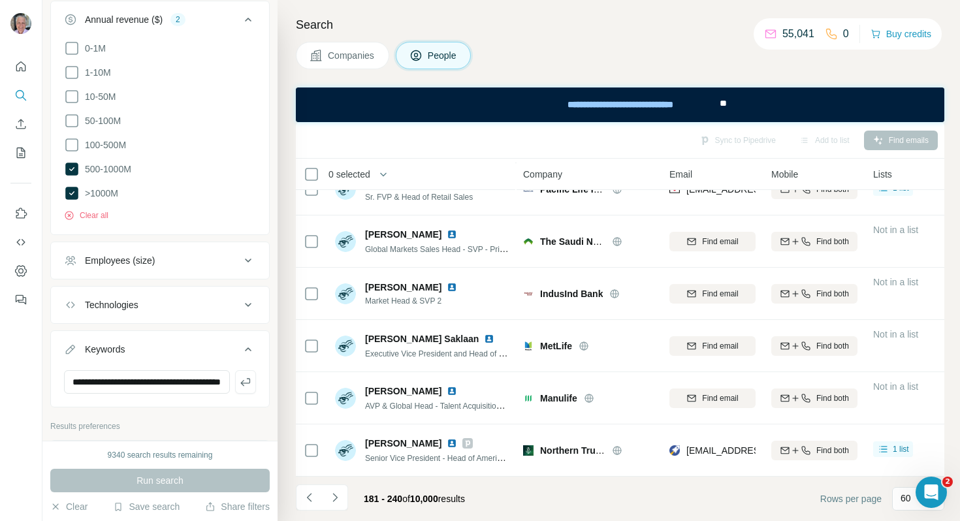
click at [343, 499] on button "Navigate to next page" at bounding box center [335, 498] width 26 height 26
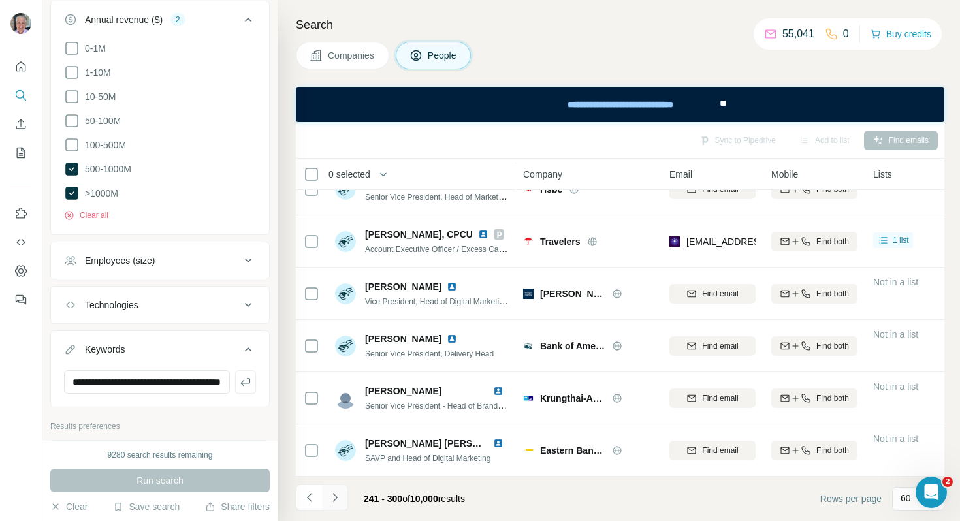
click at [336, 496] on icon "Navigate to next page" at bounding box center [335, 497] width 5 height 8
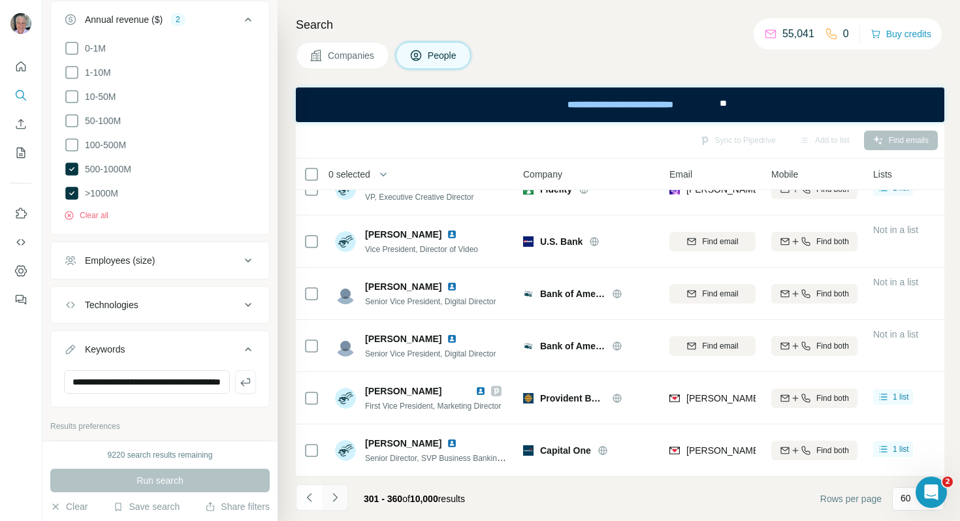
click at [333, 503] on icon "Navigate to next page" at bounding box center [335, 497] width 13 height 13
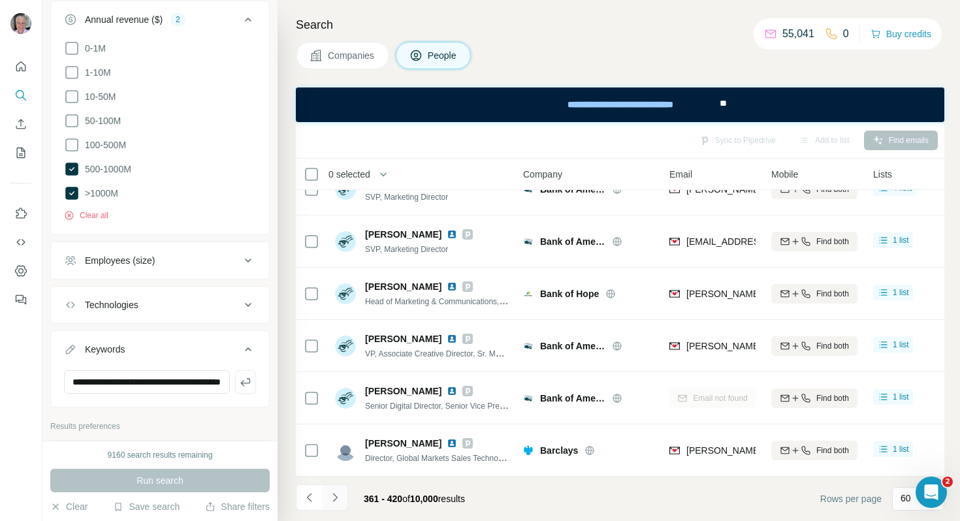
click at [335, 497] on icon "Navigate to next page" at bounding box center [335, 497] width 5 height 8
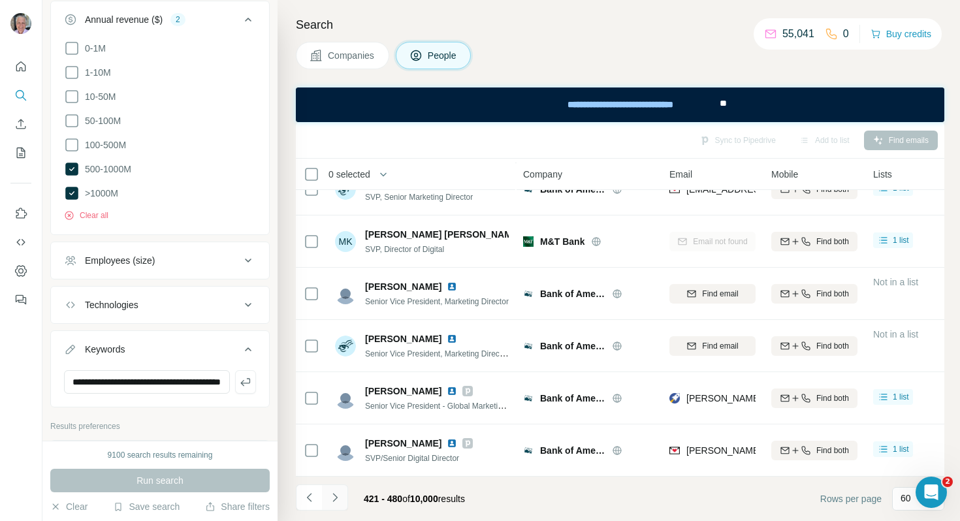
click at [333, 503] on icon "Navigate to next page" at bounding box center [335, 497] width 13 height 13
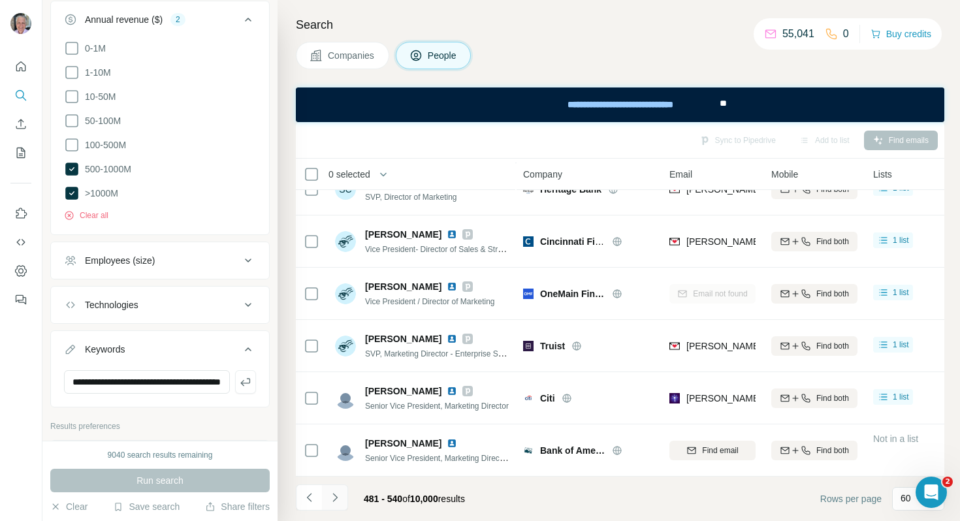
click at [338, 501] on icon "Navigate to next page" at bounding box center [335, 497] width 13 height 13
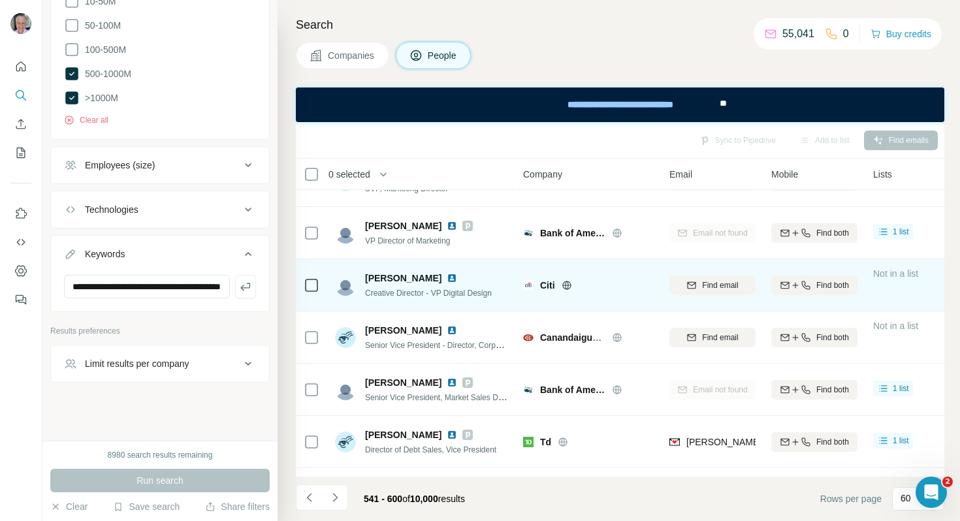
scroll to position [140, 0]
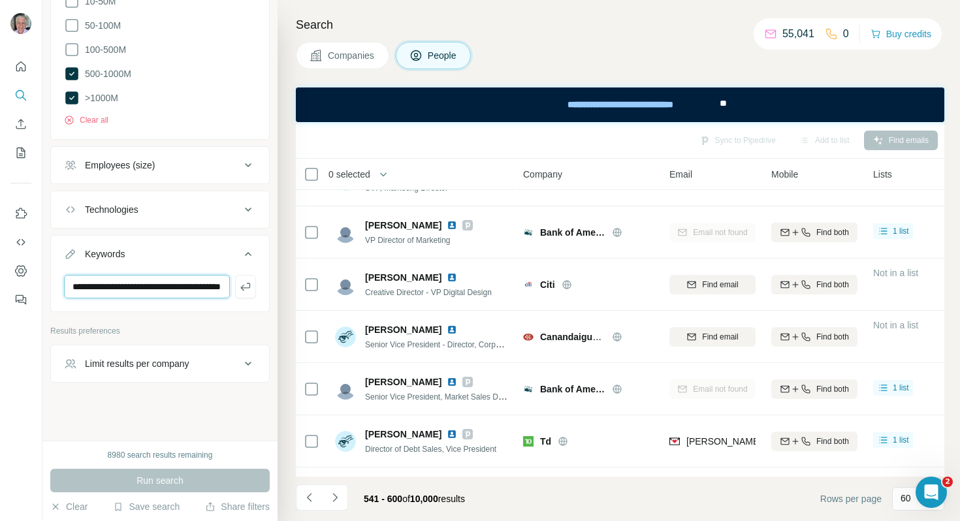
click at [203, 289] on input "**********" at bounding box center [147, 287] width 166 height 24
type input "*****"
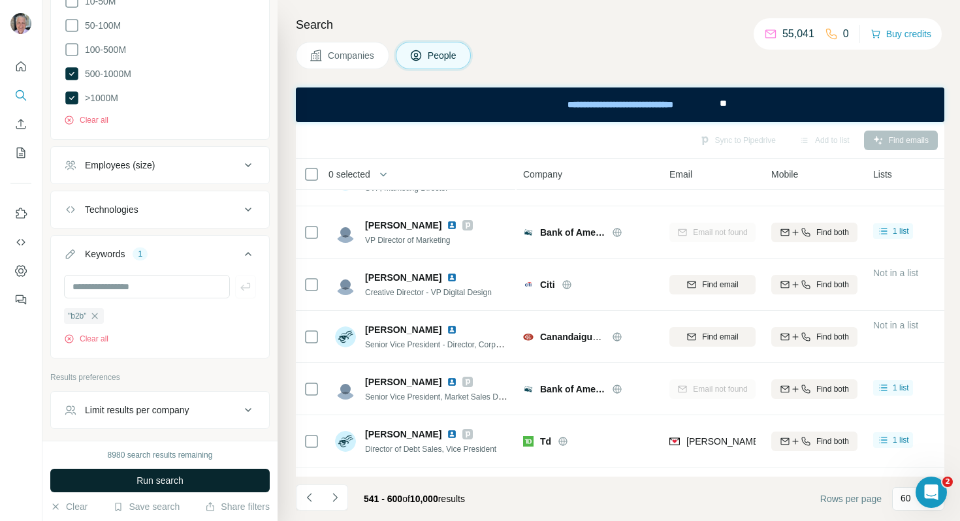
click at [199, 490] on button "Run search" at bounding box center [160, 481] width 220 height 24
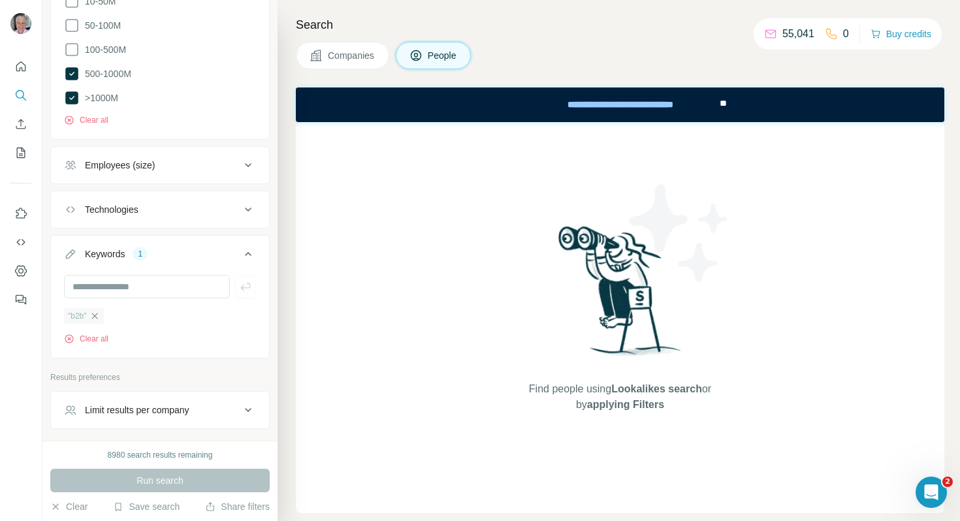
click at [129, 479] on div "Run search" at bounding box center [160, 481] width 220 height 24
click at [97, 312] on icon "button" at bounding box center [95, 316] width 10 height 10
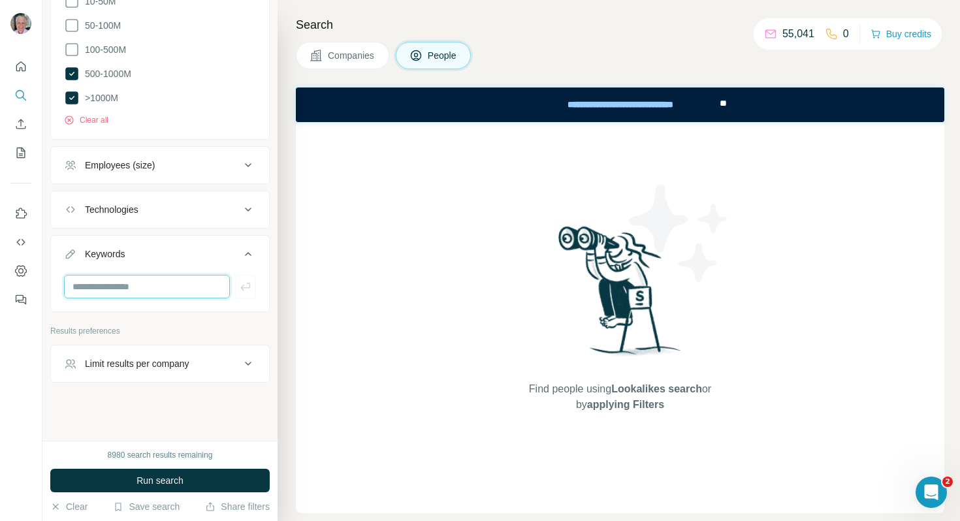
click at [159, 286] on input "text" at bounding box center [147, 287] width 166 height 24
type input "**********"
click at [168, 481] on span "Run search" at bounding box center [160, 480] width 47 height 13
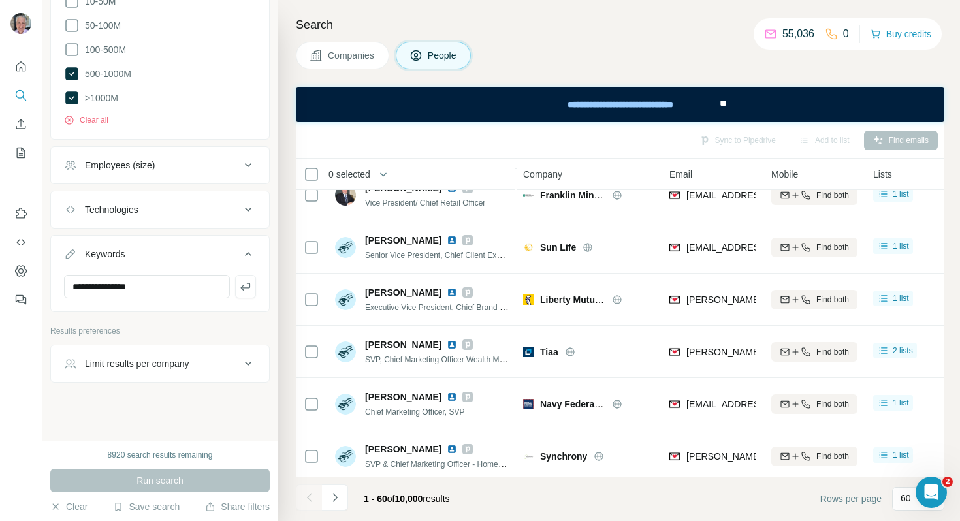
scroll to position [1852, 0]
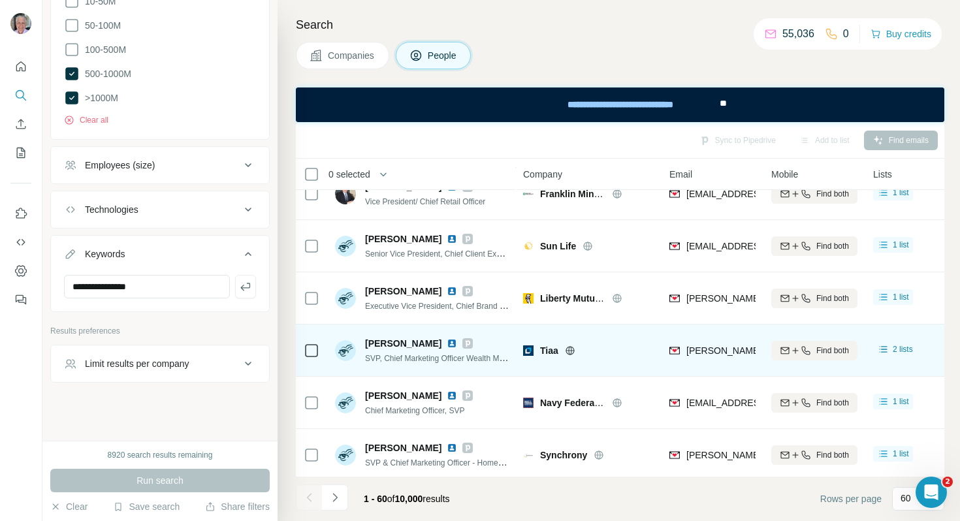
click at [399, 342] on span "[PERSON_NAME]" at bounding box center [403, 343] width 76 height 13
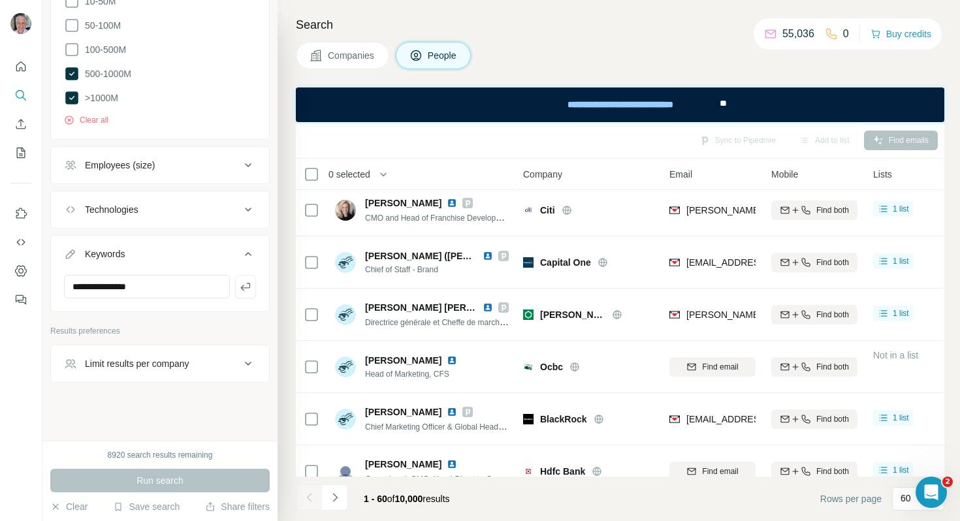
scroll to position [2849, 0]
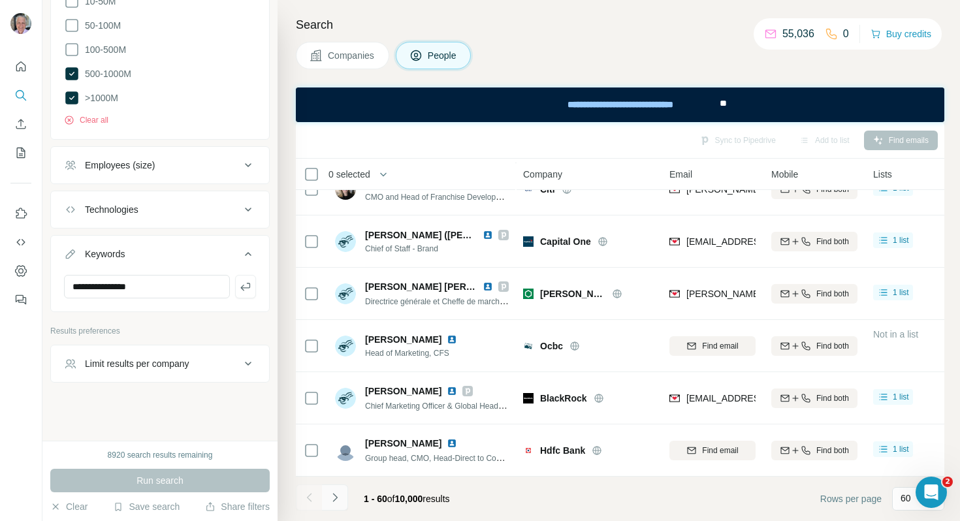
click at [336, 497] on icon "Navigate to next page" at bounding box center [335, 497] width 13 height 13
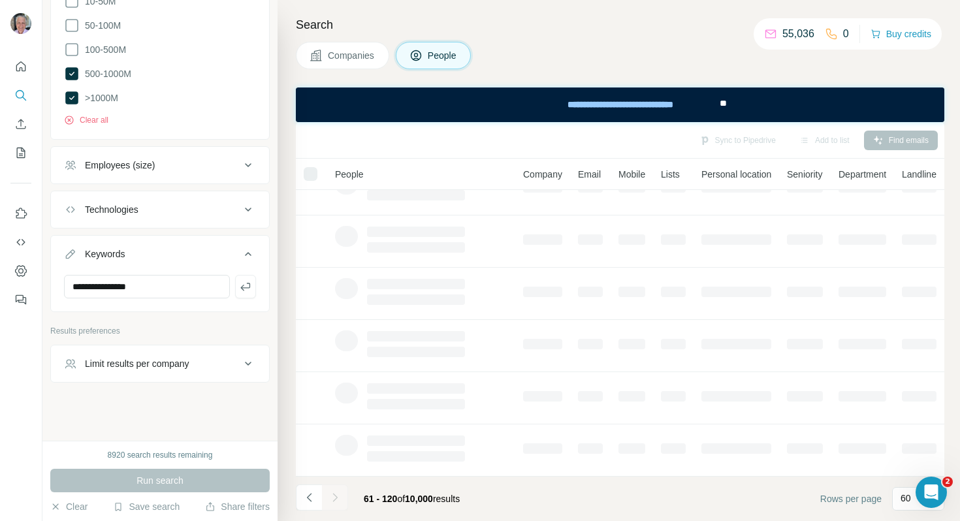
scroll to position [236, 0]
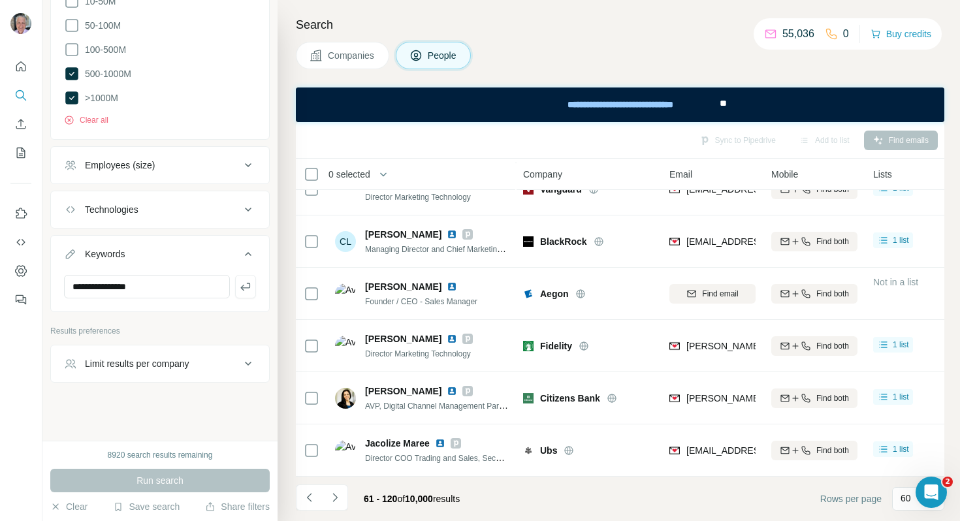
scroll to position [2849, 0]
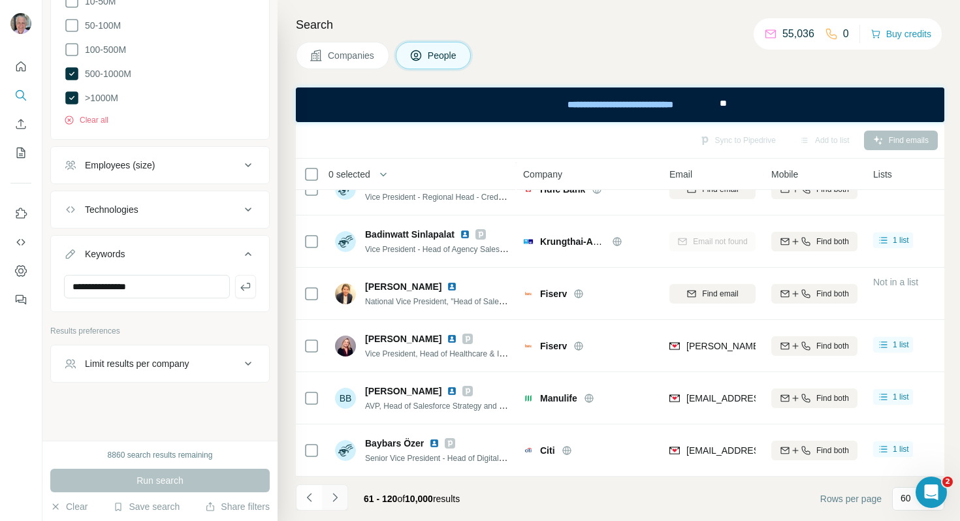
click at [339, 496] on icon "Navigate to next page" at bounding box center [335, 497] width 13 height 13
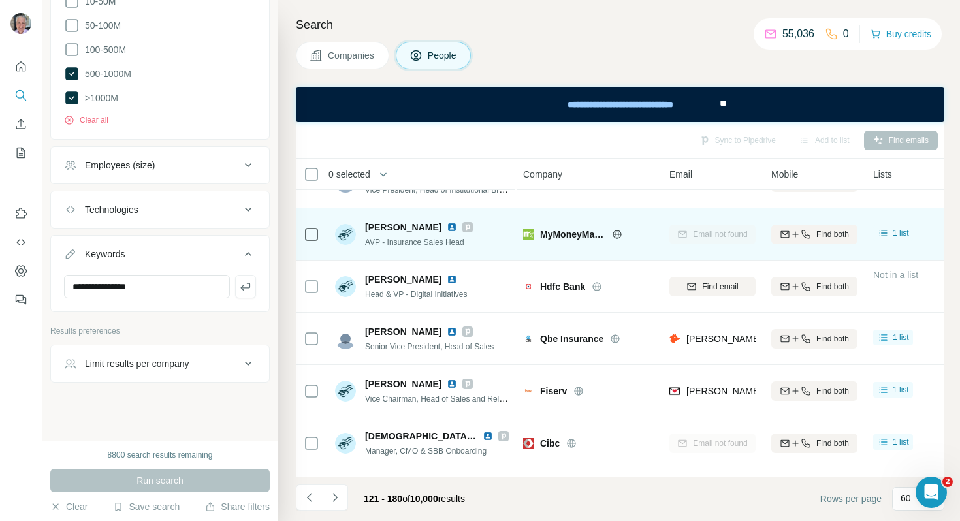
scroll to position [408, 0]
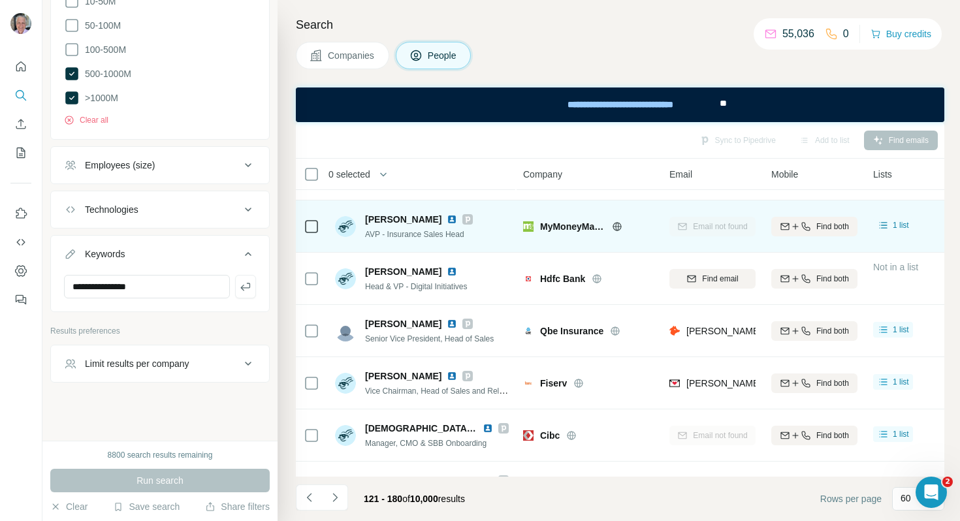
click at [470, 220] on icon at bounding box center [468, 219] width 5 height 7
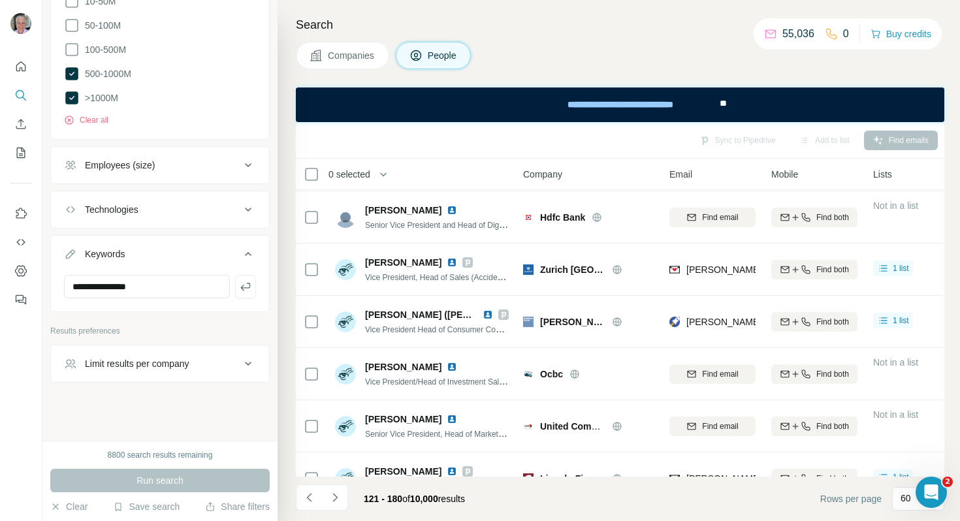
scroll to position [2357, 0]
